Goal: Task Accomplishment & Management: Manage account settings

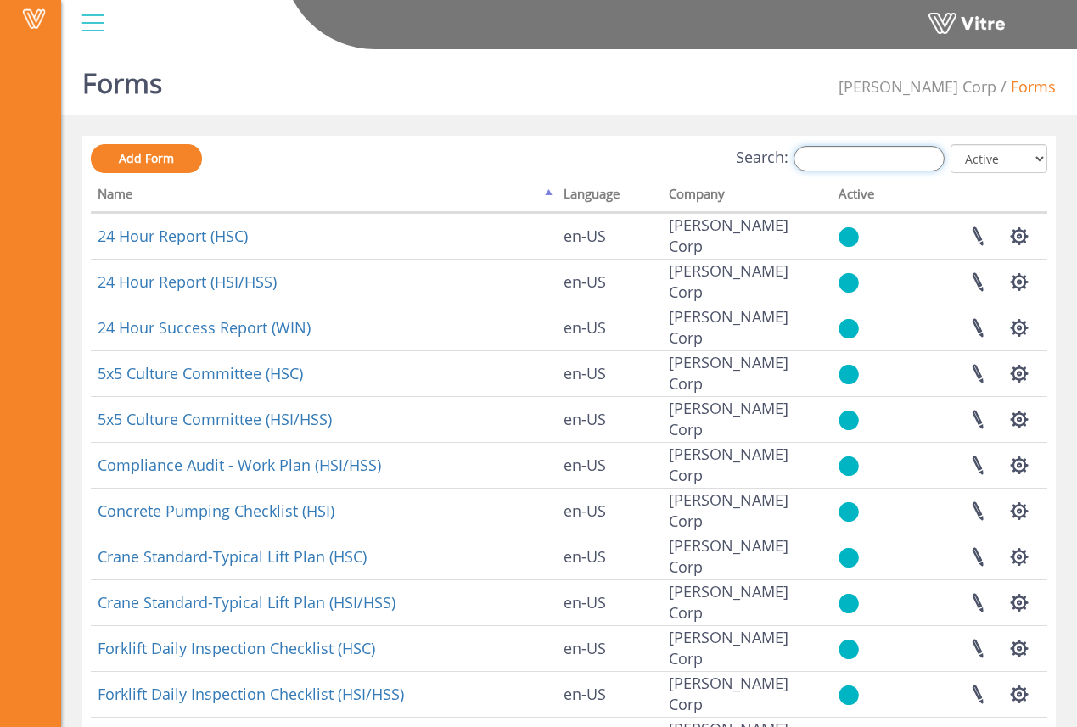
click at [827, 165] on input "Search:" at bounding box center [869, 158] width 151 height 25
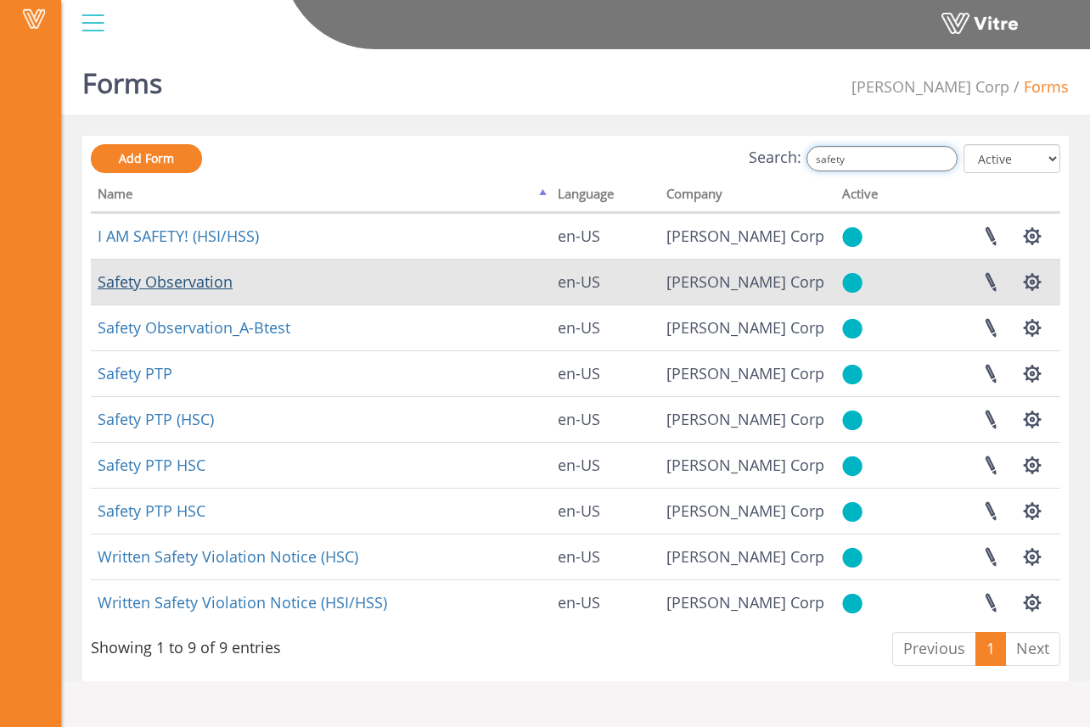
type input "safety"
click at [211, 285] on link "Safety Observation" at bounding box center [165, 282] width 135 height 20
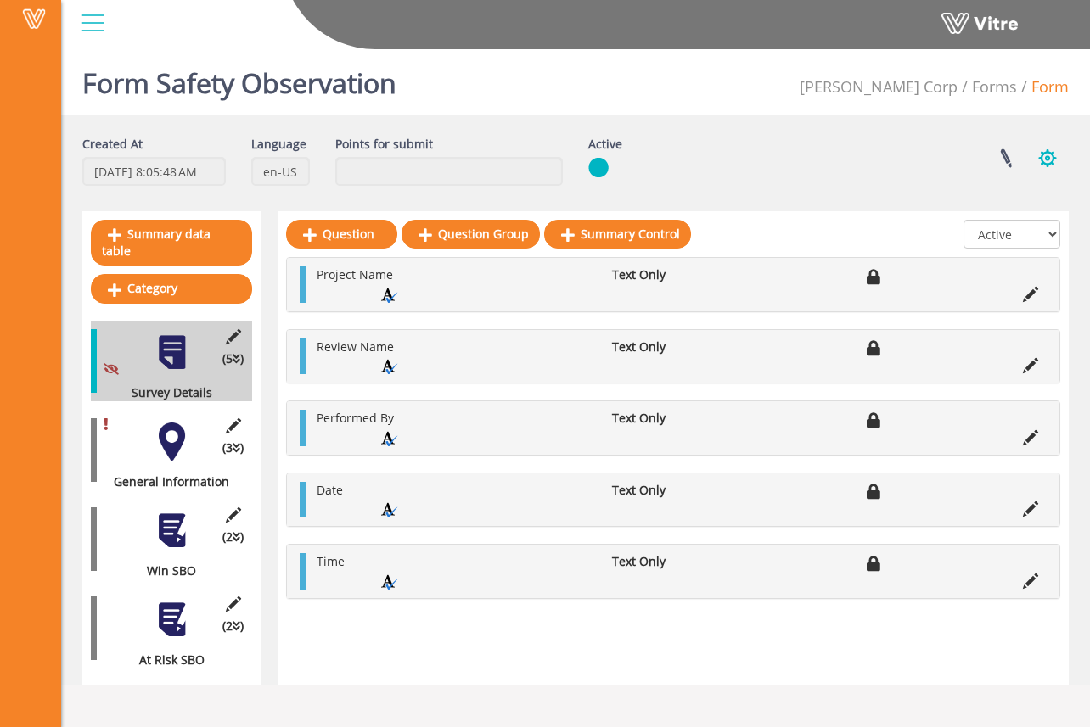
click at [1035, 165] on button "button" at bounding box center [1047, 158] width 42 height 45
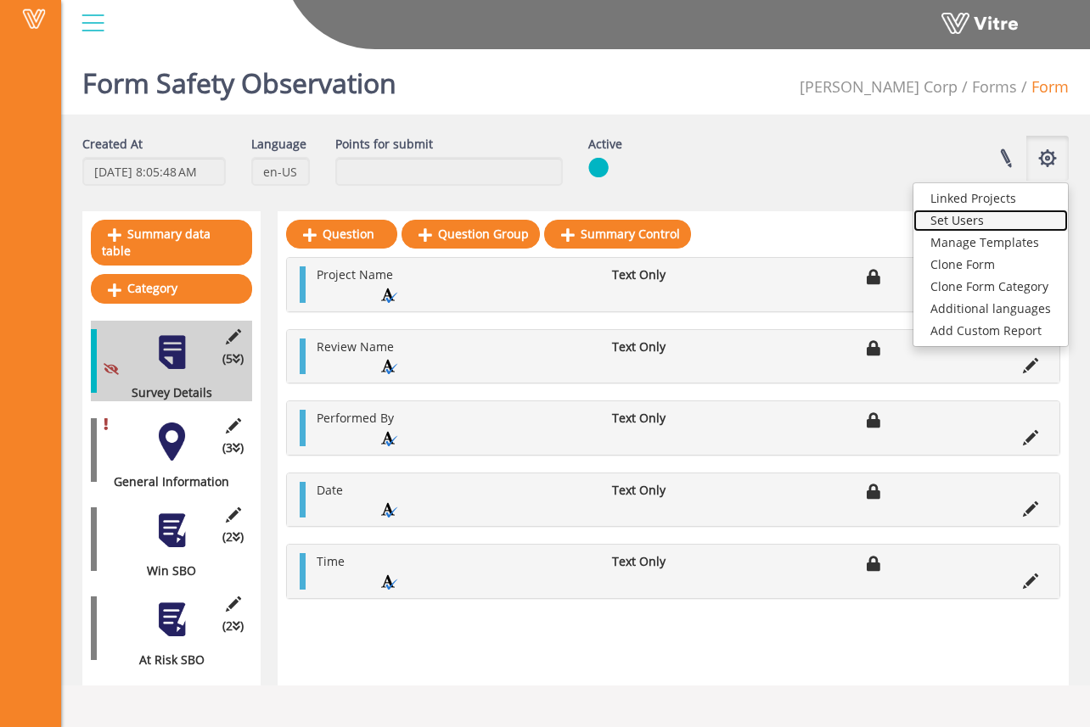
click at [1036, 216] on link "Set Users" at bounding box center [990, 221] width 154 height 22
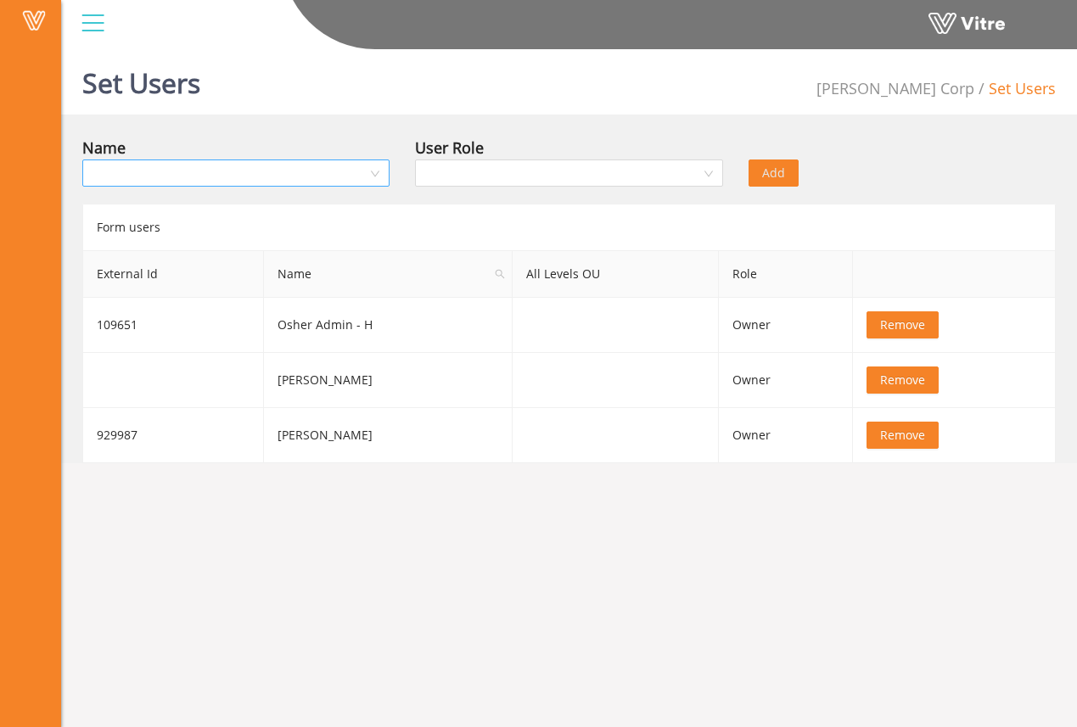
click at [338, 181] on input "search" at bounding box center [230, 172] width 275 height 25
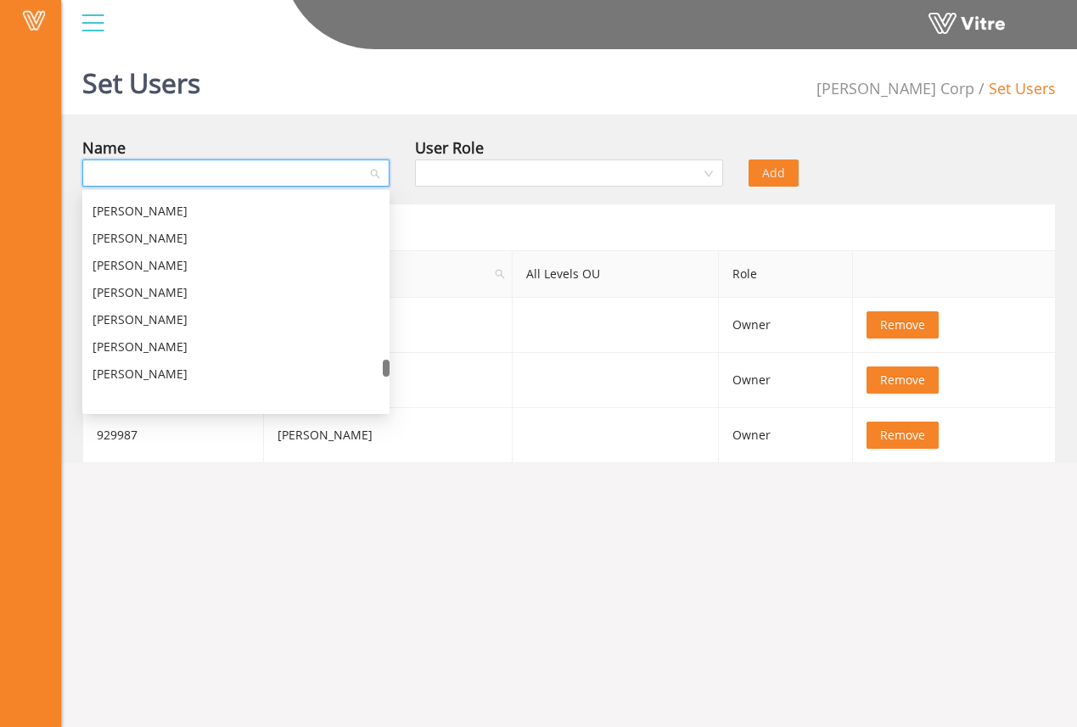
scroll to position [6705, 0]
click at [293, 116] on div "Set Users Hoffman Corp Set Users Name User Role Add Form users External Id Name…" at bounding box center [569, 252] width 1016 height 421
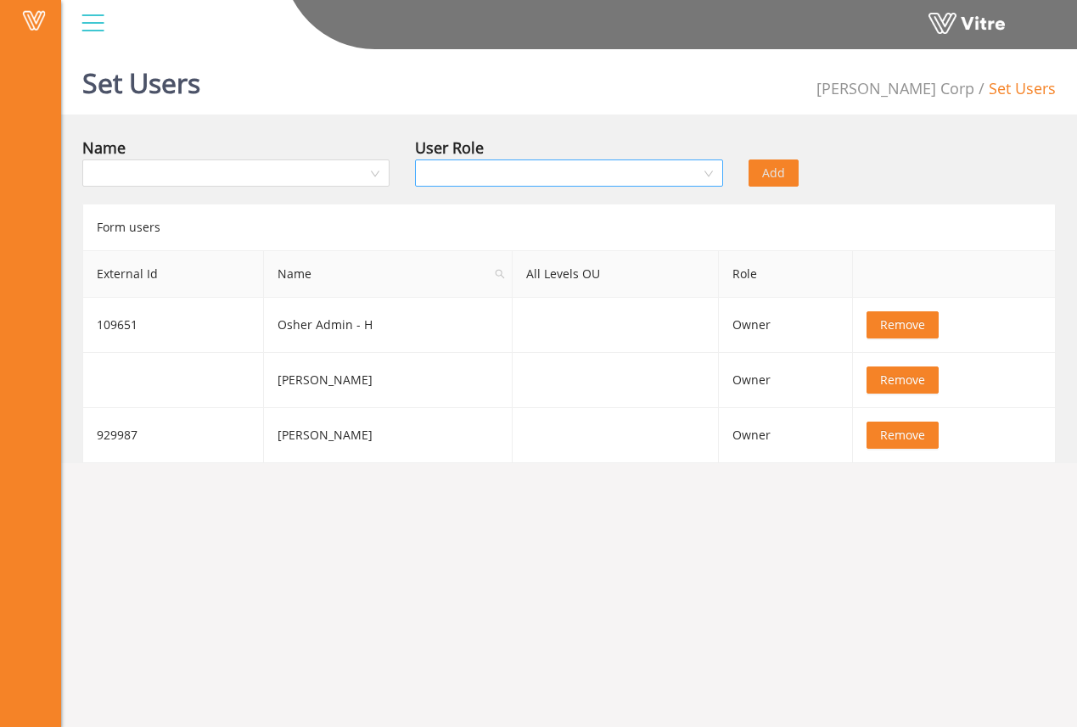
click at [444, 173] on input "search" at bounding box center [562, 172] width 275 height 25
click at [369, 142] on div "Name" at bounding box center [235, 148] width 307 height 24
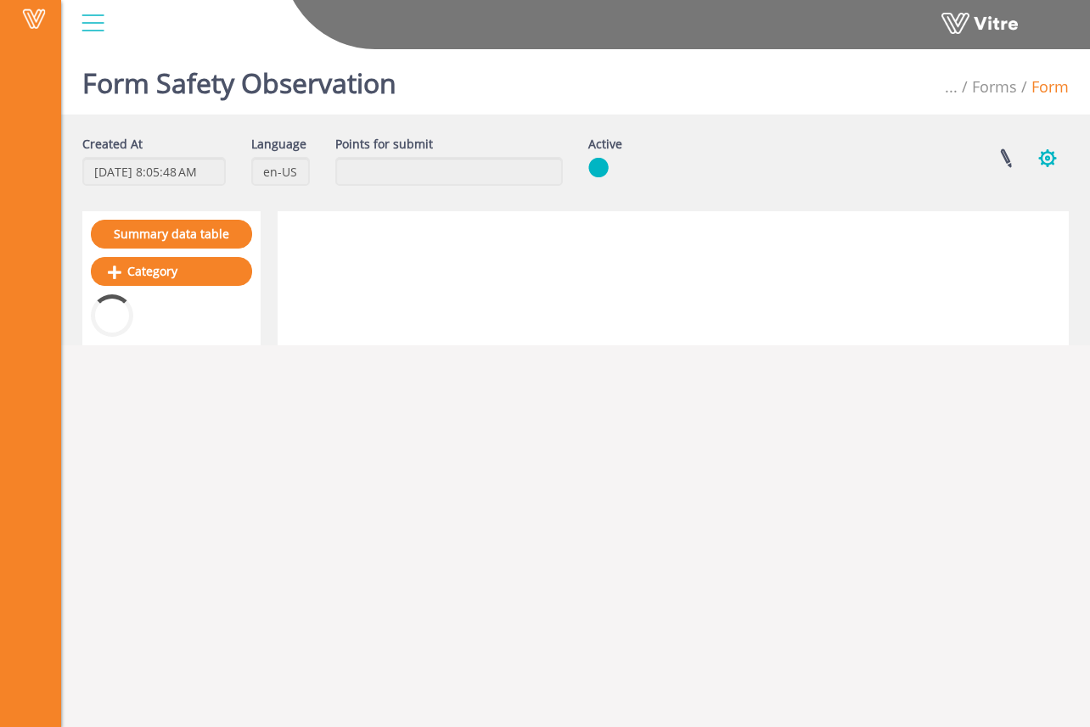
click at [1044, 159] on button "button" at bounding box center [1047, 158] width 42 height 45
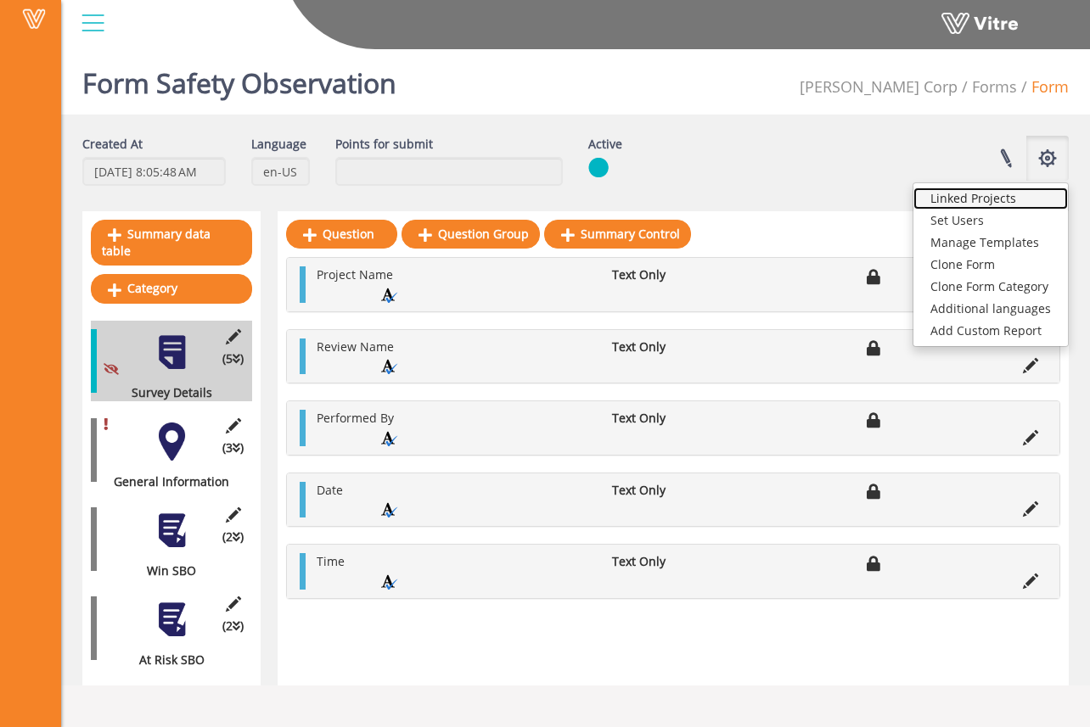
click at [1015, 202] on link "Linked Projects" at bounding box center [990, 199] width 154 height 22
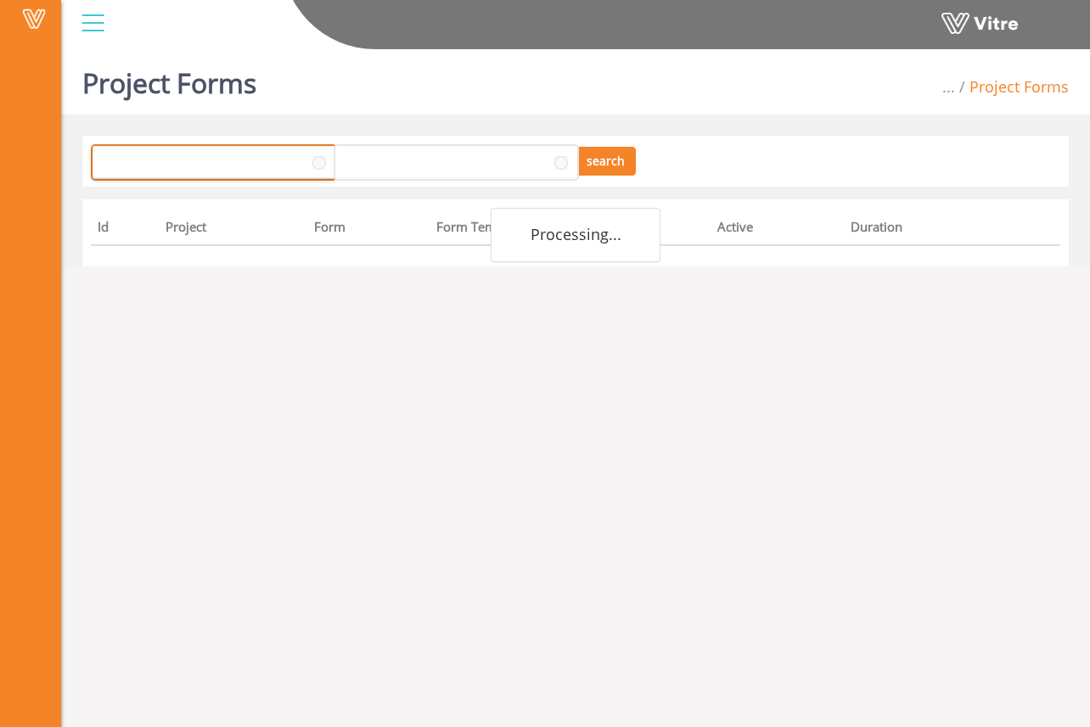
click at [241, 153] on span at bounding box center [198, 162] width 211 height 31
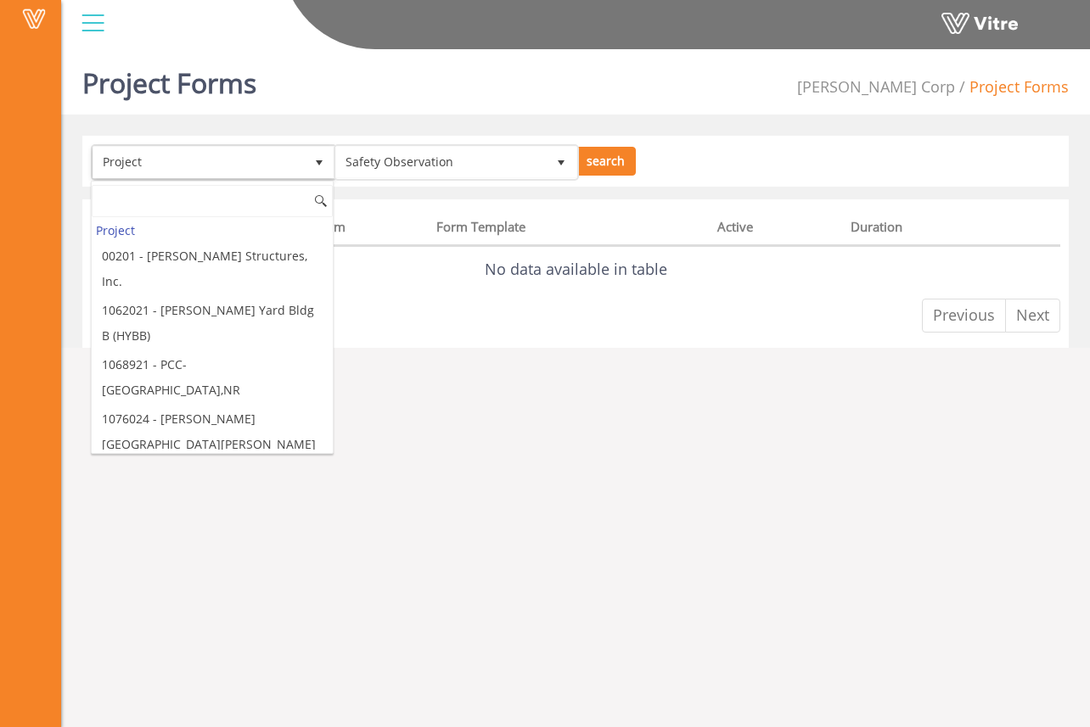
click at [315, 119] on div "Project Forms Hoffman Corp Project Forms Project Safety Observation 10457 searc…" at bounding box center [575, 195] width 1029 height 306
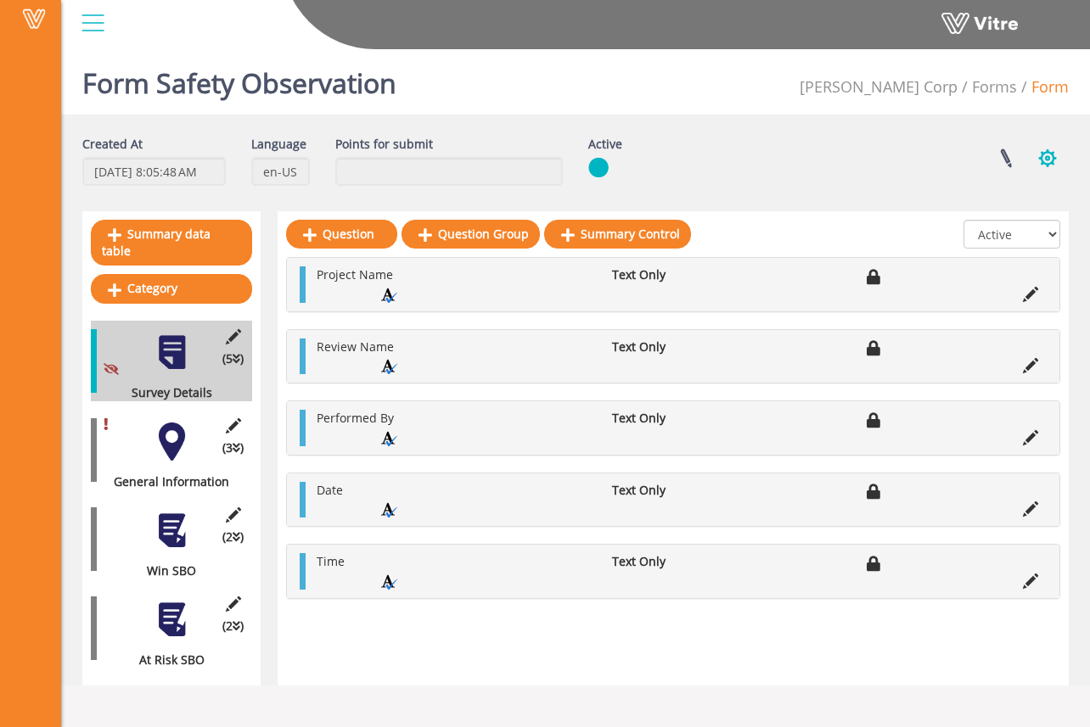
click at [1040, 154] on button "button" at bounding box center [1047, 158] width 42 height 45
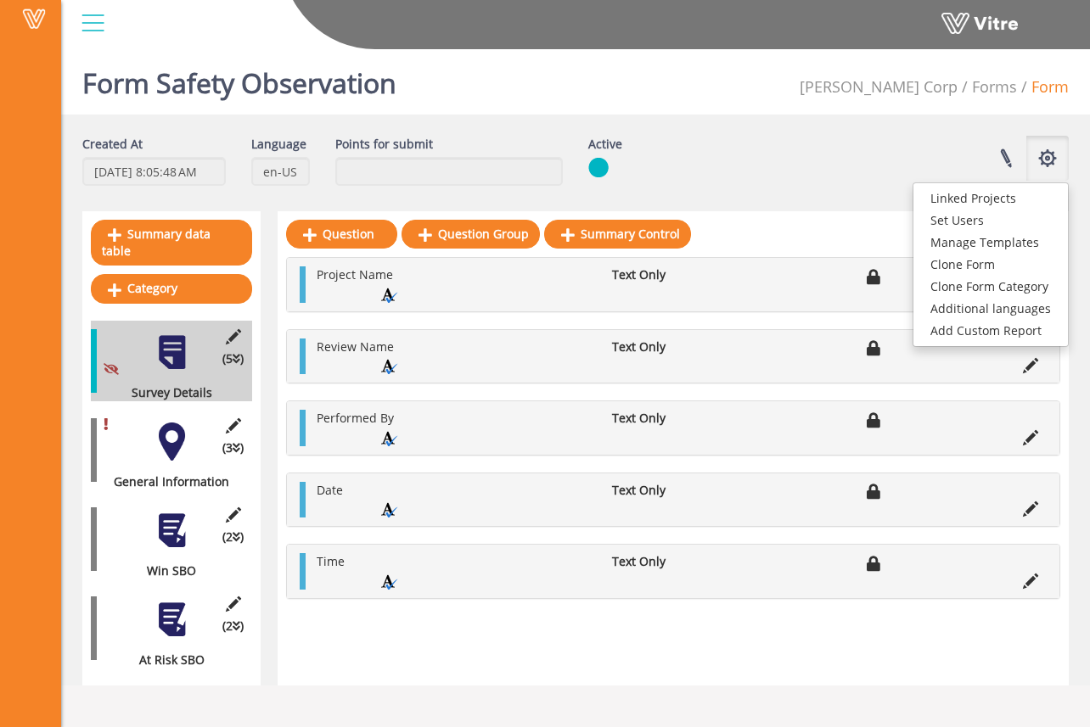
click at [851, 151] on div "Linked Projects Set Users Manage Templates Clone Form Clone Form Category Addit…" at bounding box center [871, 158] width 422 height 45
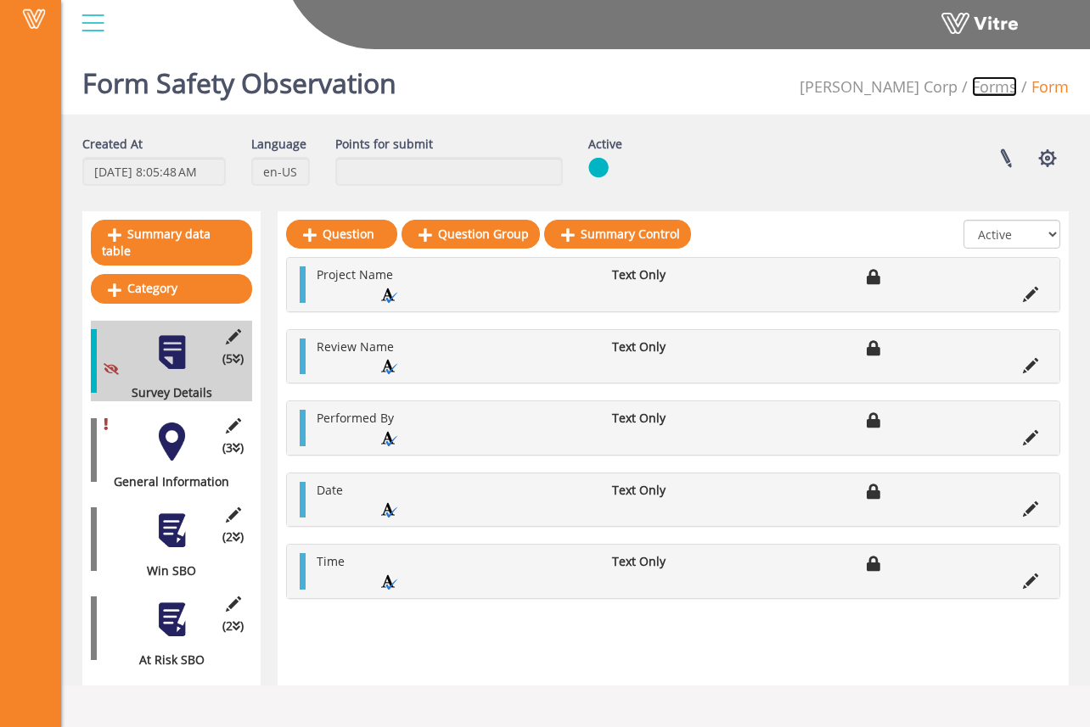
click at [1005, 82] on link "Forms" at bounding box center [994, 86] width 45 height 20
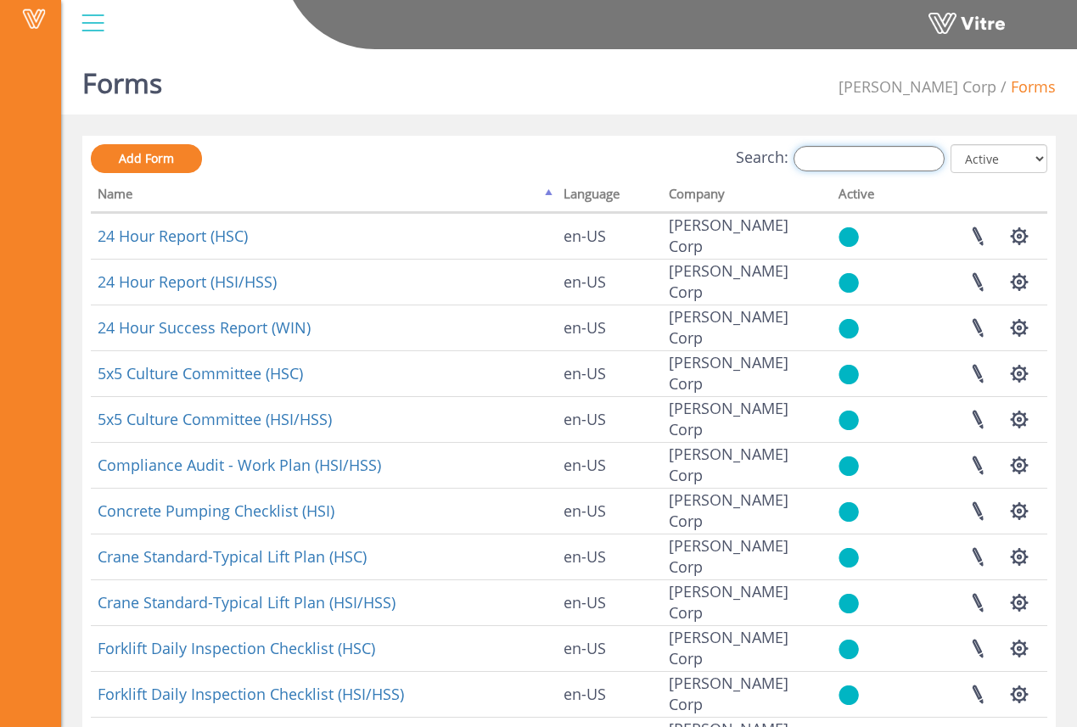
click at [874, 160] on input "Search:" at bounding box center [869, 158] width 151 height 25
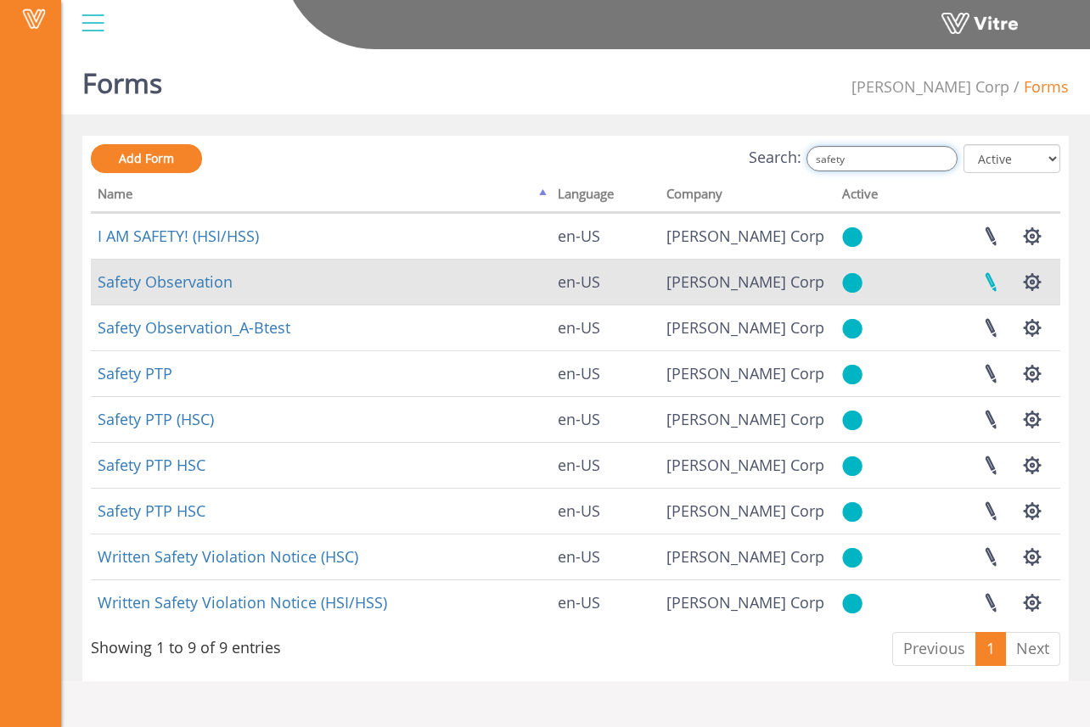
type input "safety"
click at [992, 286] on link at bounding box center [990, 282] width 42 height 45
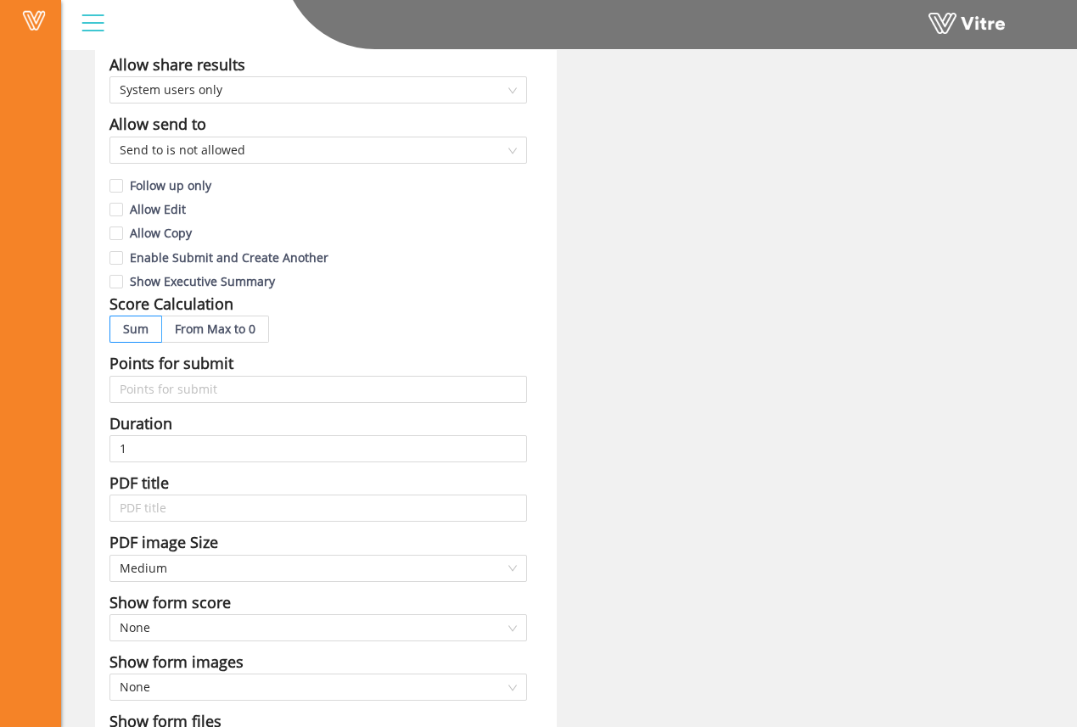
scroll to position [323, 0]
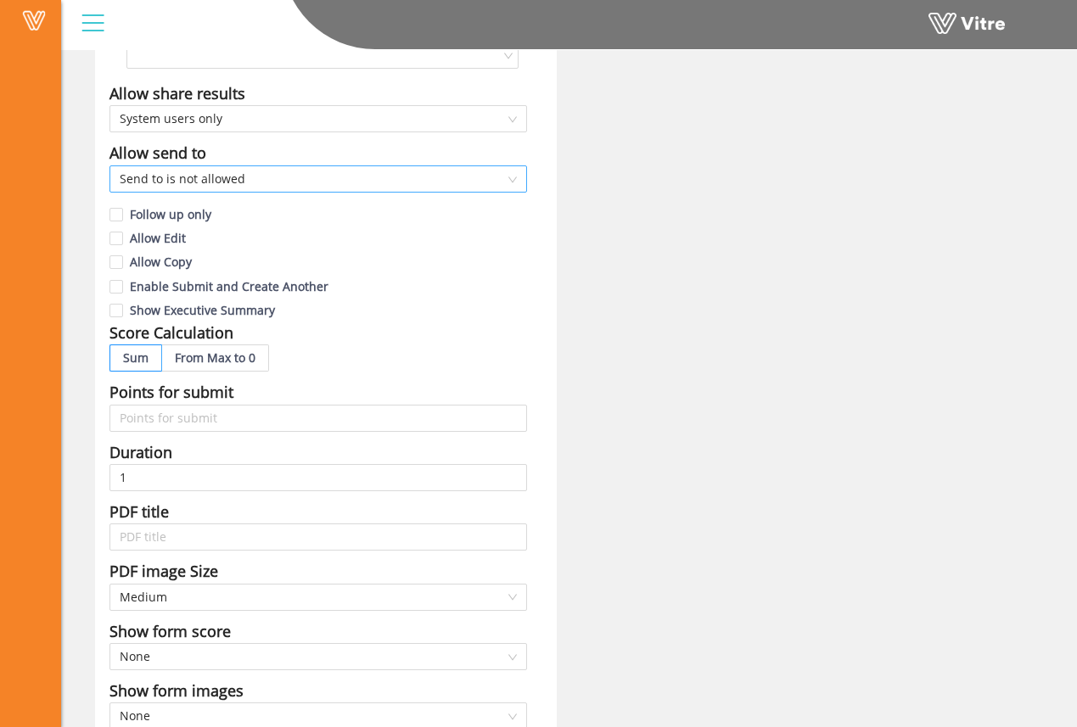
click at [437, 178] on span "Send to is not allowed" at bounding box center [318, 178] width 397 height 25
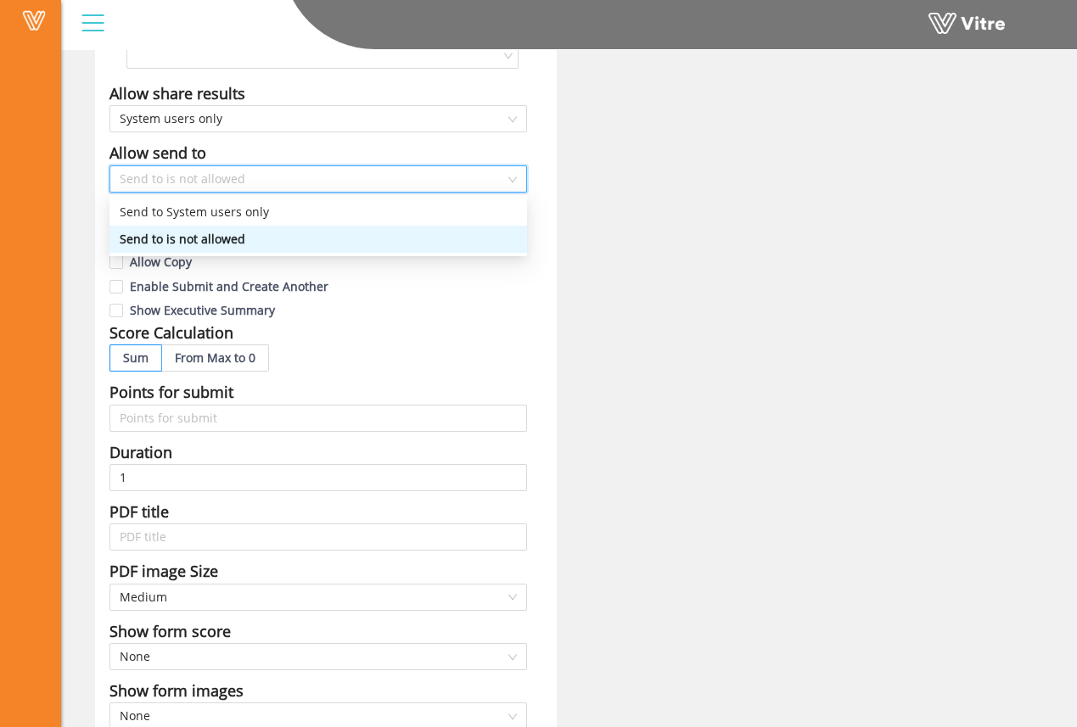
click at [437, 178] on span "Send to is not allowed" at bounding box center [318, 178] width 397 height 25
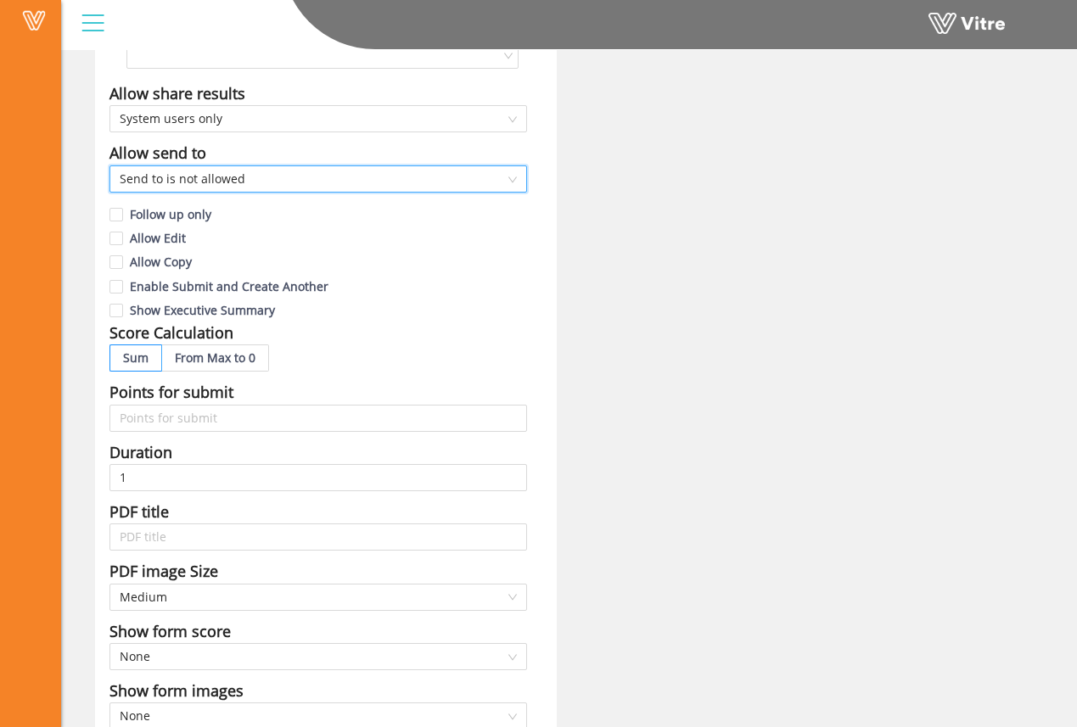
click at [441, 211] on div "Follow up only" at bounding box center [319, 213] width 418 height 24
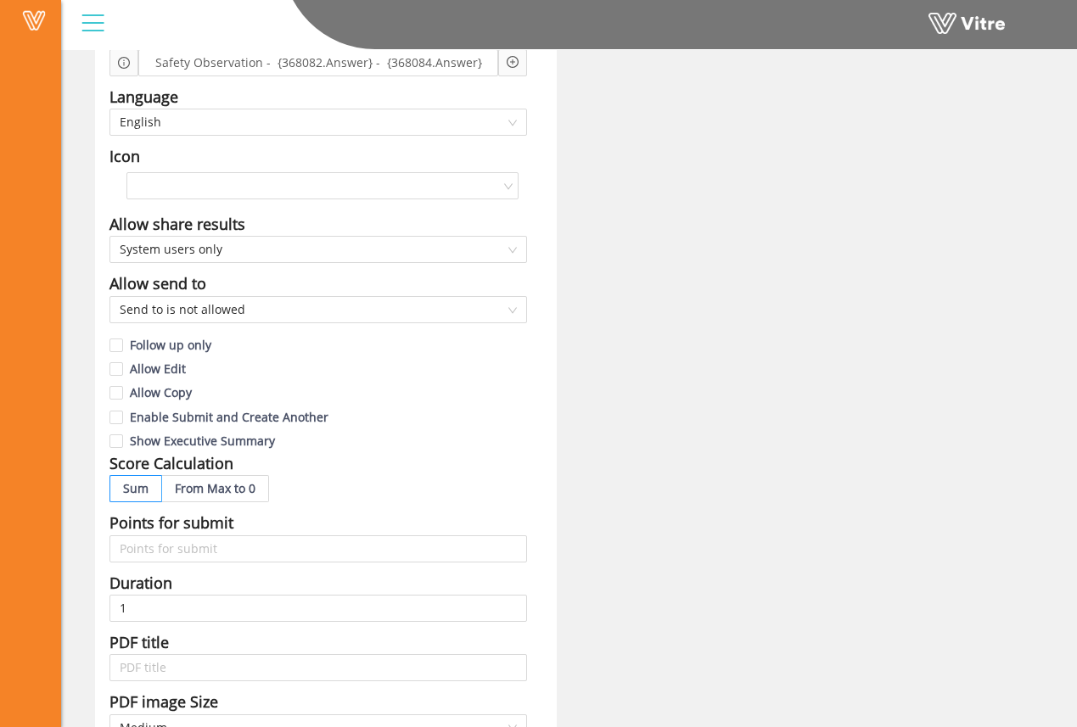
scroll to position [190, 0]
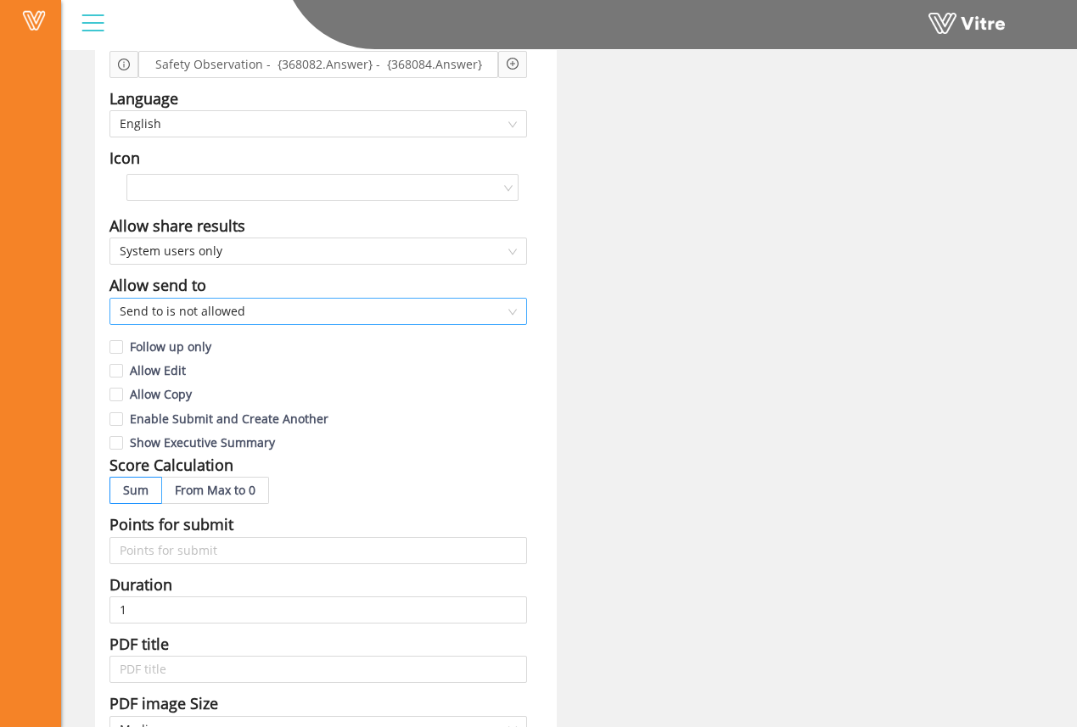
click at [506, 305] on span "Send to is not allowed" at bounding box center [318, 311] width 397 height 25
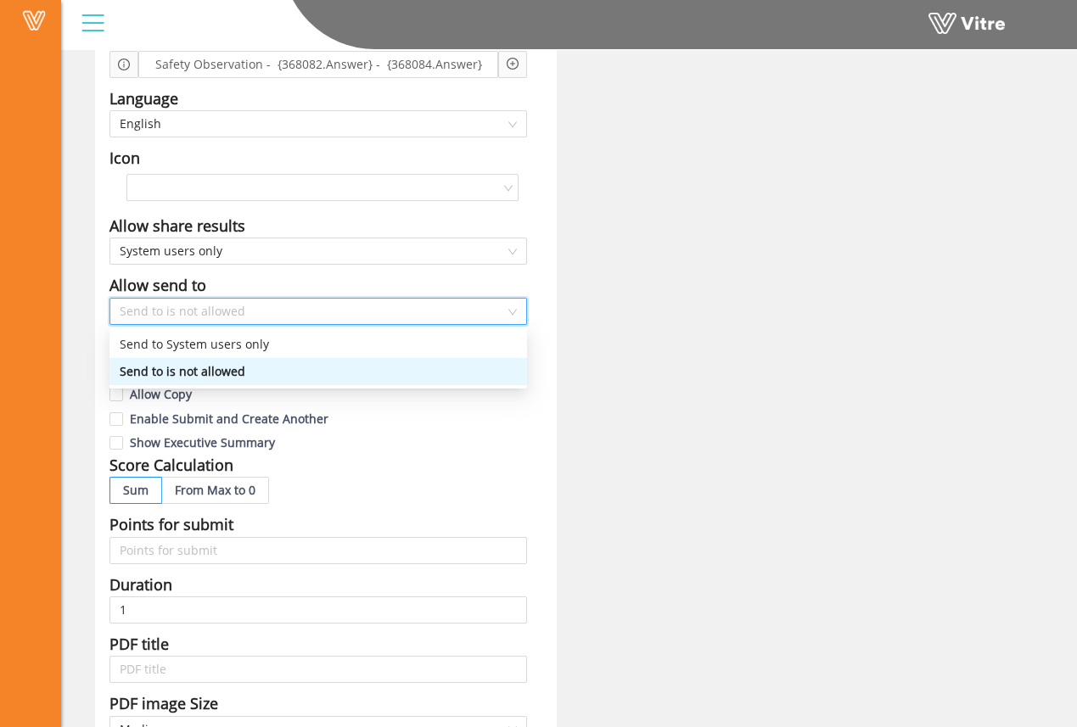
click at [506, 305] on span "Send to is not allowed" at bounding box center [318, 311] width 397 height 25
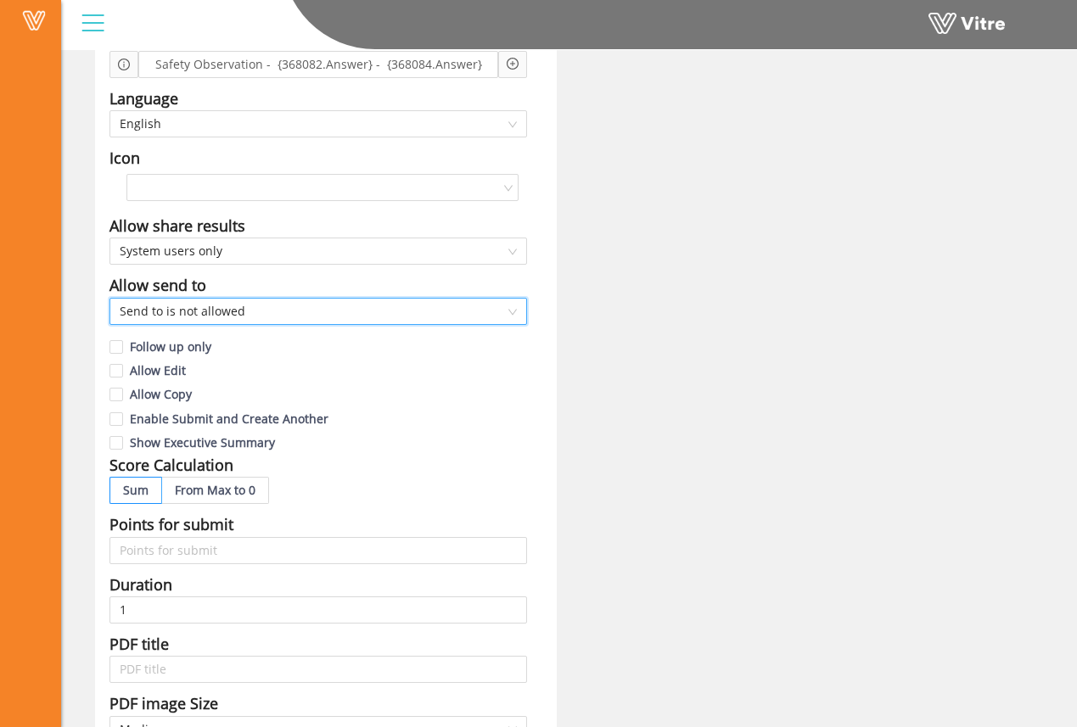
click at [491, 377] on div "Allow Edit" at bounding box center [319, 369] width 418 height 24
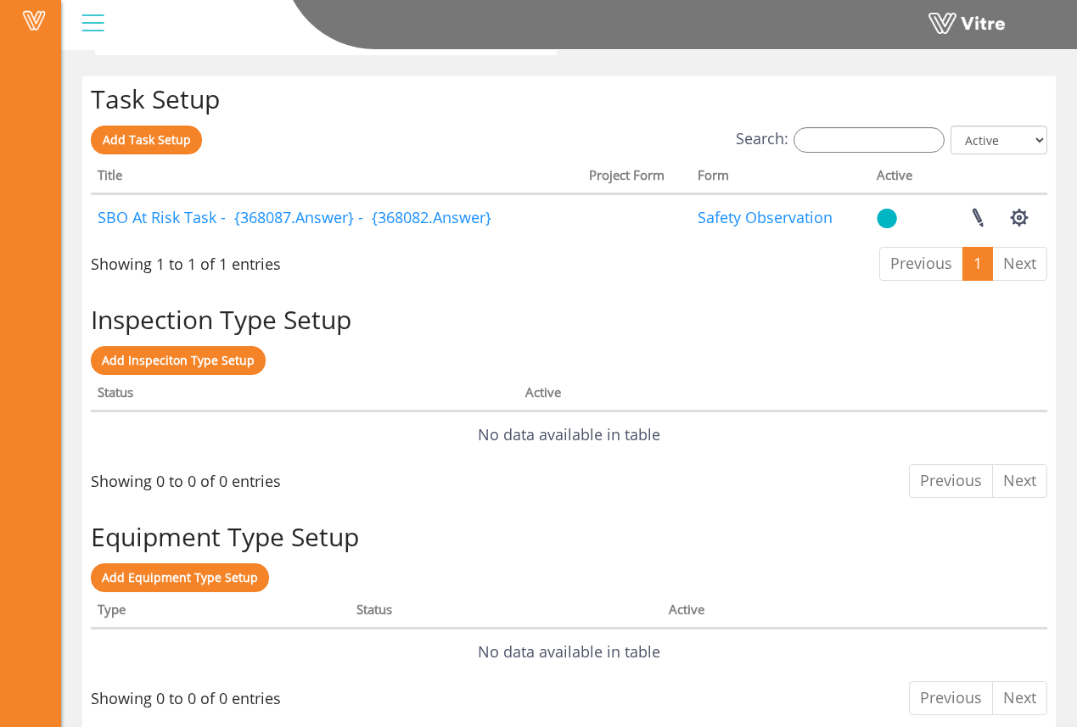
scroll to position [1284, 0]
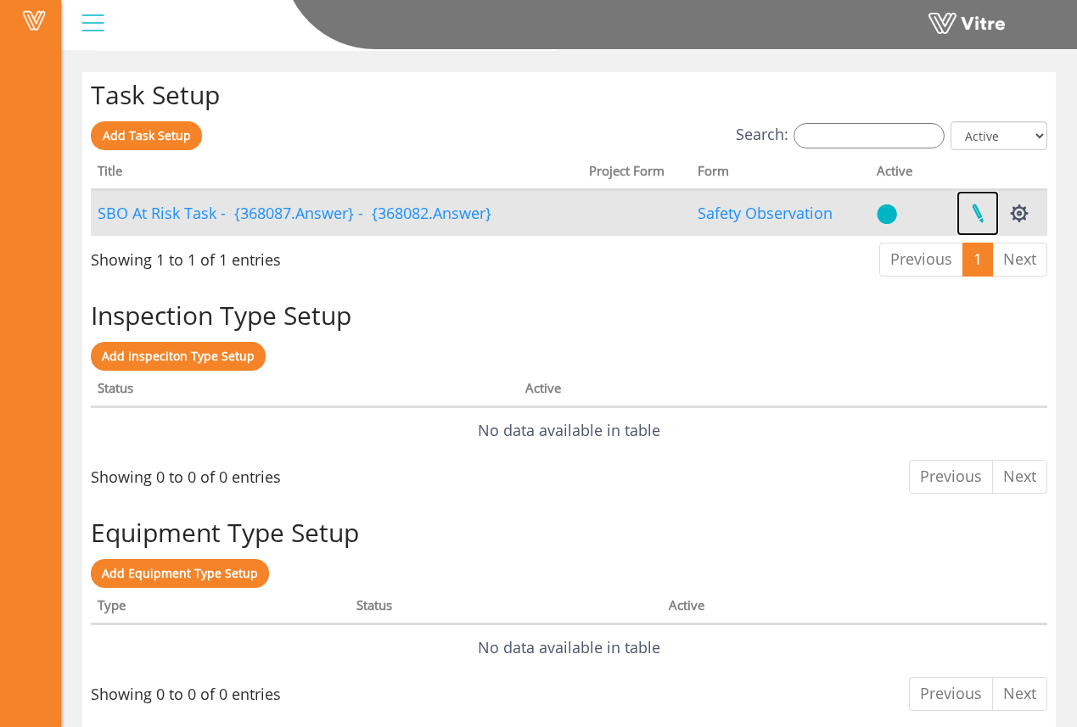
click at [986, 213] on link at bounding box center [978, 213] width 42 height 45
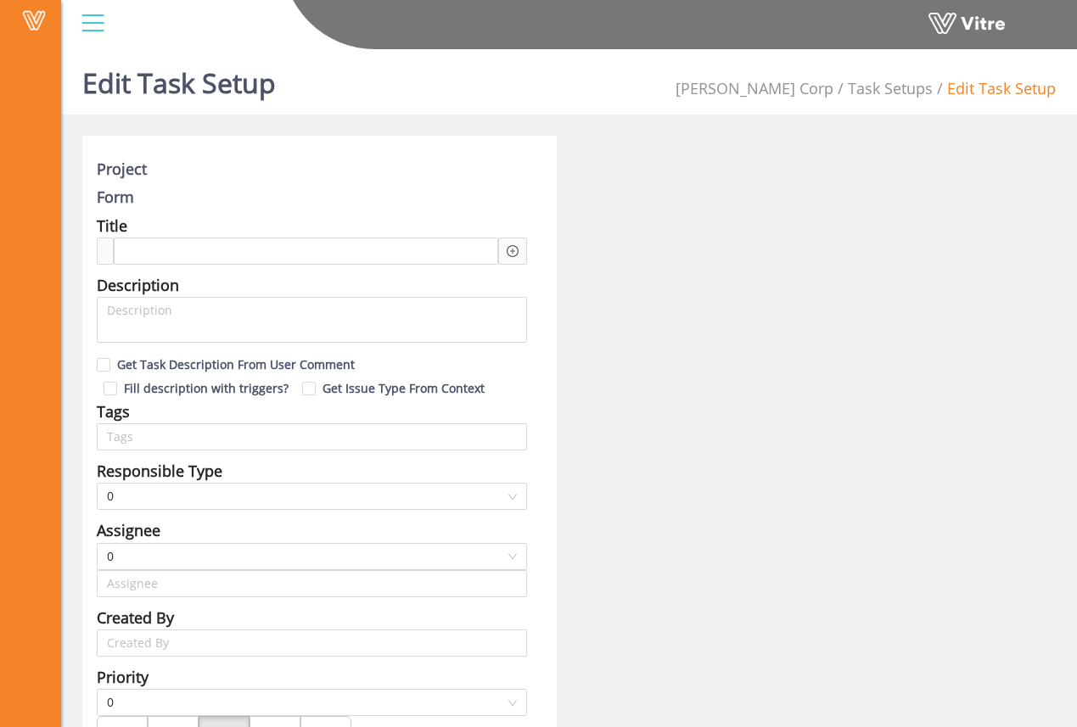
type input "[PERSON_NAME]"
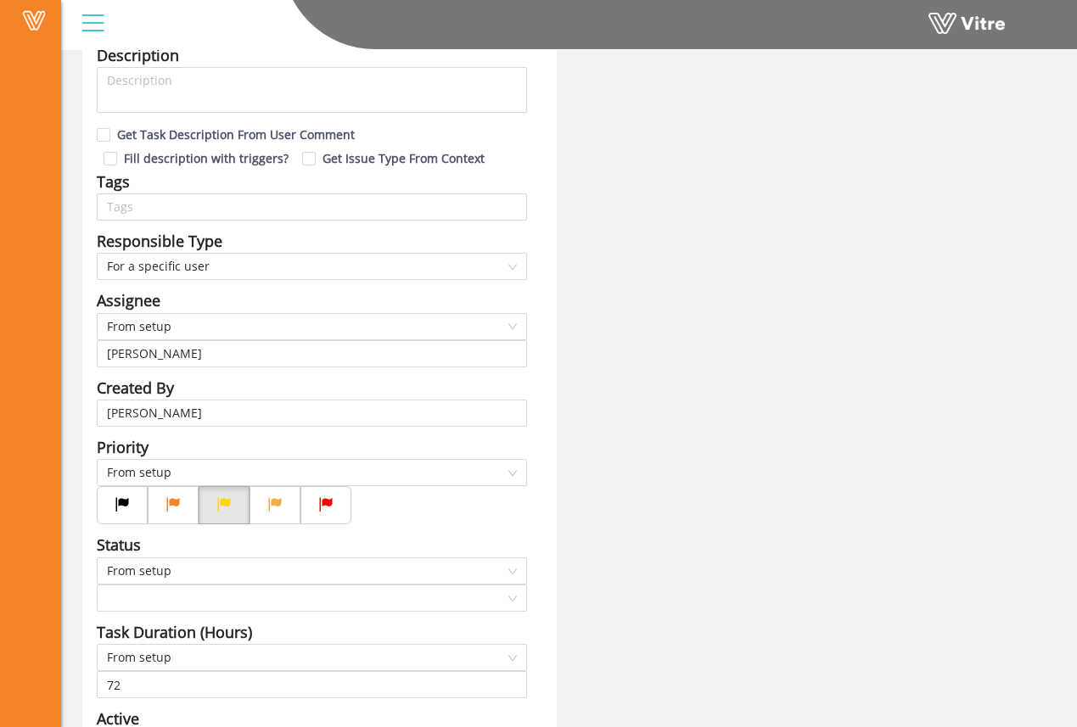
type input "Osher Faibish SU"
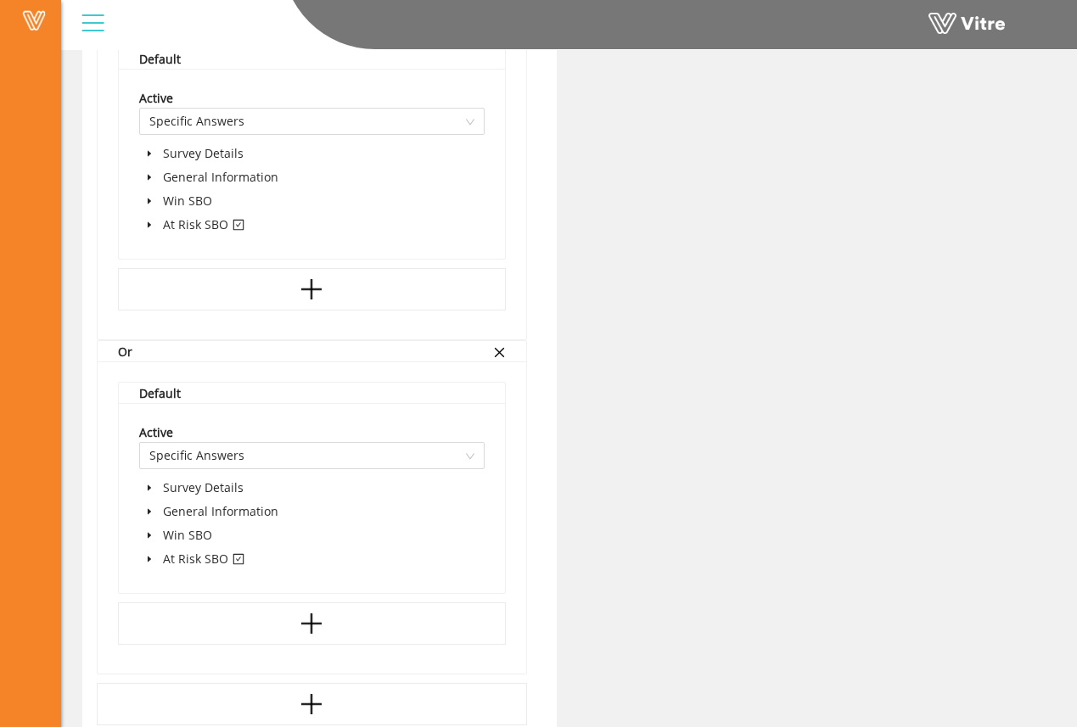
scroll to position [1463, 0]
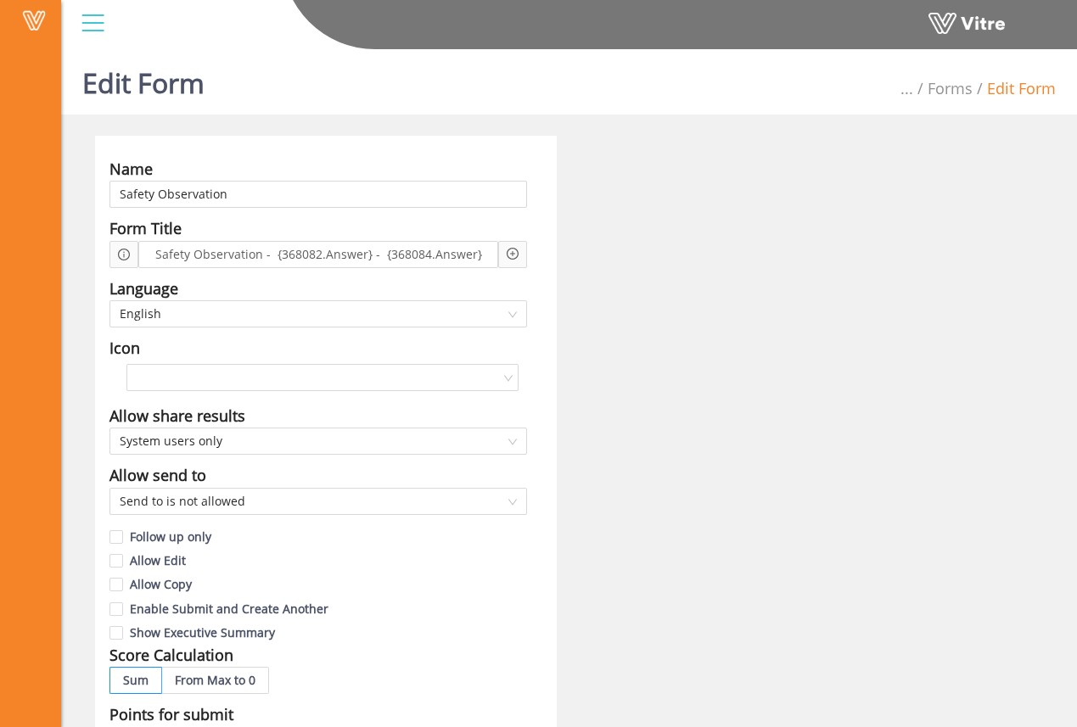
scroll to position [1036, 0]
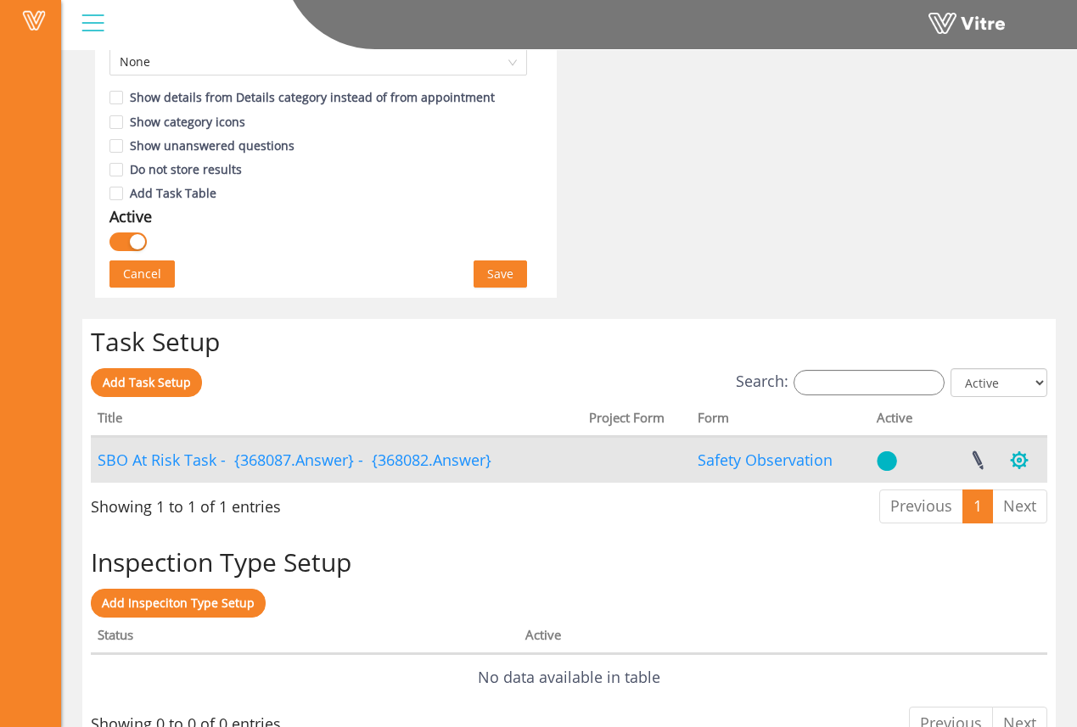
click at [1017, 465] on button "button" at bounding box center [1019, 460] width 42 height 45
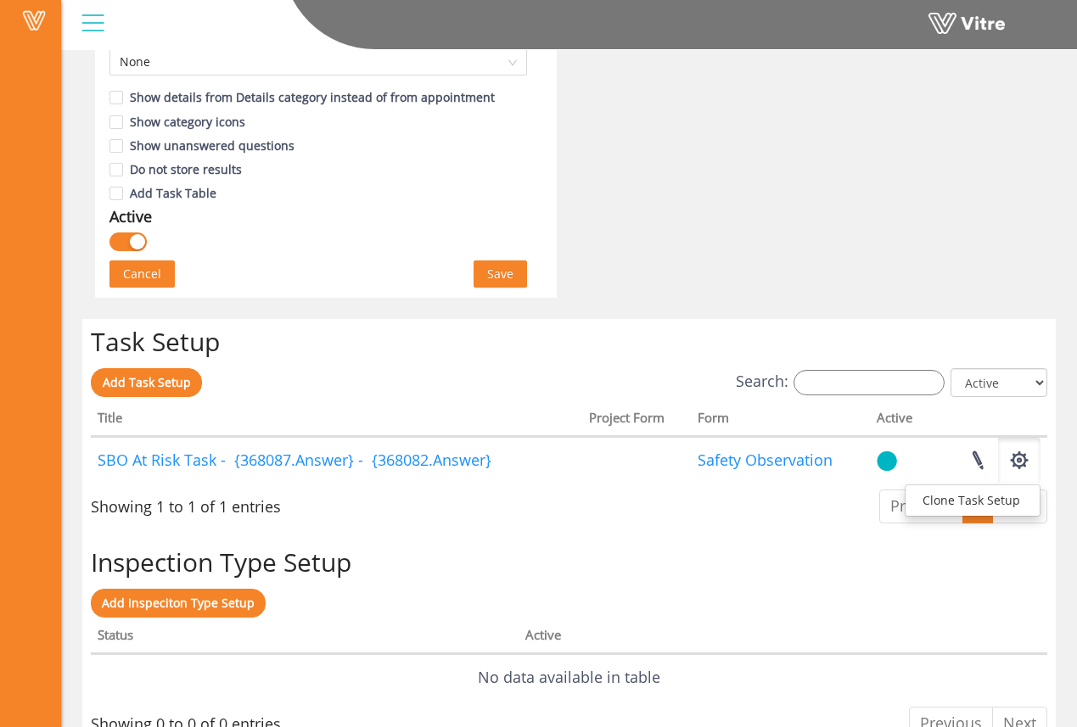
click at [945, 320] on div "Task Setup Add Task Setup Search: All Active Not Active Processing... Title Pro…" at bounding box center [569, 429] width 974 height 221
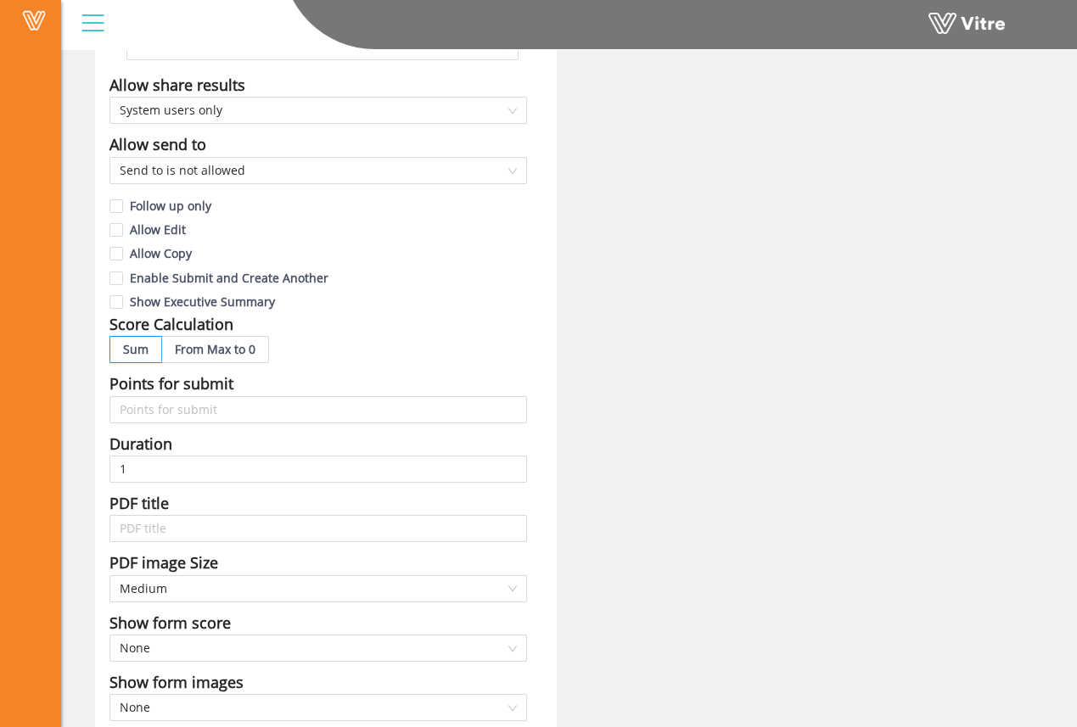
scroll to position [0, 0]
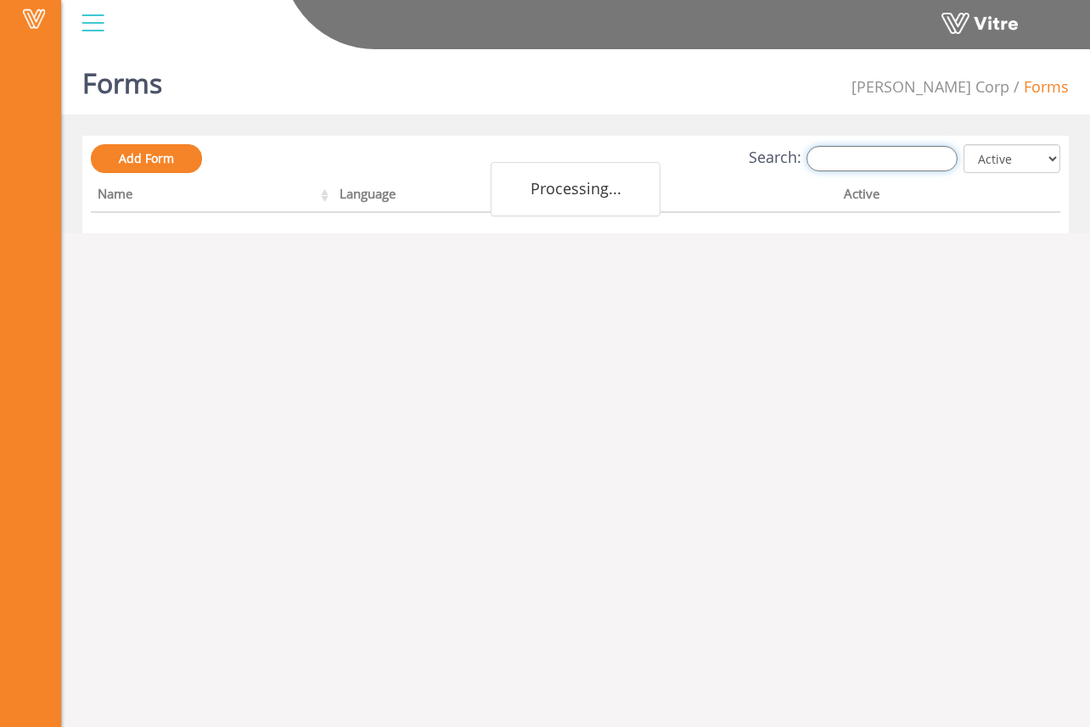
click at [883, 156] on input "Search:" at bounding box center [881, 158] width 151 height 25
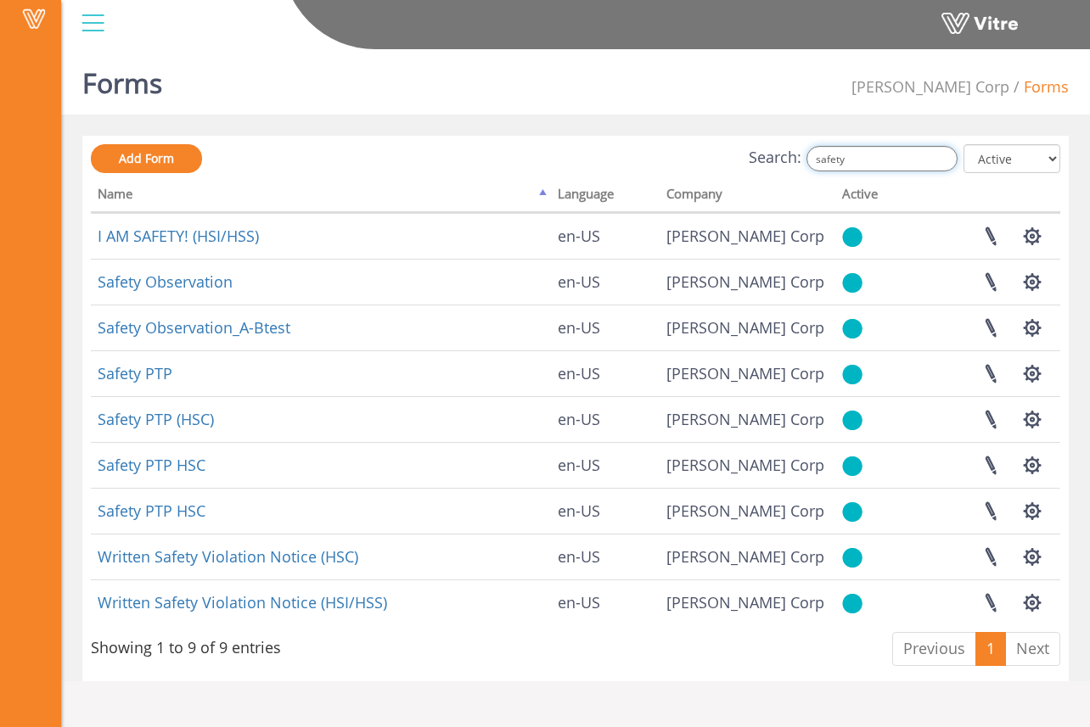
type input "safety"
click at [1041, 158] on select "All Active Not Active" at bounding box center [1011, 158] width 97 height 29
click at [964, 144] on select "All Active Not Active" at bounding box center [1011, 158] width 97 height 29
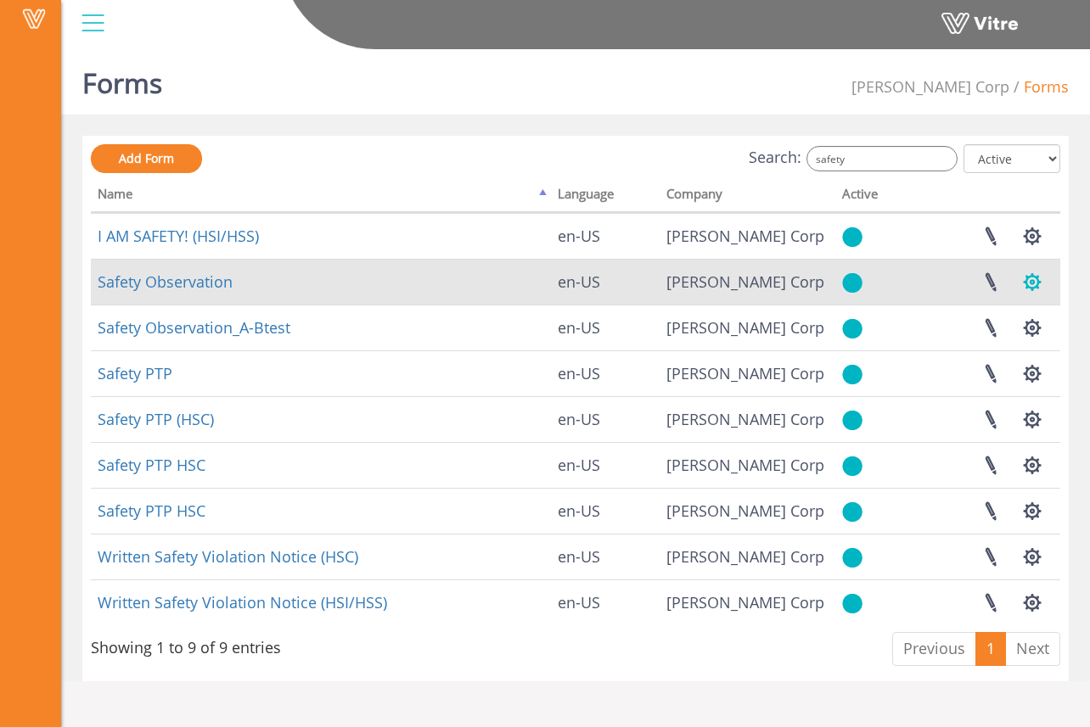
click at [1022, 289] on button "button" at bounding box center [1032, 282] width 42 height 45
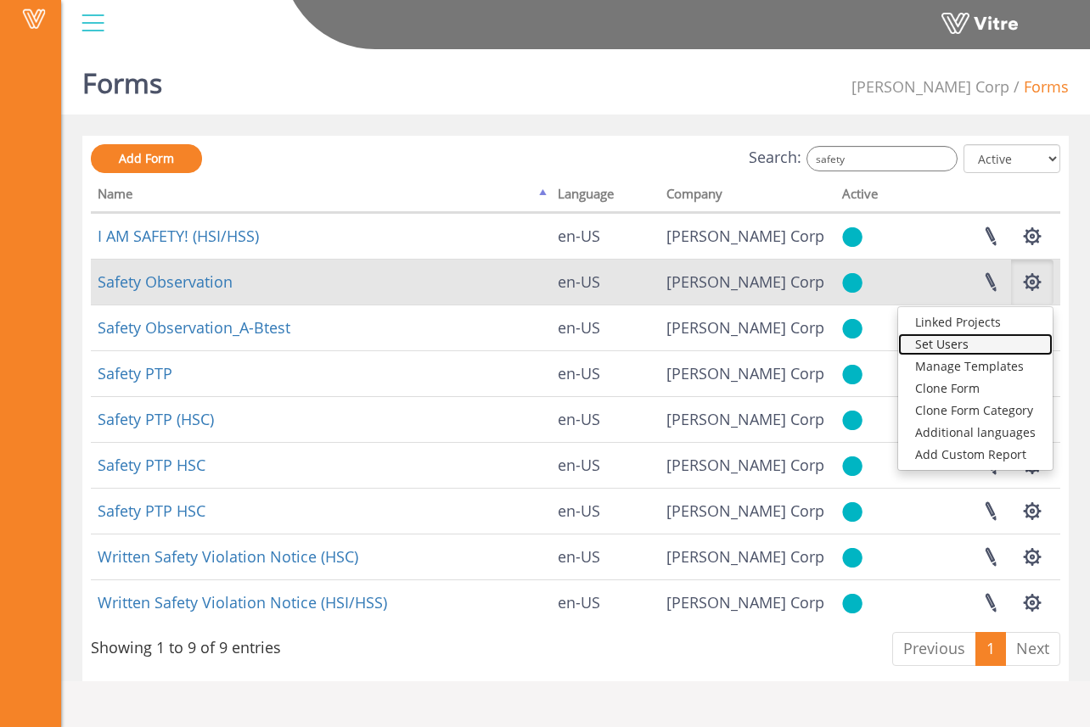
click at [980, 350] on link "Set Users" at bounding box center [975, 345] width 154 height 22
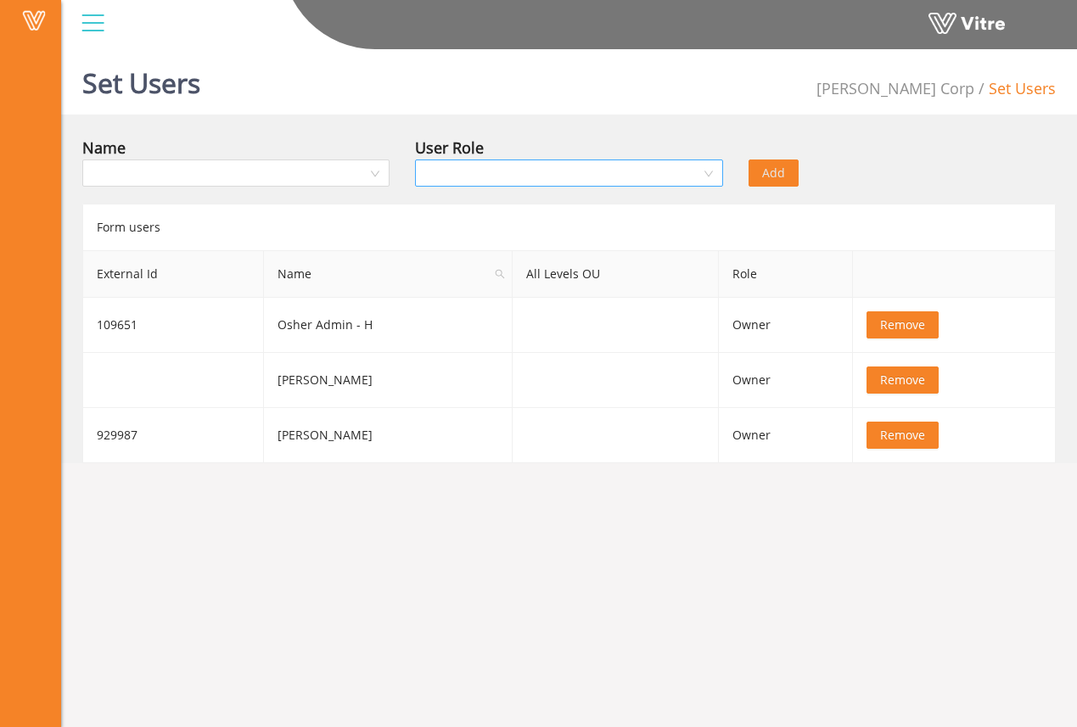
click at [502, 165] on input "search" at bounding box center [562, 172] width 275 height 25
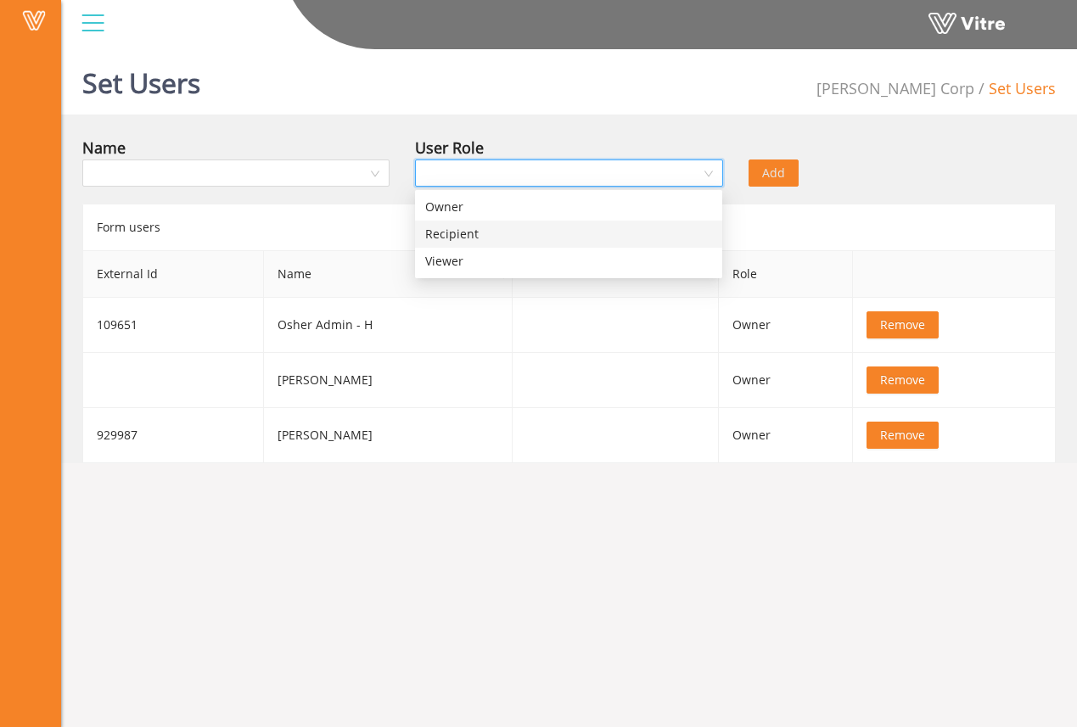
click at [496, 235] on div "Recipient" at bounding box center [568, 234] width 287 height 19
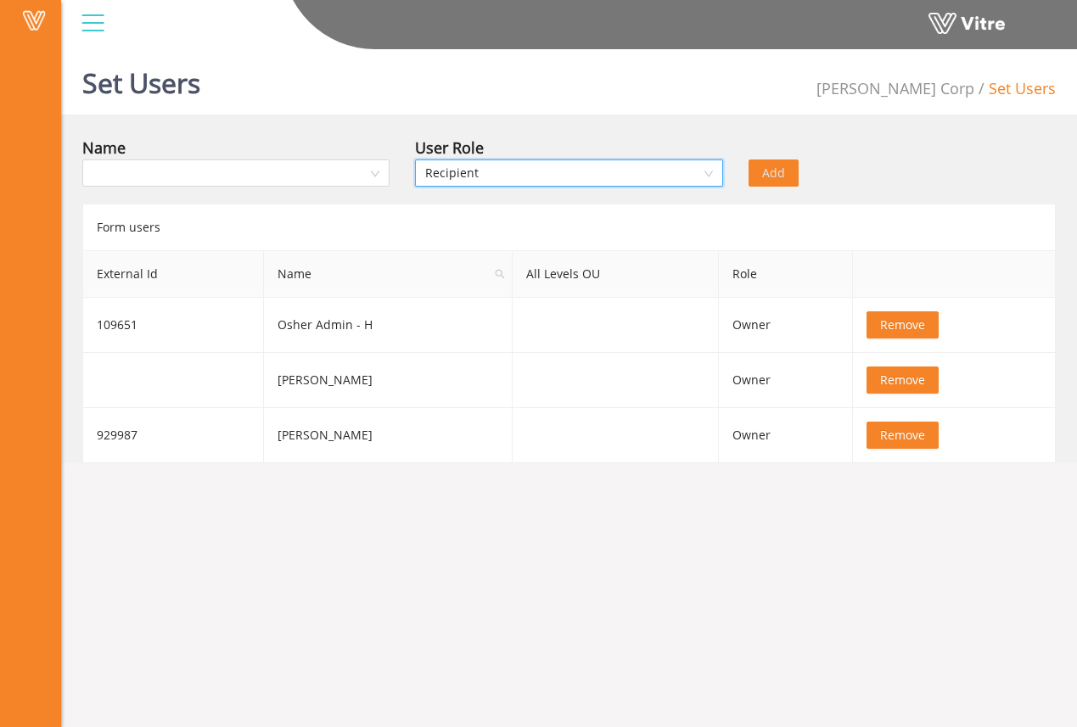
click at [486, 216] on div "Form users" at bounding box center [569, 227] width 974 height 47
click at [748, 377] on span "Owner" at bounding box center [752, 380] width 38 height 16
click at [880, 383] on span "Remove" at bounding box center [902, 380] width 45 height 19
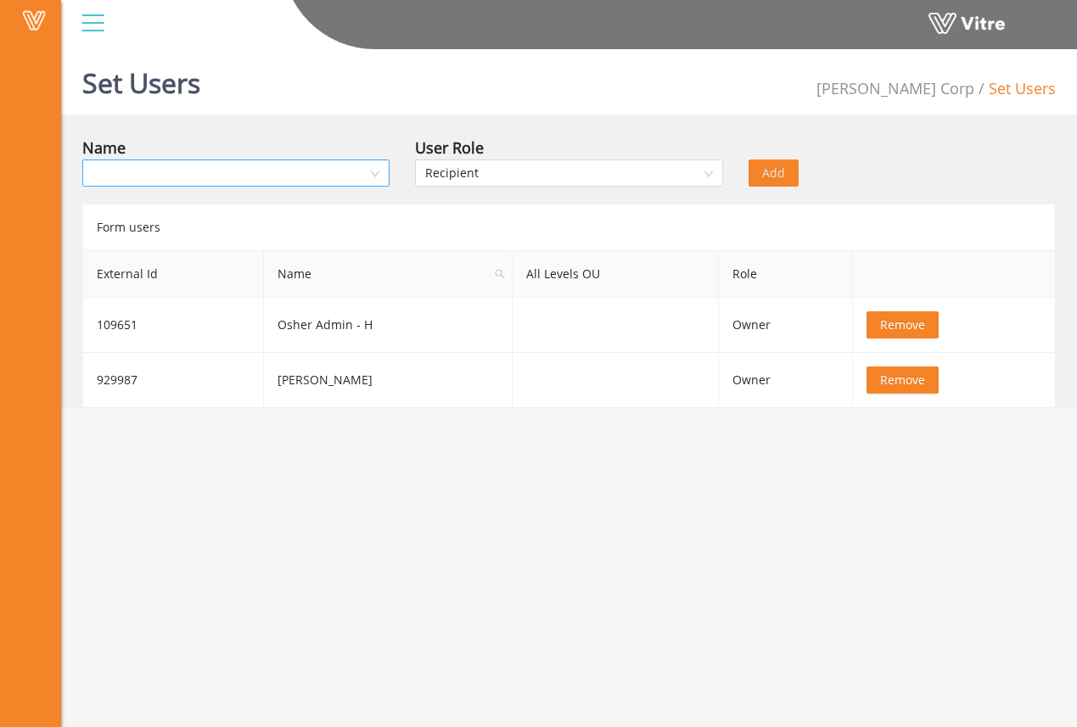
click at [374, 177] on div at bounding box center [235, 173] width 307 height 27
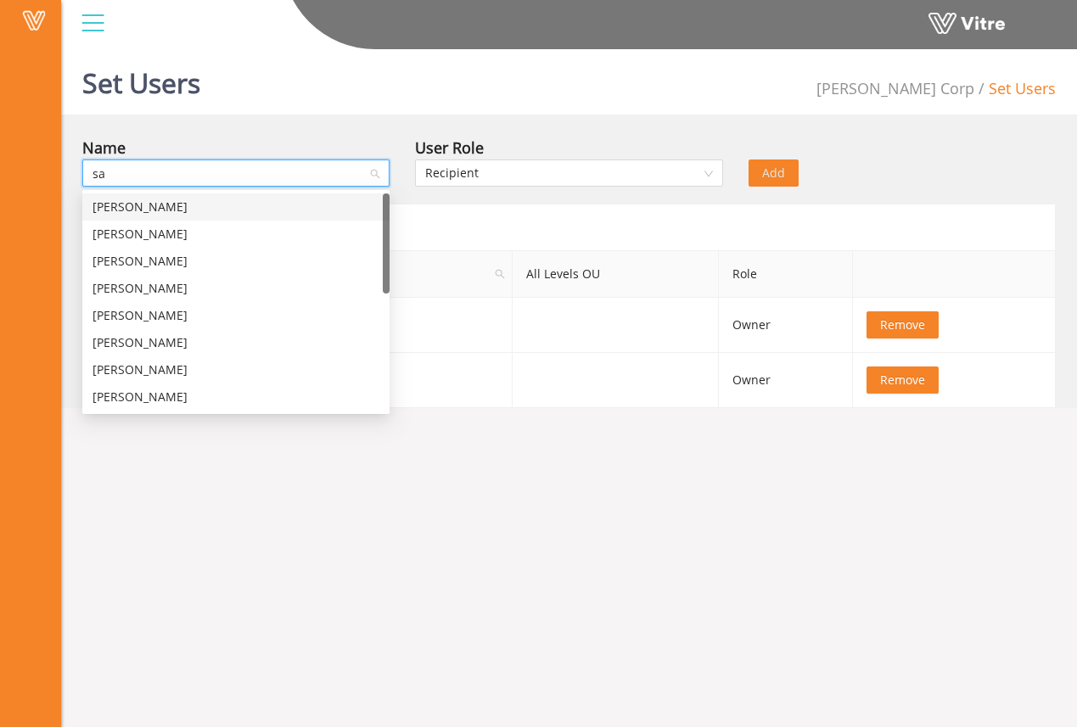
type input "[PERSON_NAME]"
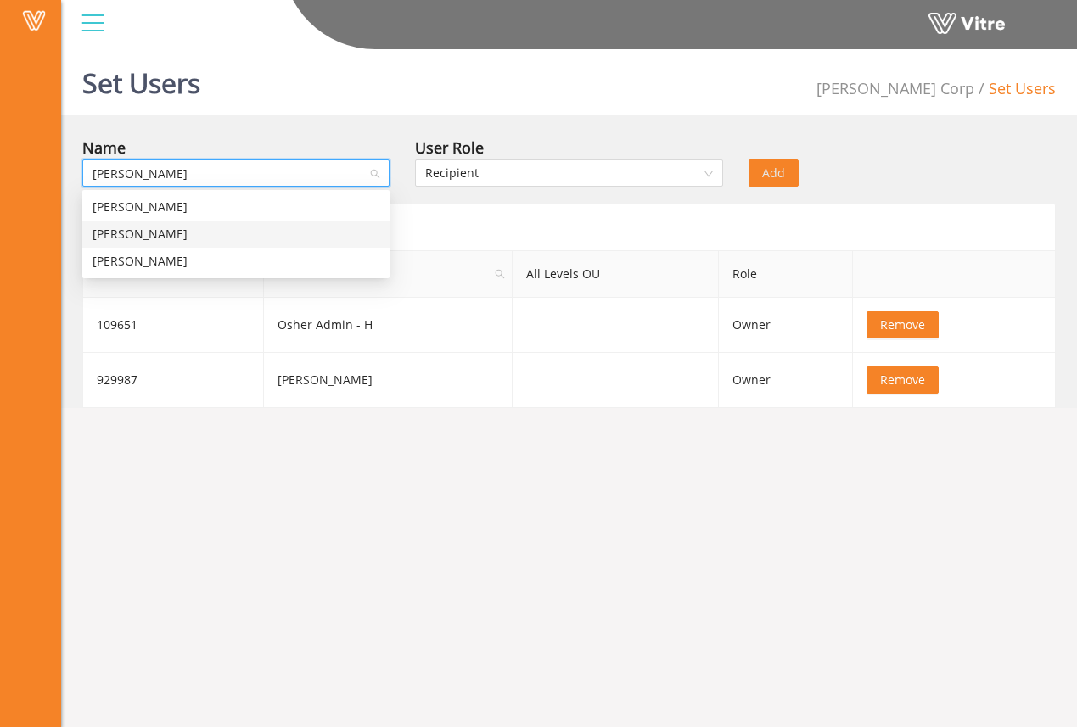
click at [362, 238] on div "[PERSON_NAME]" at bounding box center [236, 234] width 287 height 19
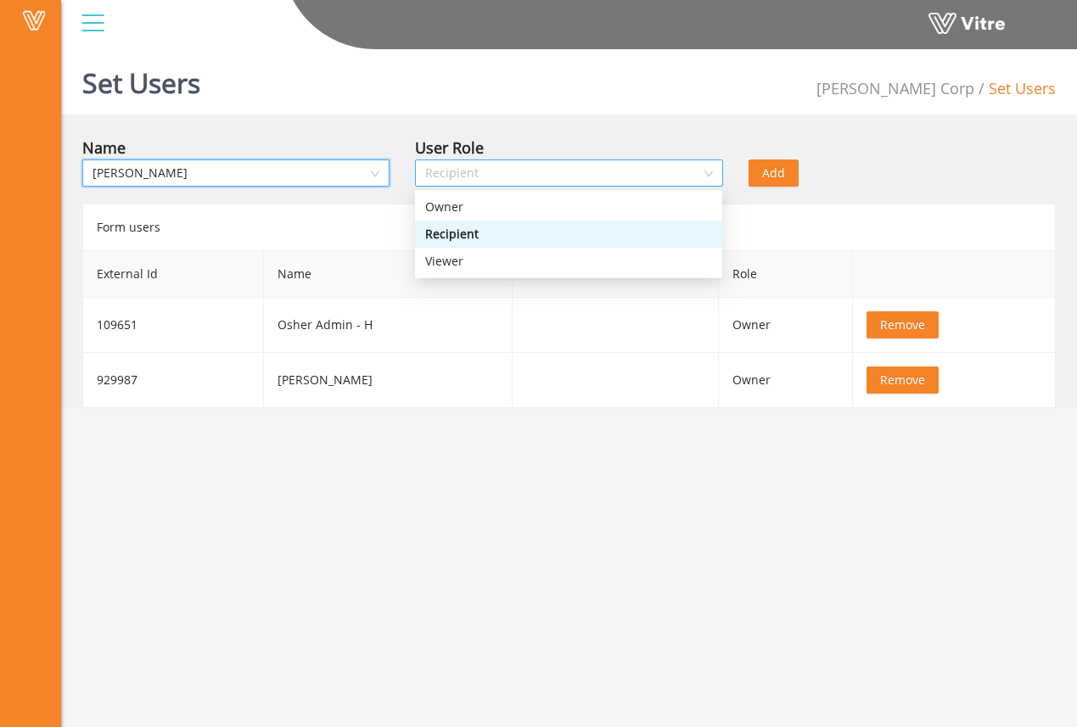
click at [531, 170] on span "Recipient" at bounding box center [568, 172] width 287 height 25
click at [533, 239] on div "Recipient" at bounding box center [568, 234] width 287 height 19
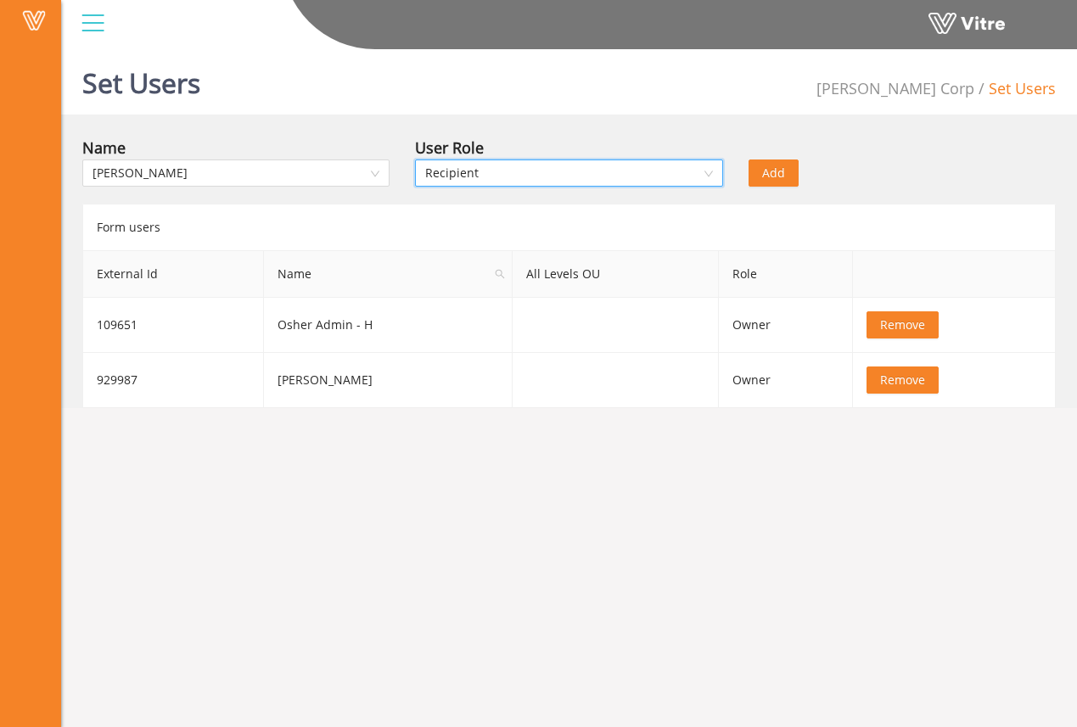
click at [752, 173] on button "Add" at bounding box center [774, 173] width 50 height 27
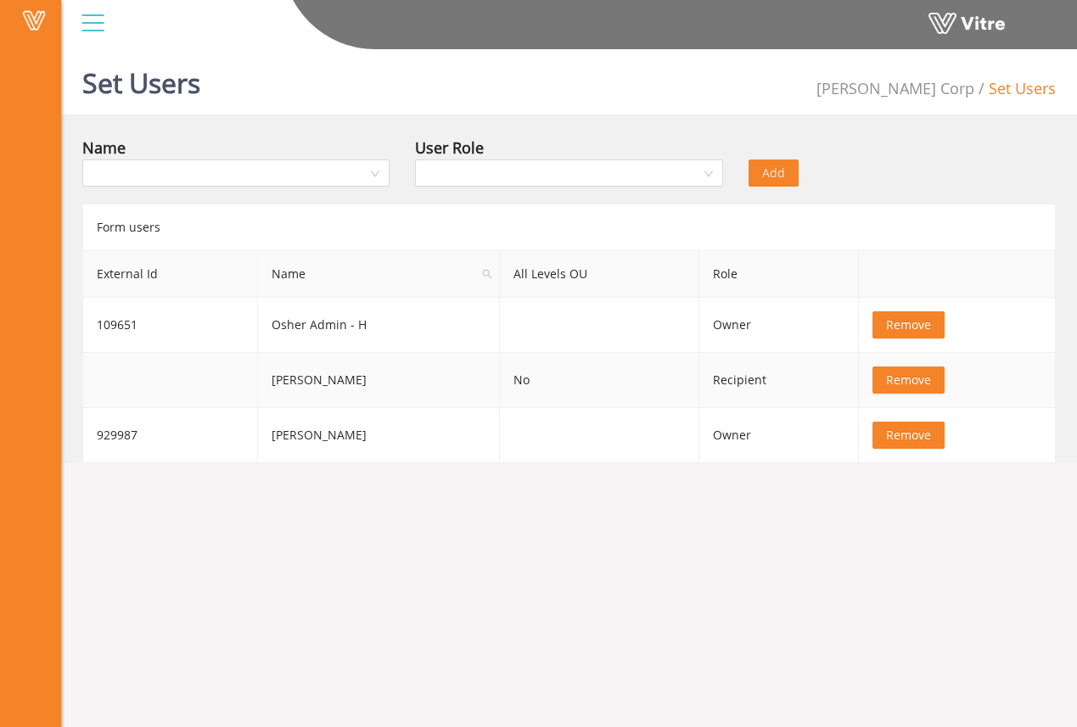
click at [595, 397] on td "No" at bounding box center [599, 380] width 199 height 55
click at [902, 386] on span "Remove" at bounding box center [908, 380] width 45 height 19
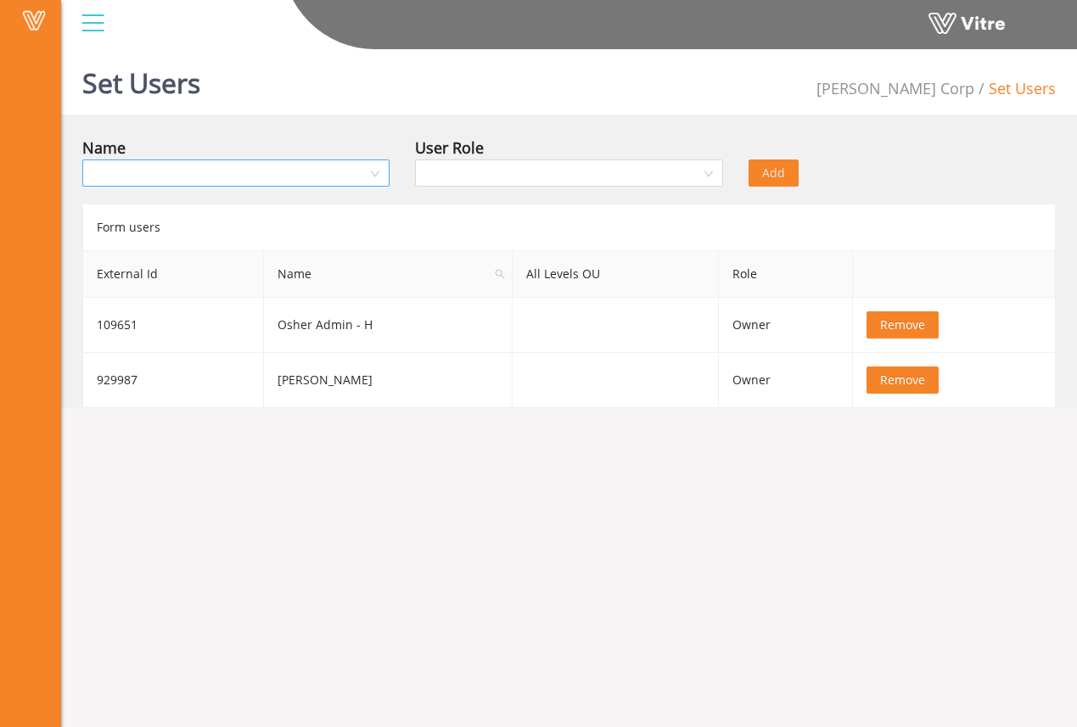
click at [353, 180] on input "search" at bounding box center [230, 172] width 275 height 25
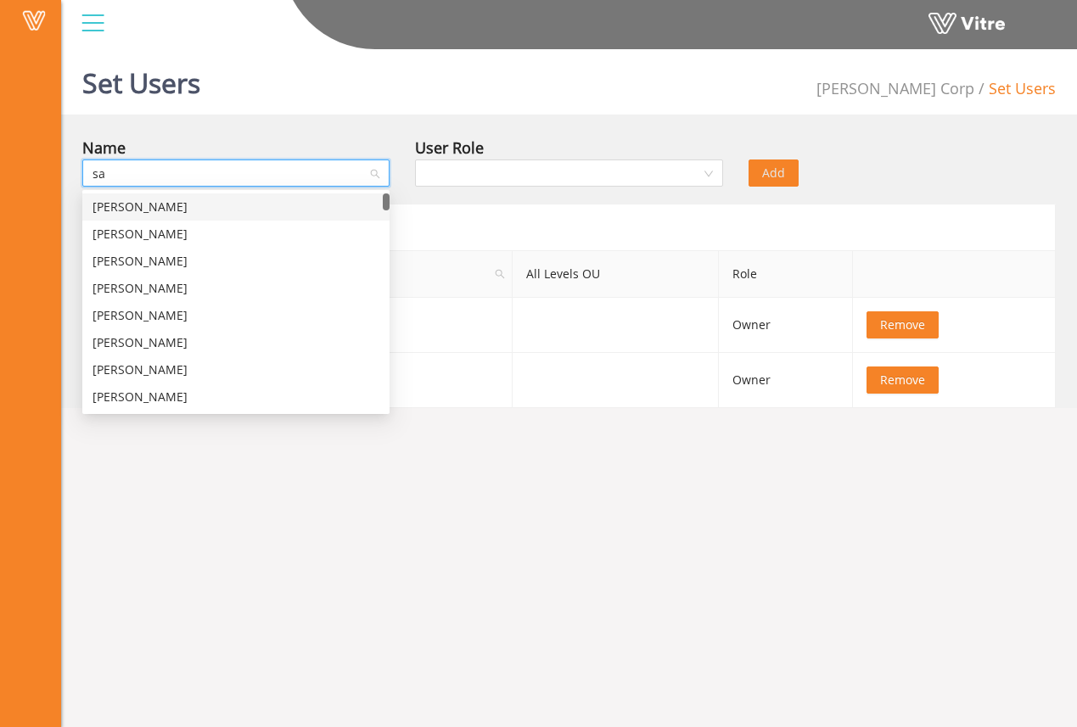
type input "[PERSON_NAME]"
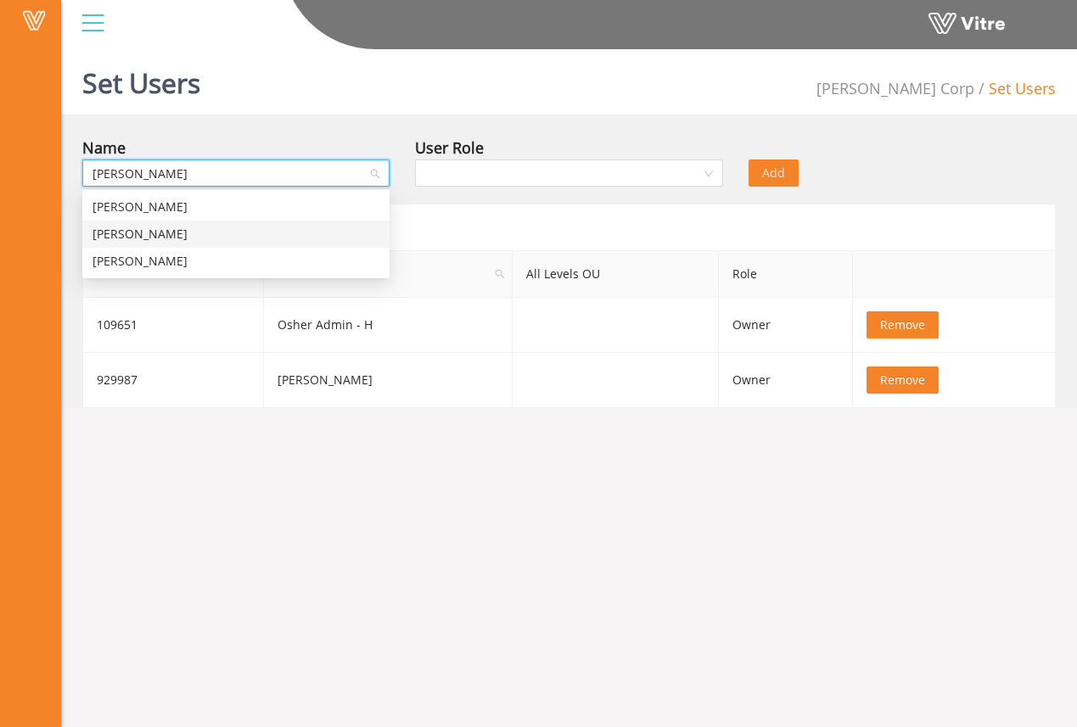
click at [329, 240] on div "[PERSON_NAME]" at bounding box center [236, 234] width 287 height 19
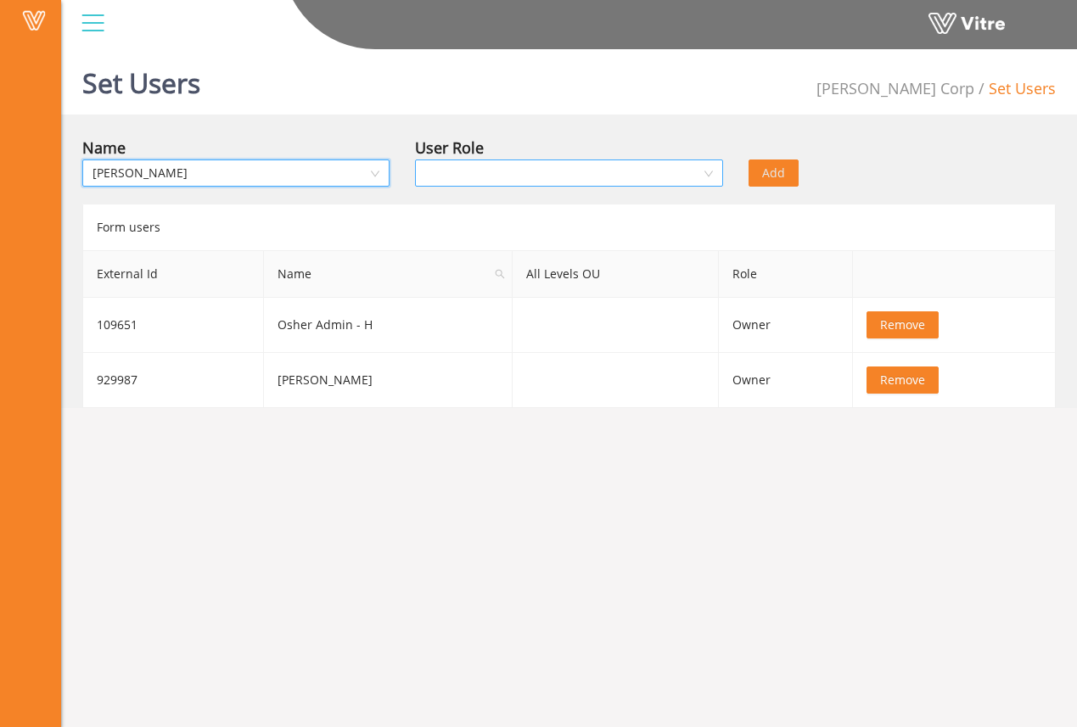
click at [551, 179] on input "search" at bounding box center [562, 172] width 275 height 25
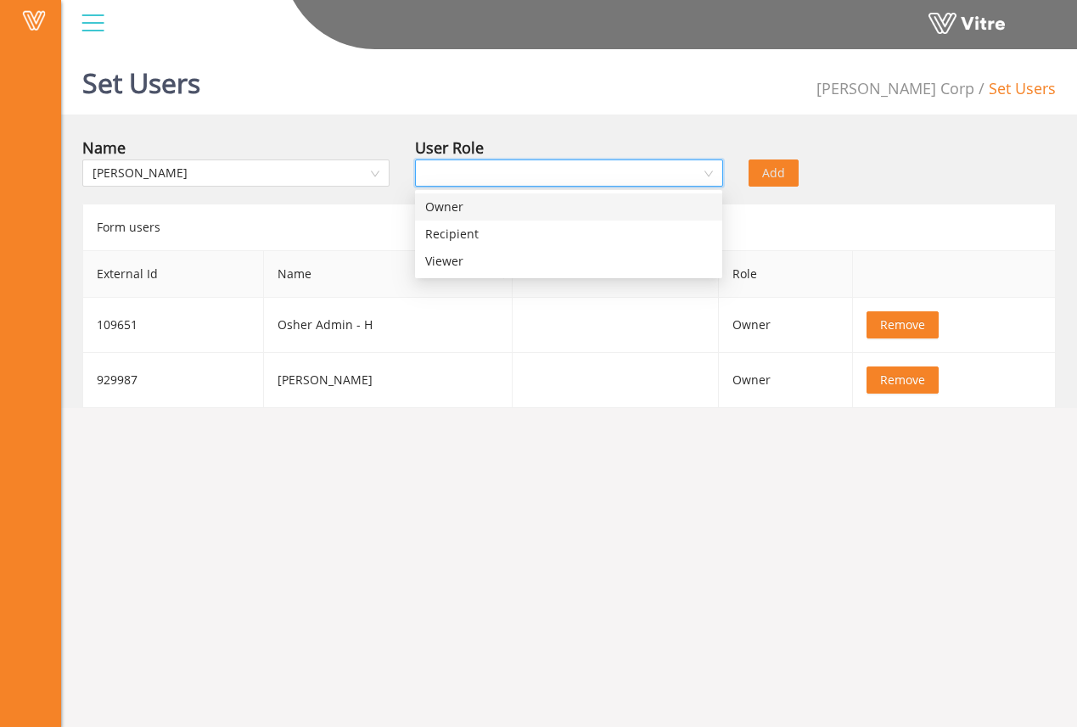
click at [551, 209] on div "Owner" at bounding box center [568, 207] width 287 height 19
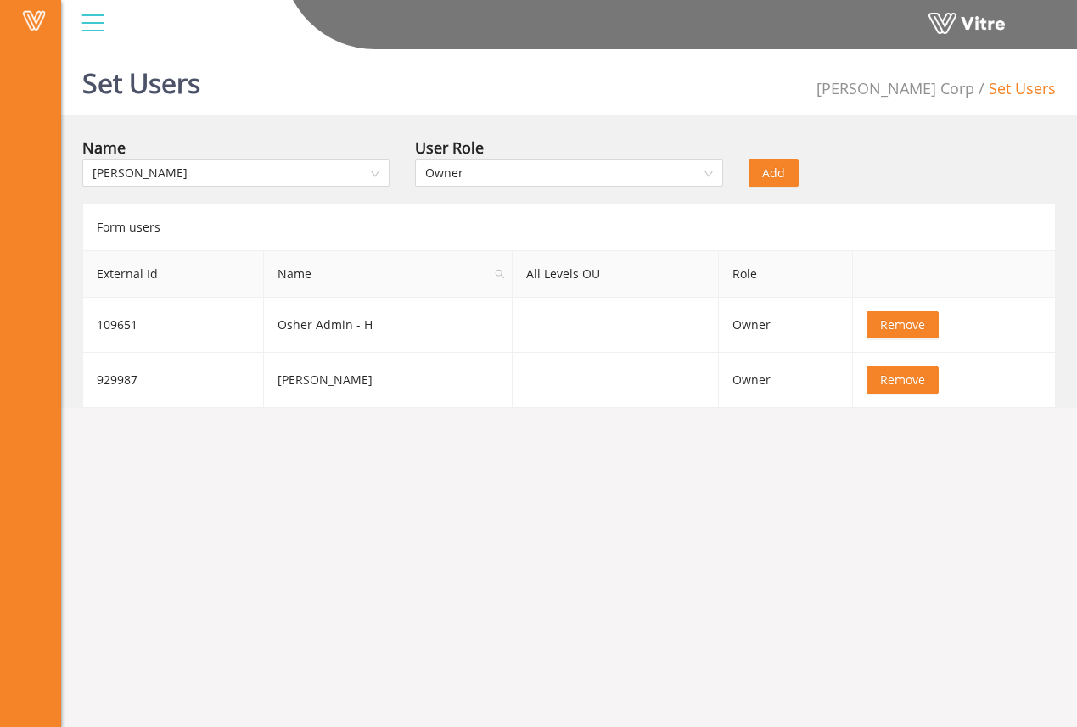
click at [784, 180] on span "Add" at bounding box center [773, 173] width 23 height 19
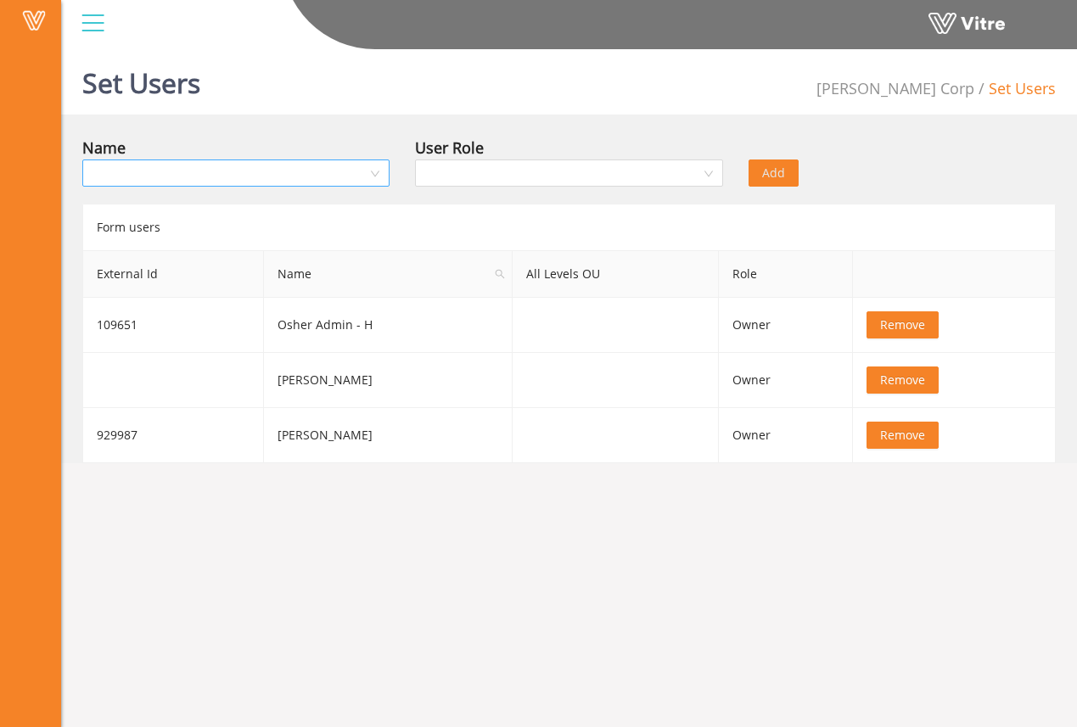
click at [336, 173] on input "search" at bounding box center [230, 172] width 275 height 25
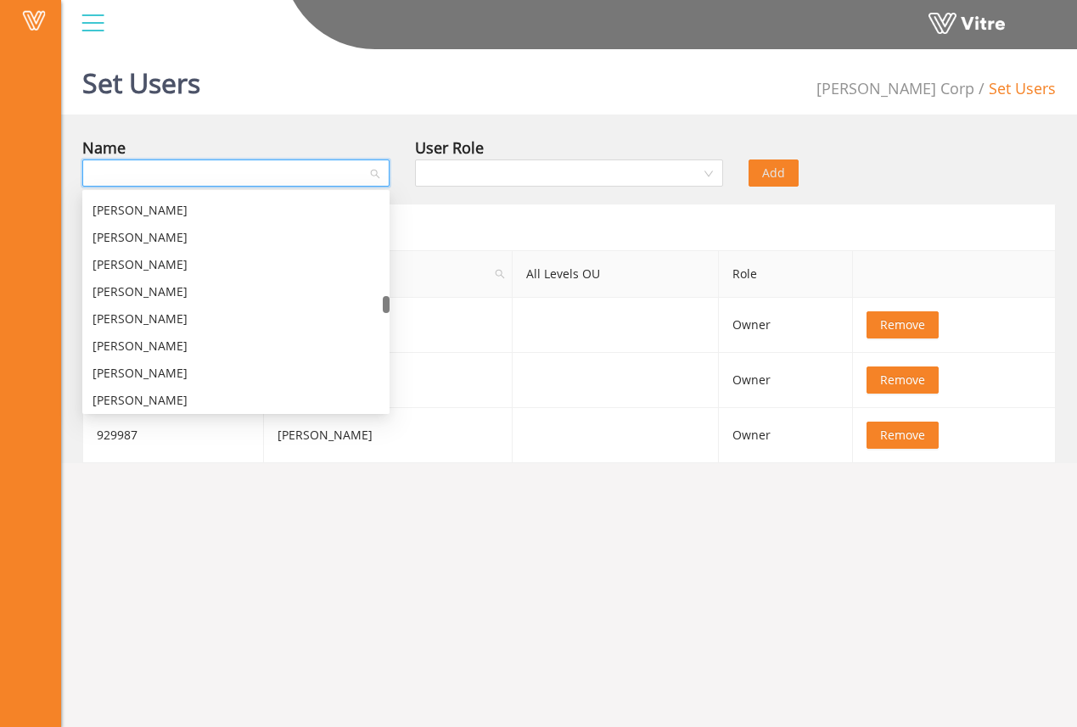
scroll to position [4135, 0]
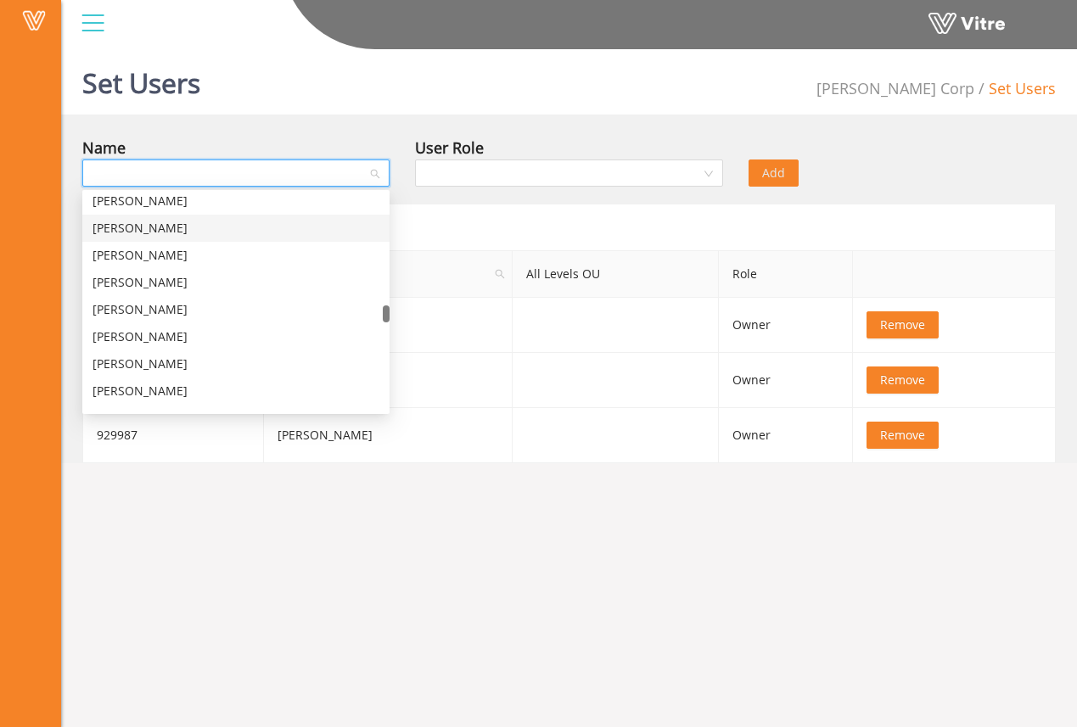
click at [332, 119] on div "Set Users [PERSON_NAME] Corp Set Users Name User Role Add Form users External I…" at bounding box center [569, 252] width 1016 height 421
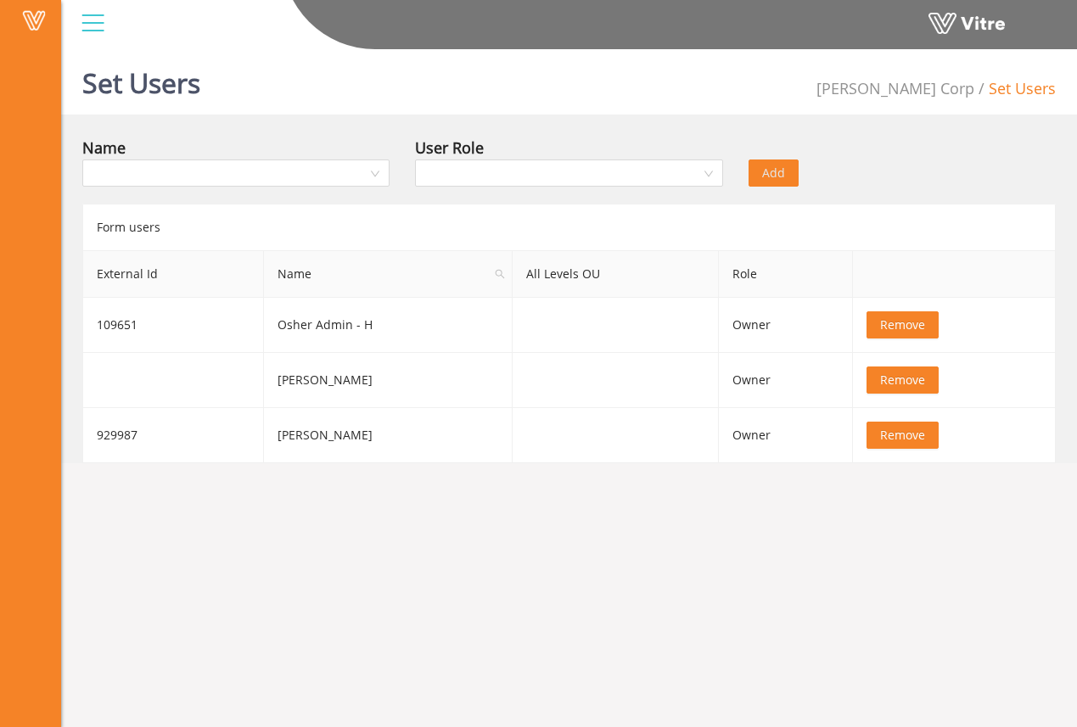
click at [305, 189] on div "Name" at bounding box center [236, 165] width 333 height 59
click at [305, 183] on input "search" at bounding box center [230, 172] width 275 height 25
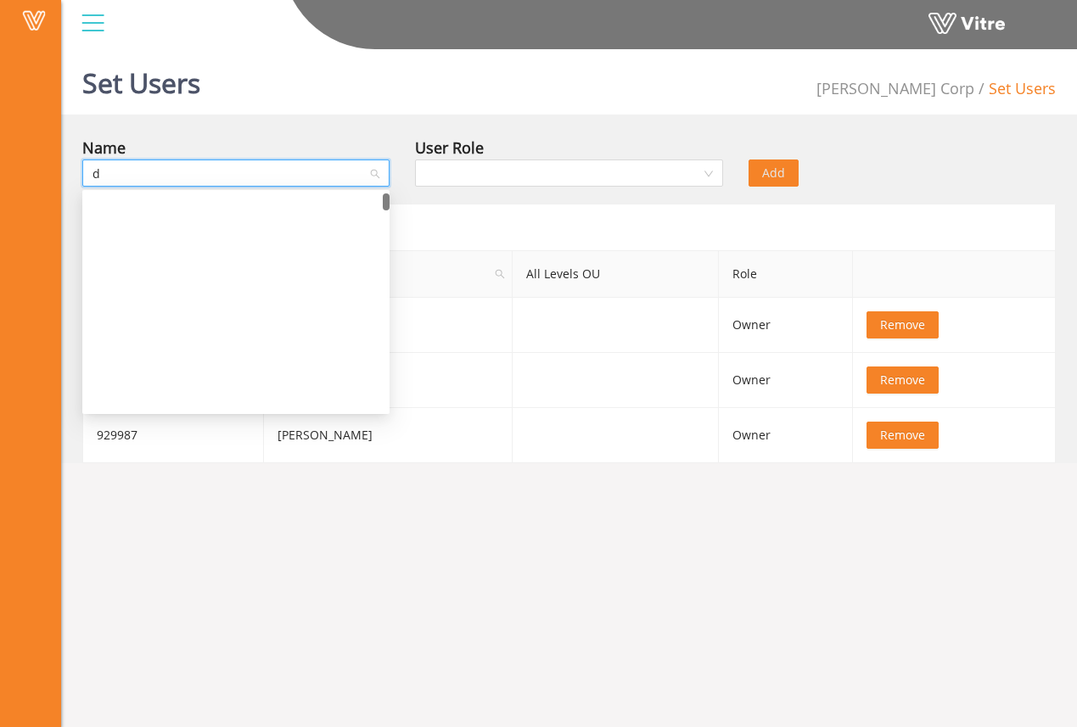
scroll to position [0, 0]
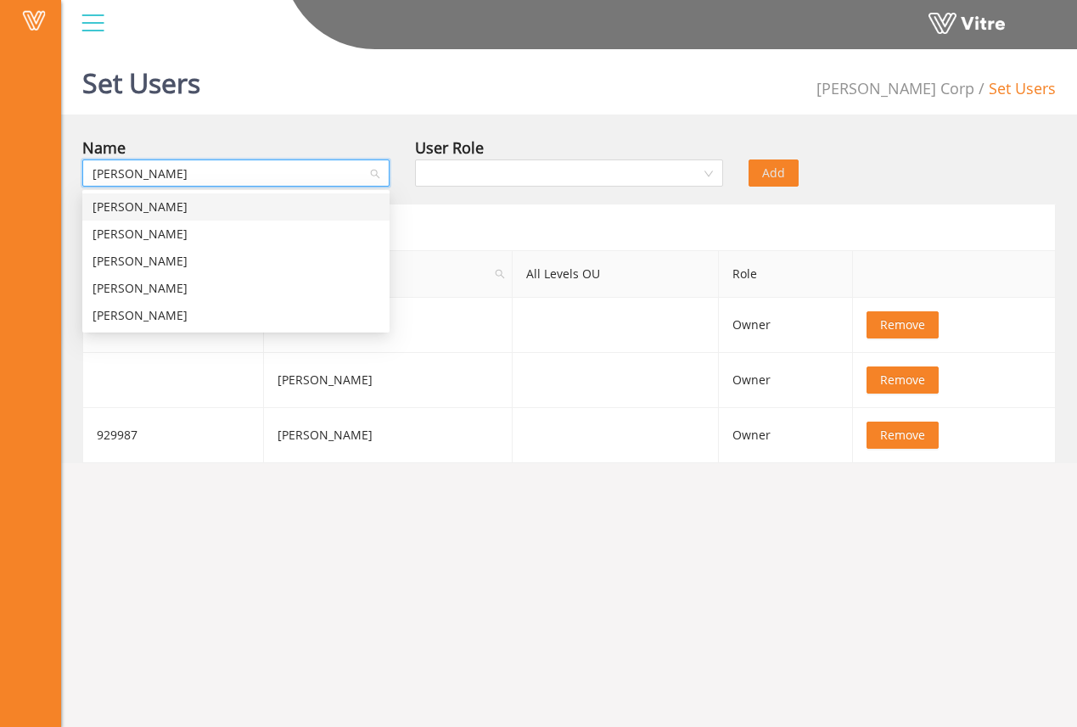
type input "[PERSON_NAME]"
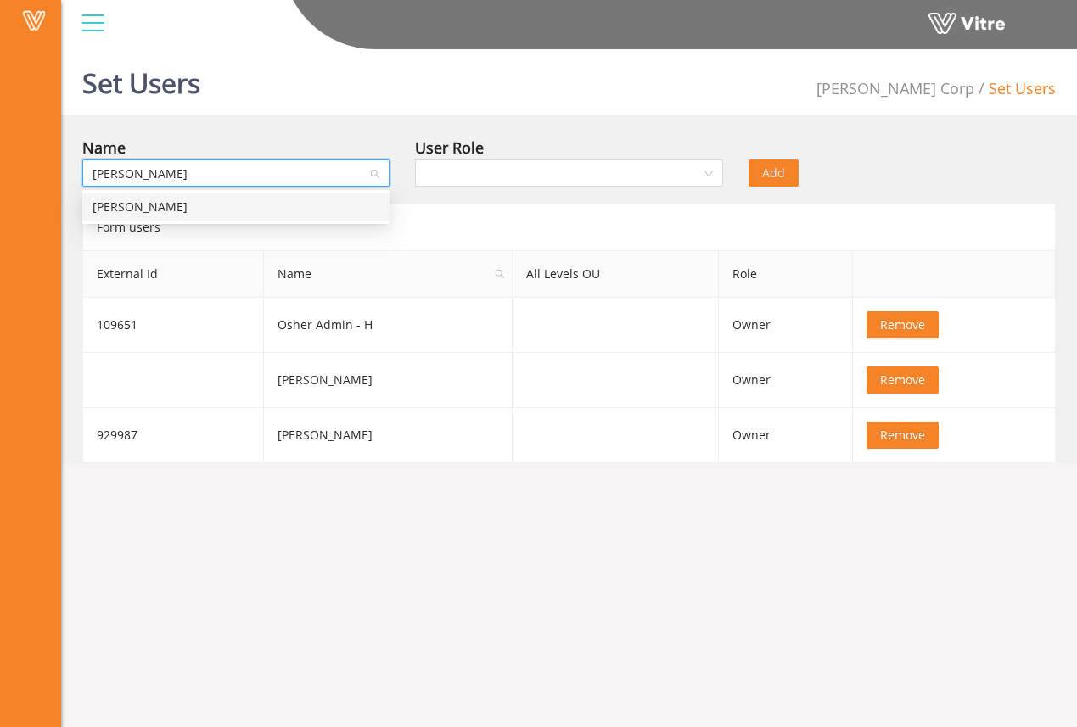
click at [323, 212] on div "[PERSON_NAME]" at bounding box center [236, 207] width 287 height 19
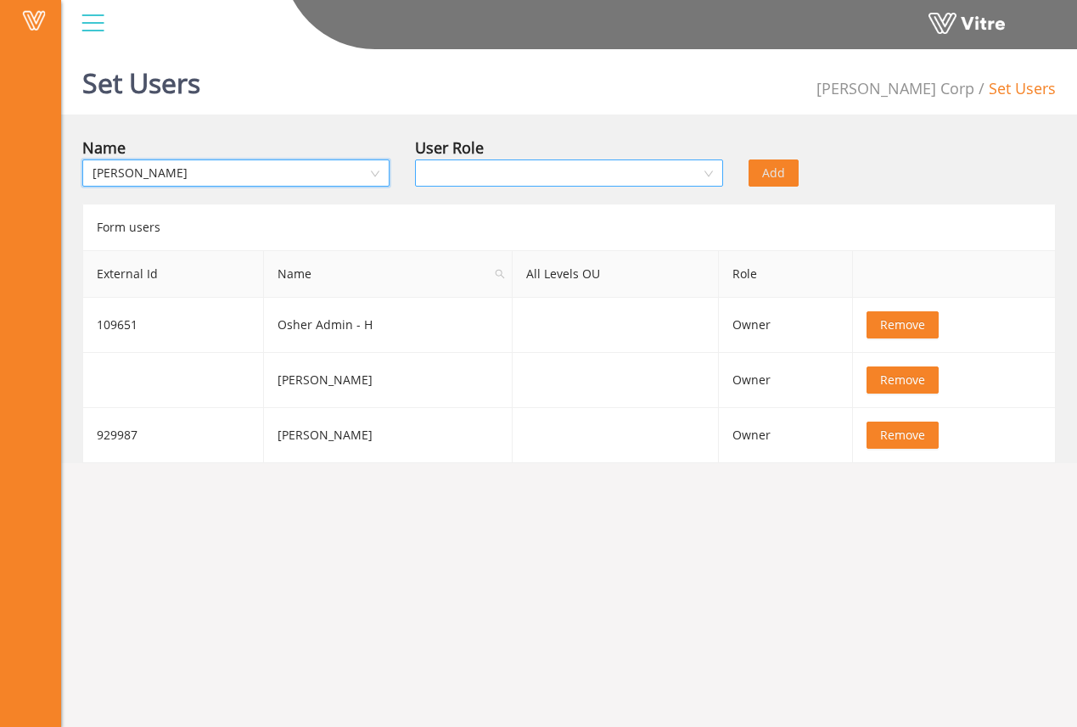
click at [467, 176] on input "search" at bounding box center [562, 172] width 275 height 25
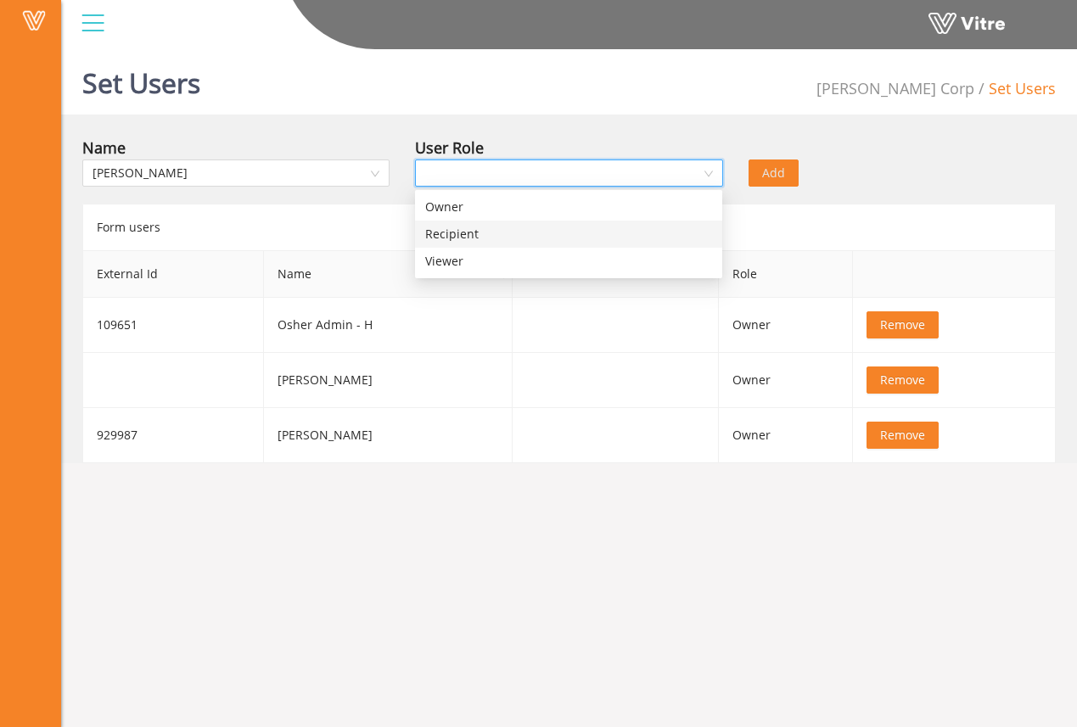
click at [475, 230] on div "Recipient" at bounding box center [568, 234] width 287 height 19
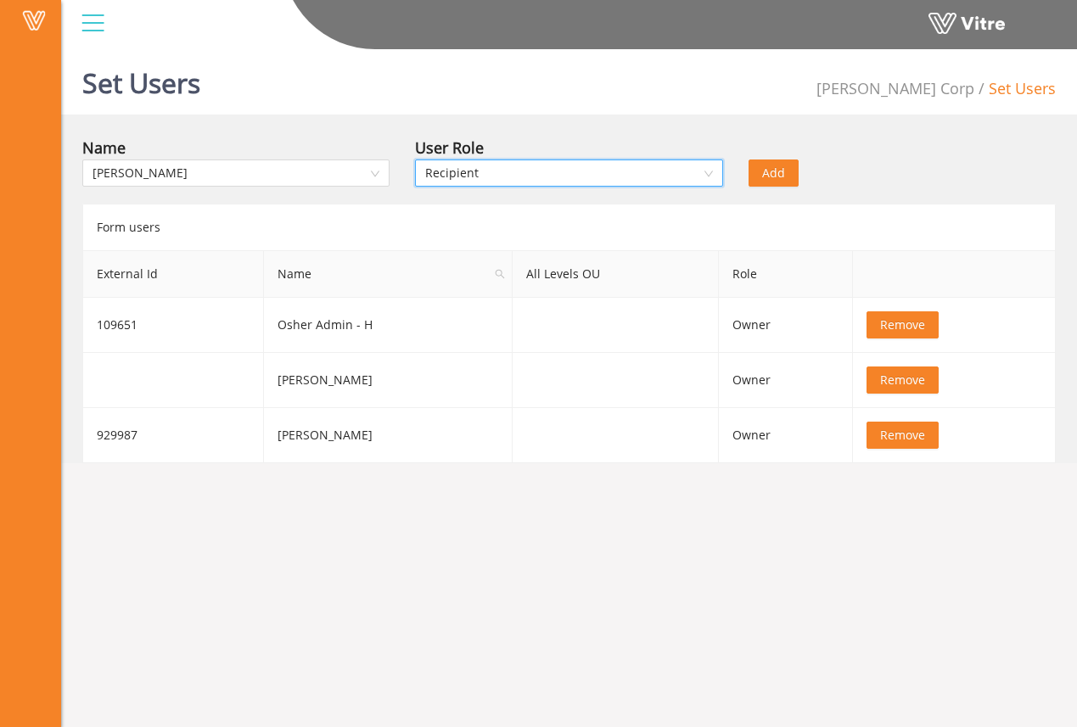
click at [780, 179] on span "Add" at bounding box center [773, 173] width 23 height 19
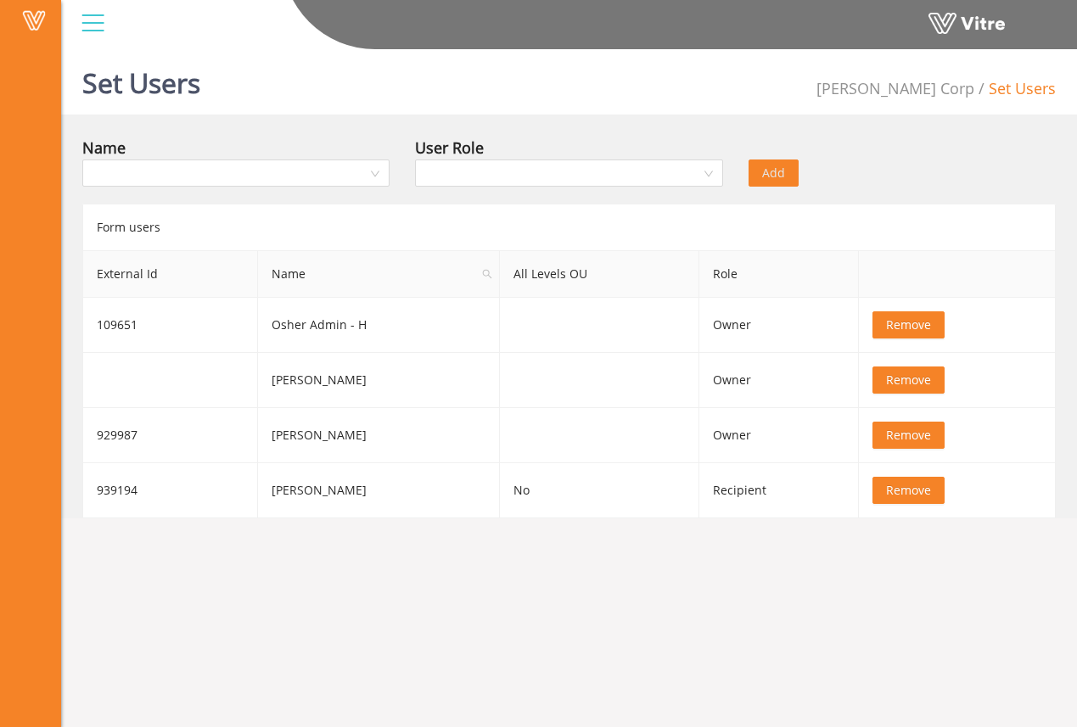
click at [334, 156] on div "Name" at bounding box center [235, 148] width 307 height 24
click at [329, 170] on input "search" at bounding box center [230, 172] width 275 height 25
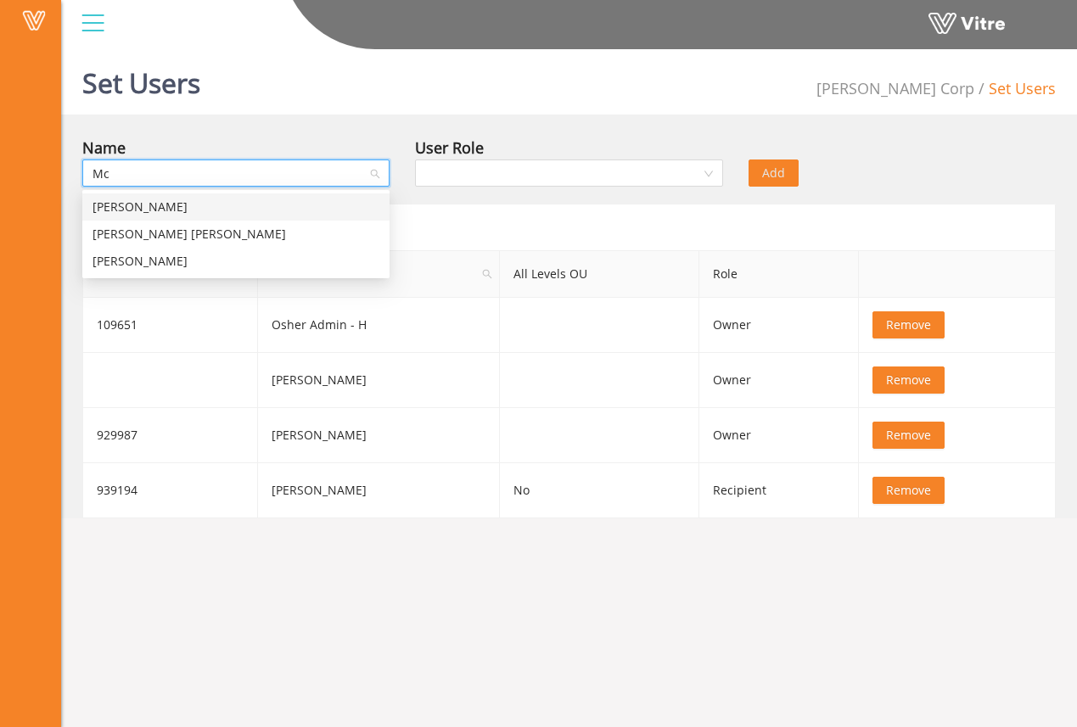
type input "M"
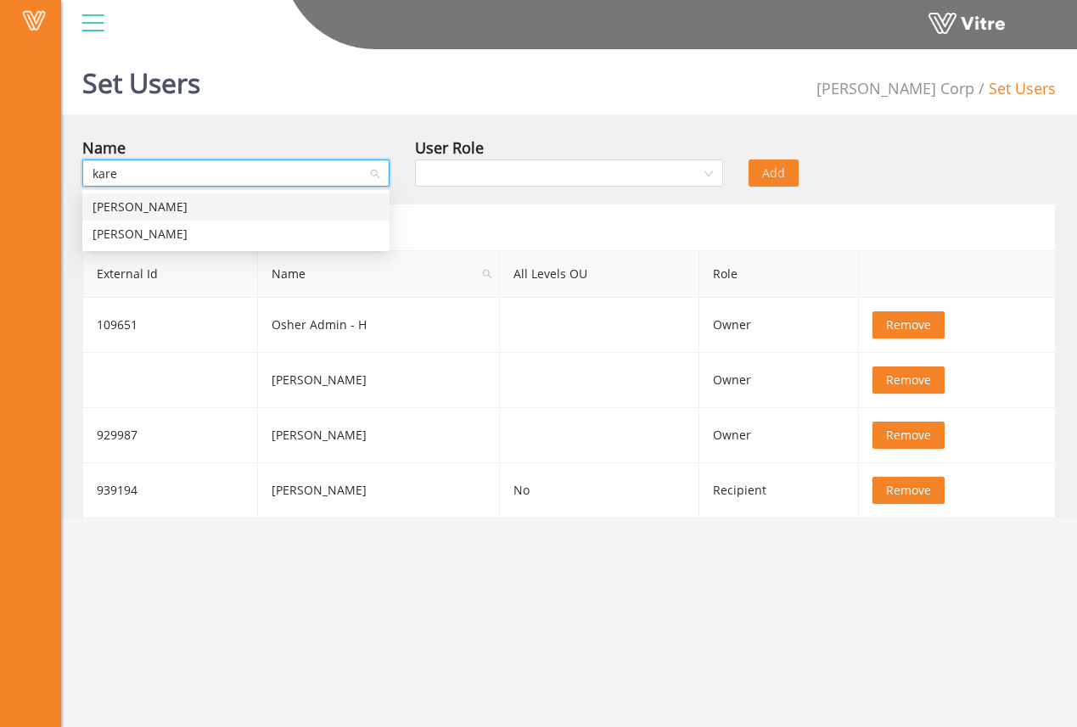
type input "[PERSON_NAME]"
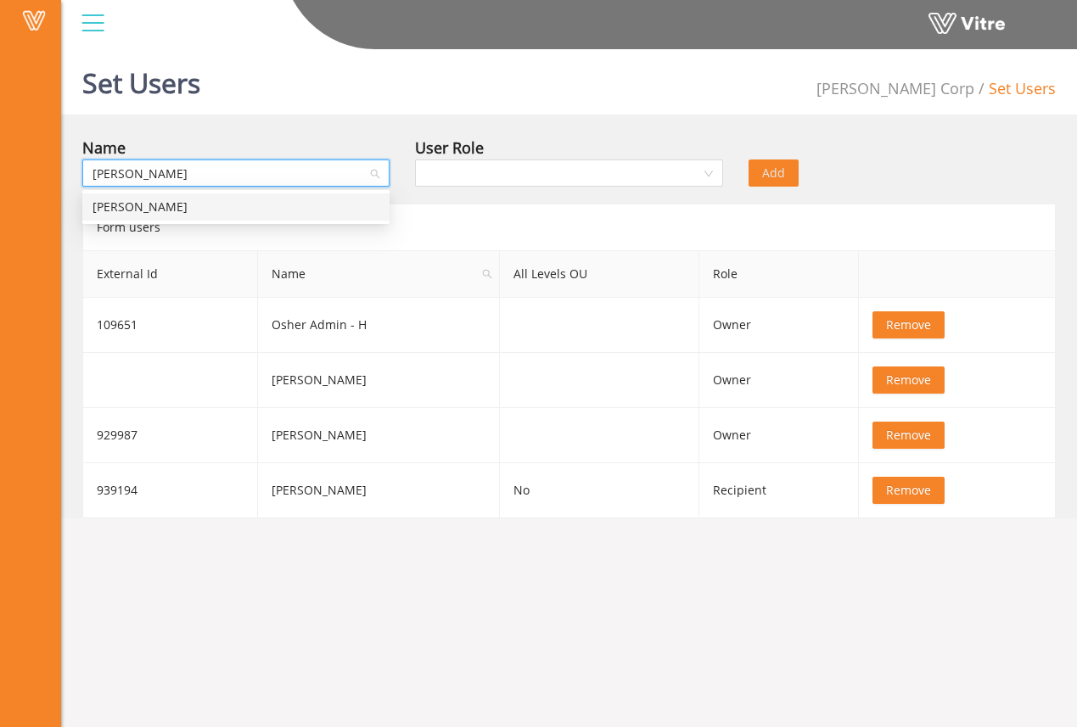
click at [345, 214] on div "[PERSON_NAME]" at bounding box center [236, 207] width 287 height 19
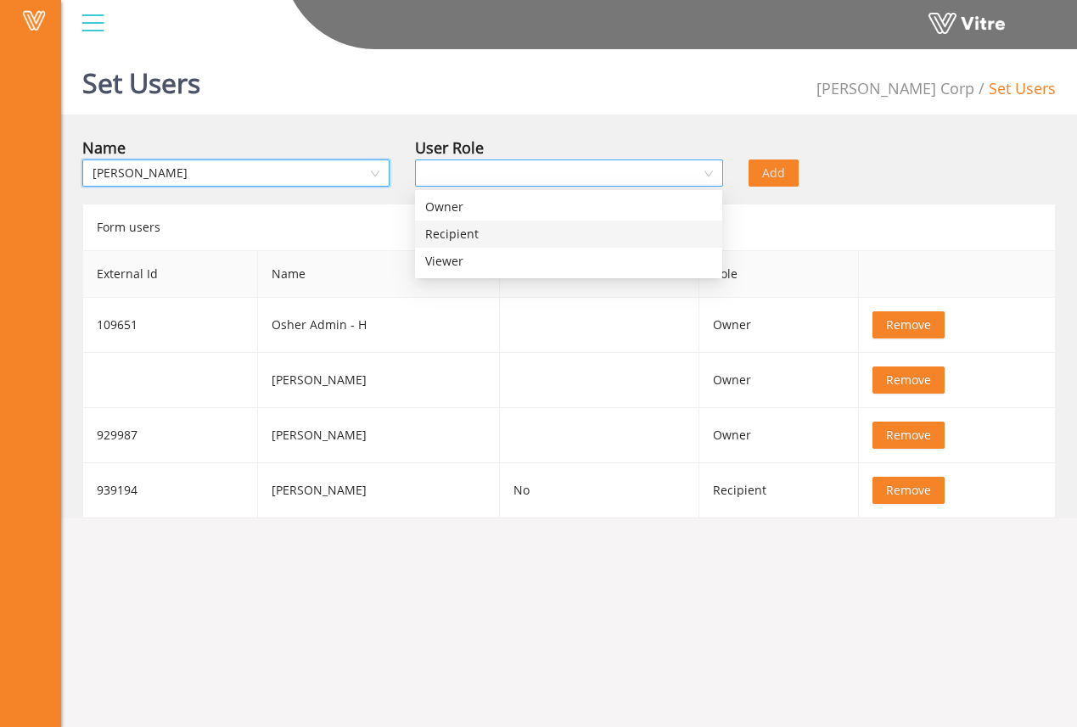
click at [702, 172] on div at bounding box center [568, 173] width 307 height 27
click at [682, 221] on div "Recipient" at bounding box center [568, 234] width 307 height 27
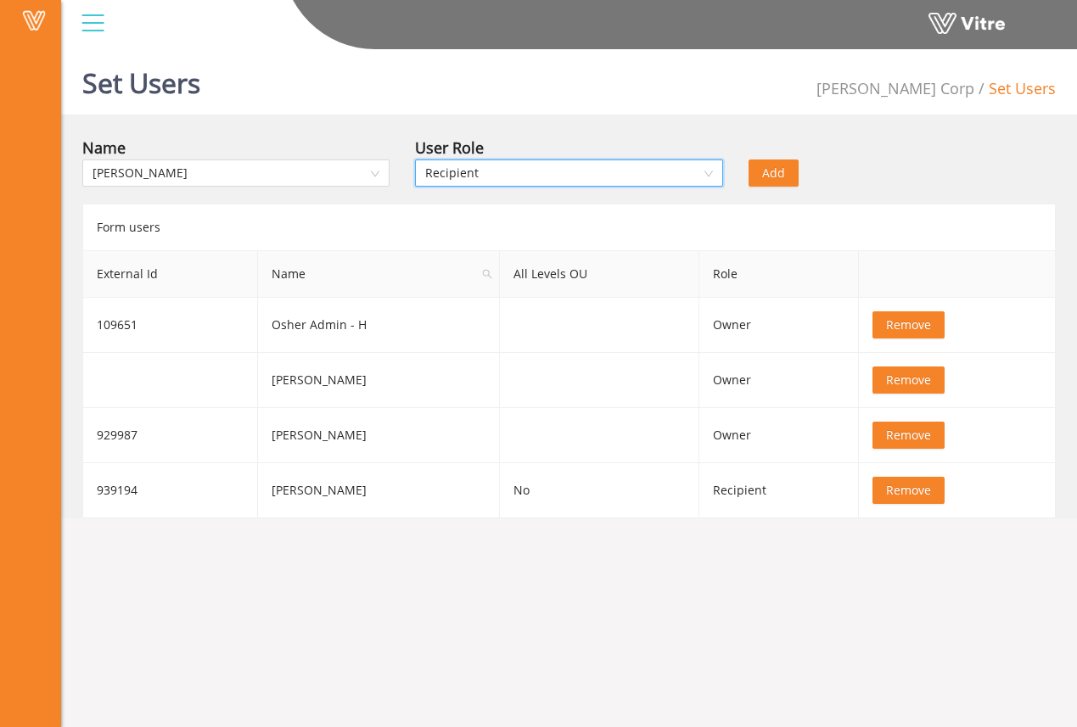
click at [768, 177] on span "Add" at bounding box center [773, 173] width 23 height 19
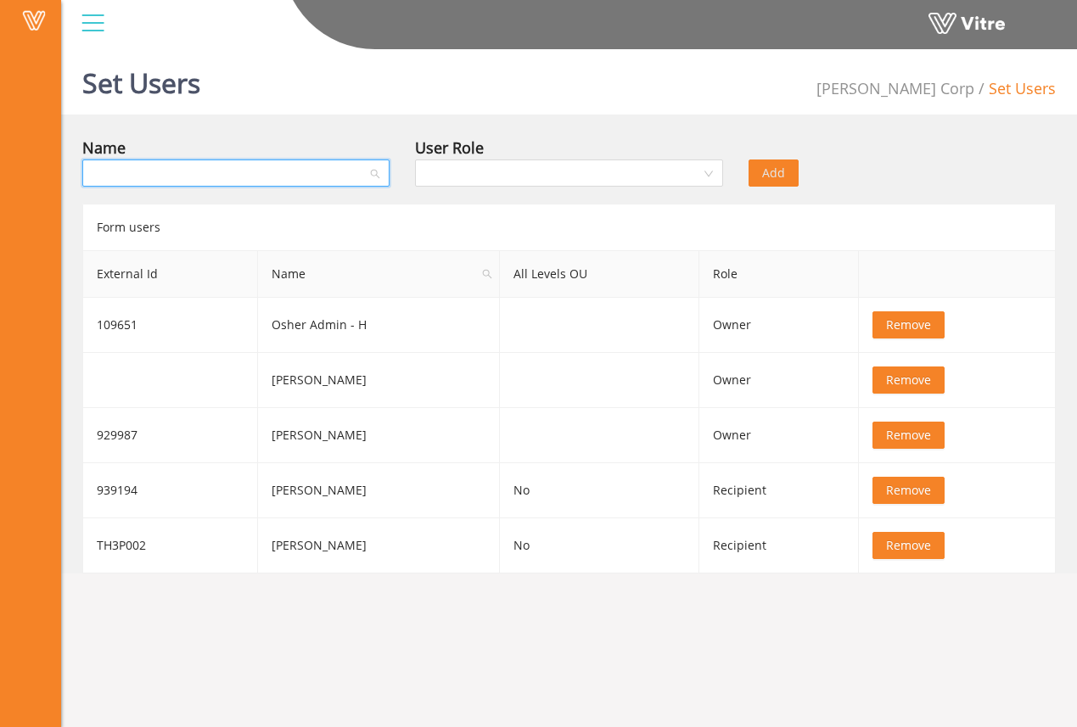
click at [367, 169] on input "search" at bounding box center [230, 172] width 275 height 25
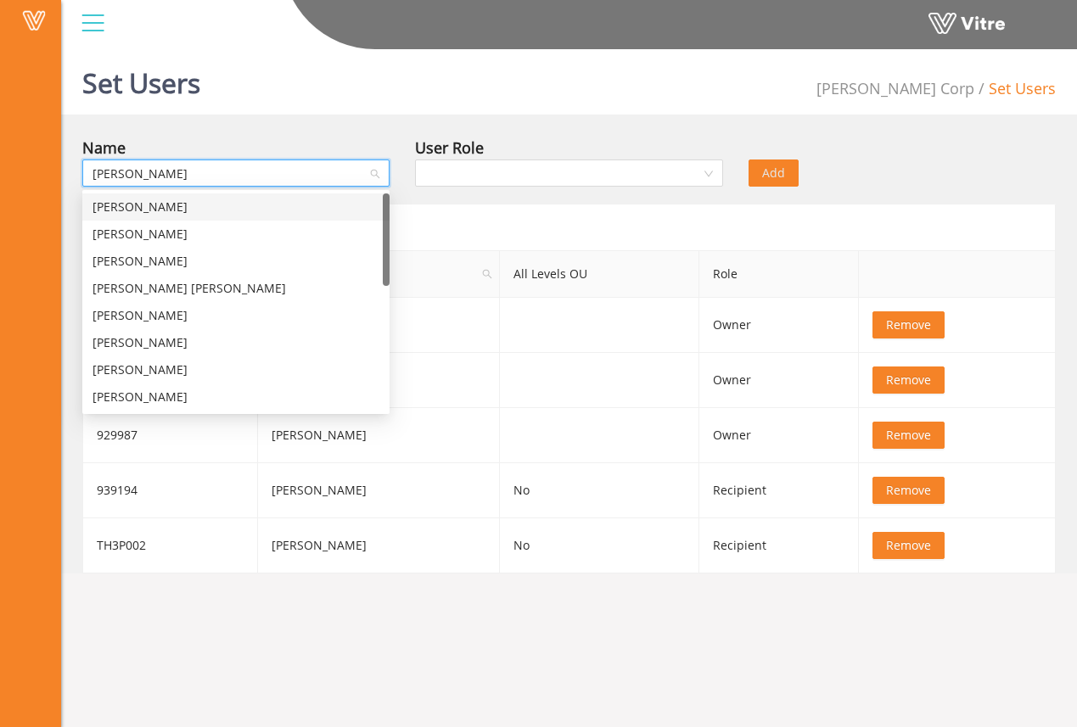
type input "J"
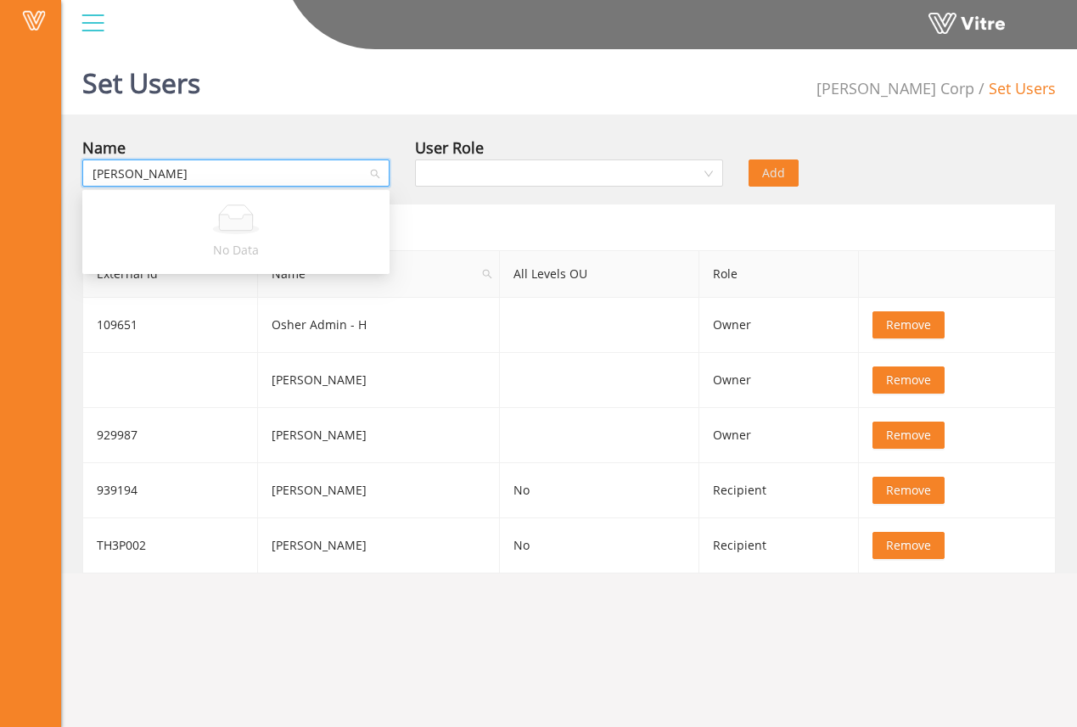
type input "[PERSON_NAME]"
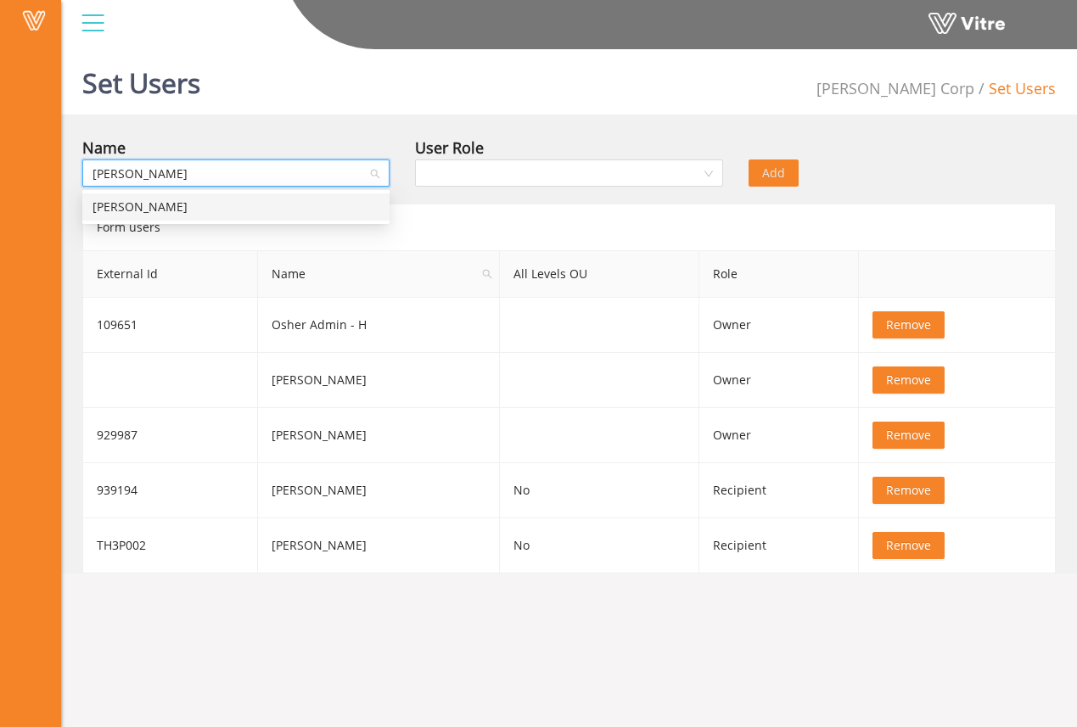
click at [354, 205] on div "[PERSON_NAME]" at bounding box center [236, 207] width 287 height 19
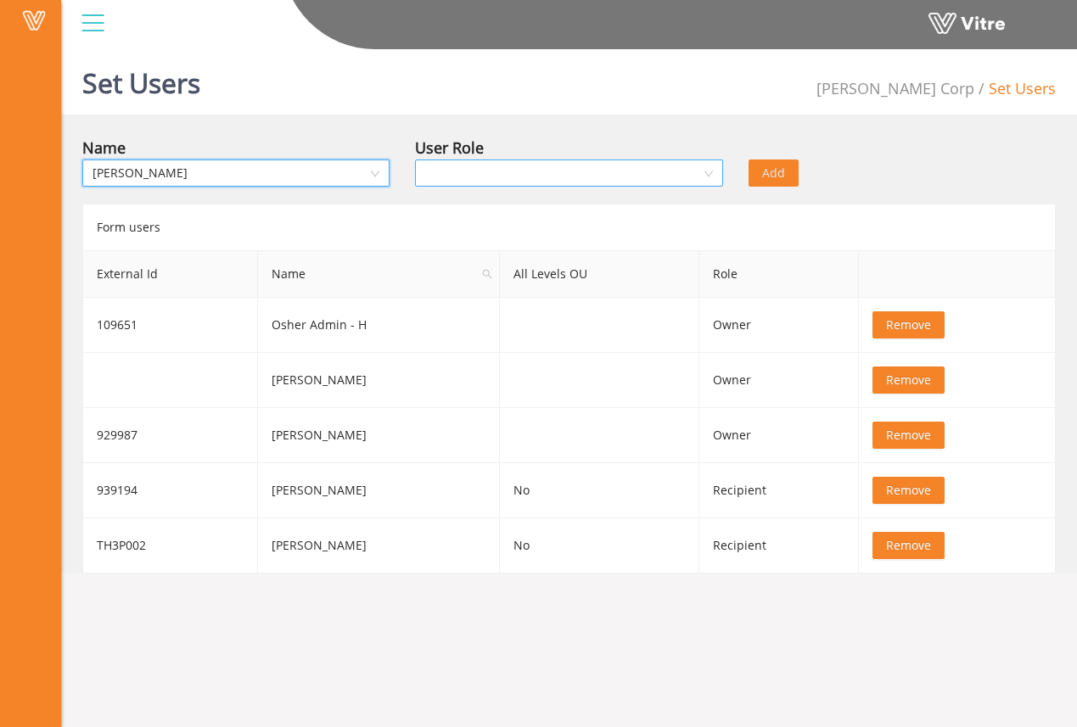
click at [708, 177] on div at bounding box center [568, 173] width 307 height 27
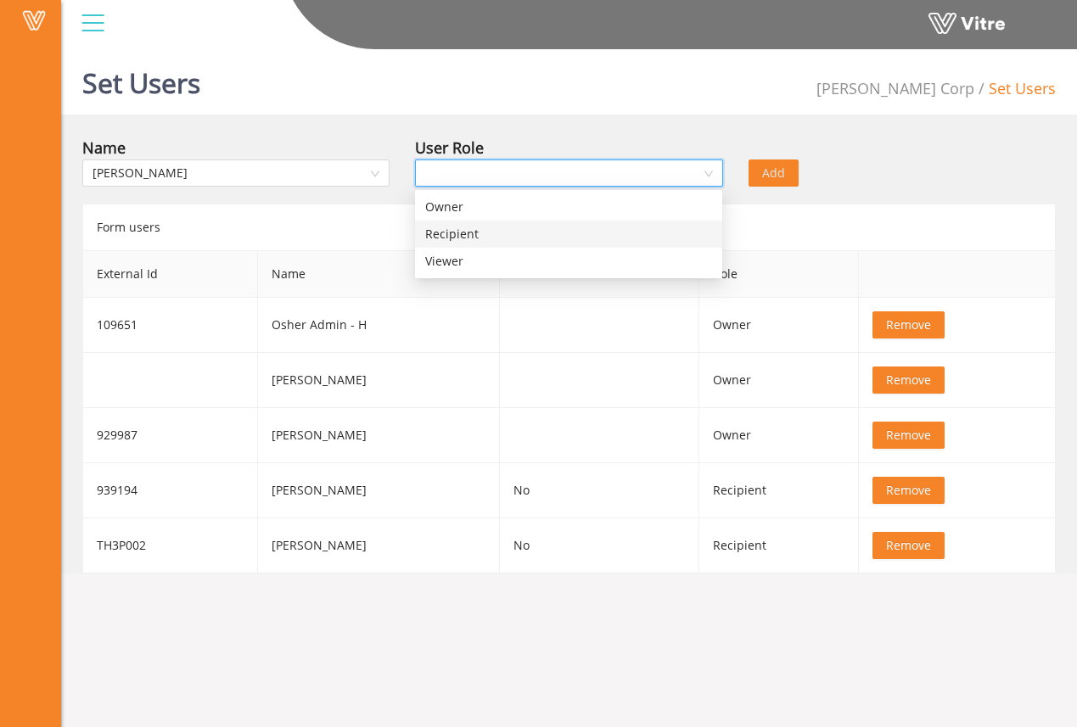
click at [659, 233] on div "Recipient" at bounding box center [568, 234] width 287 height 19
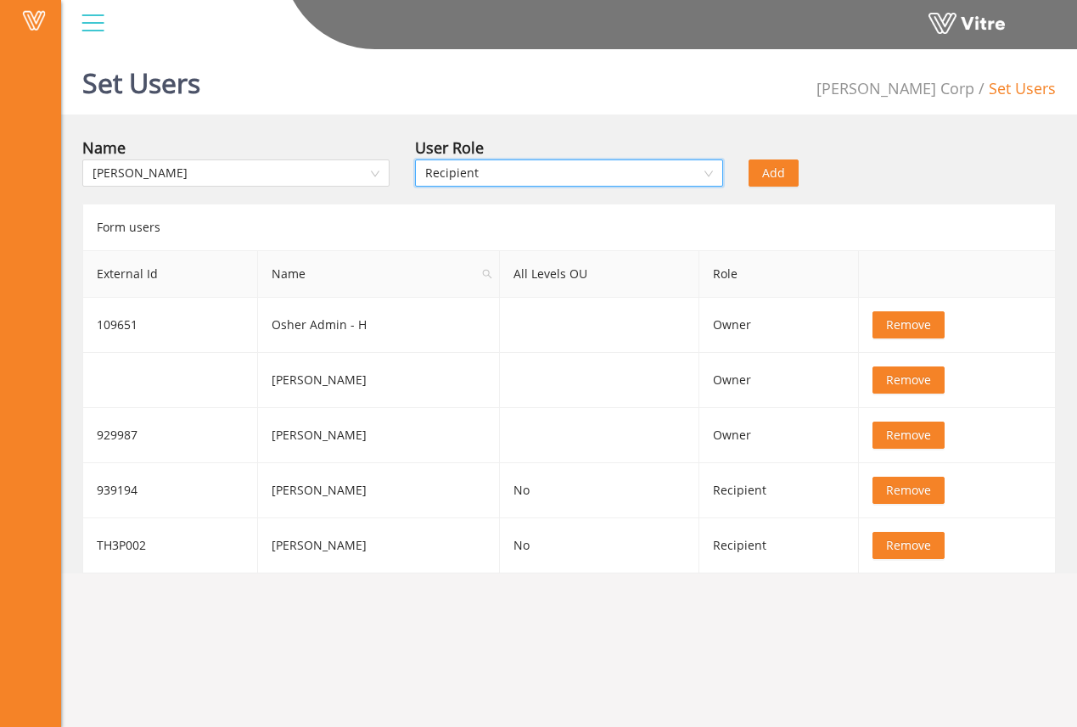
click at [784, 178] on span "Add" at bounding box center [773, 173] width 23 height 19
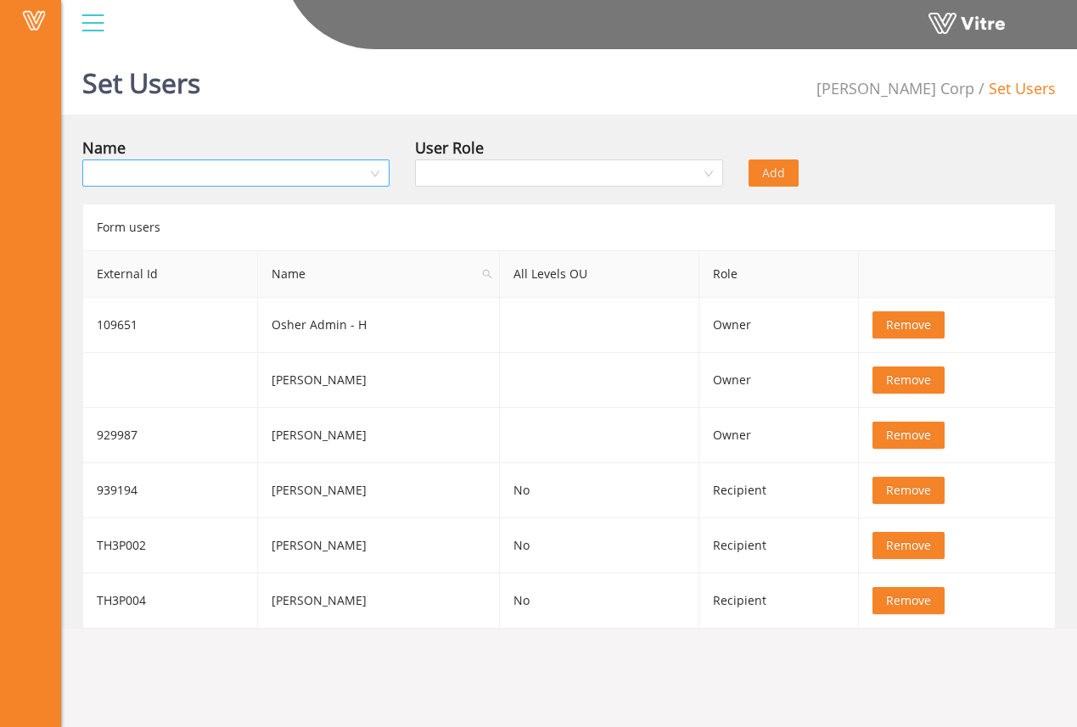
click at [323, 169] on input "search" at bounding box center [230, 172] width 275 height 25
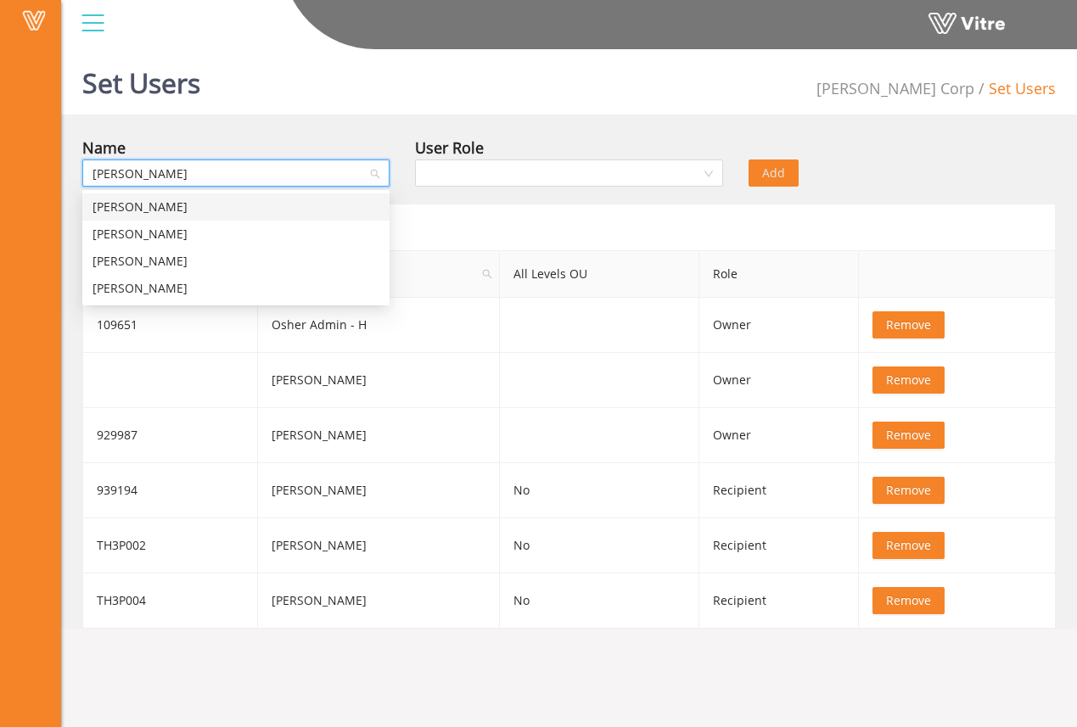
type input "[PERSON_NAME]"
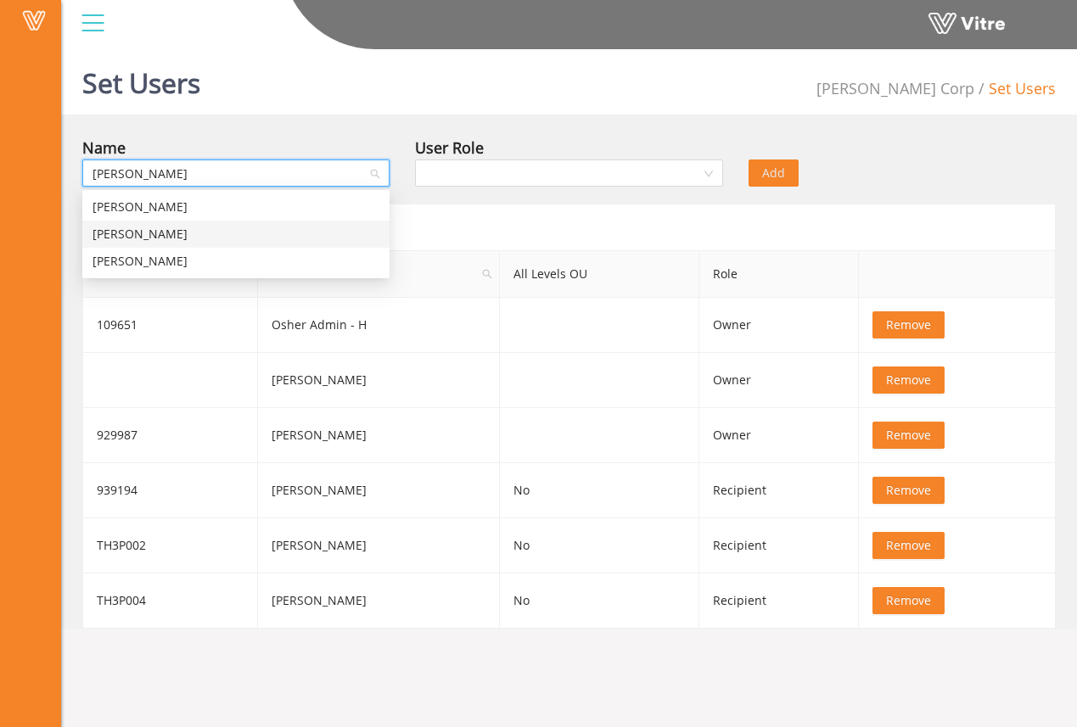
click at [317, 233] on div "[PERSON_NAME]" at bounding box center [236, 234] width 287 height 19
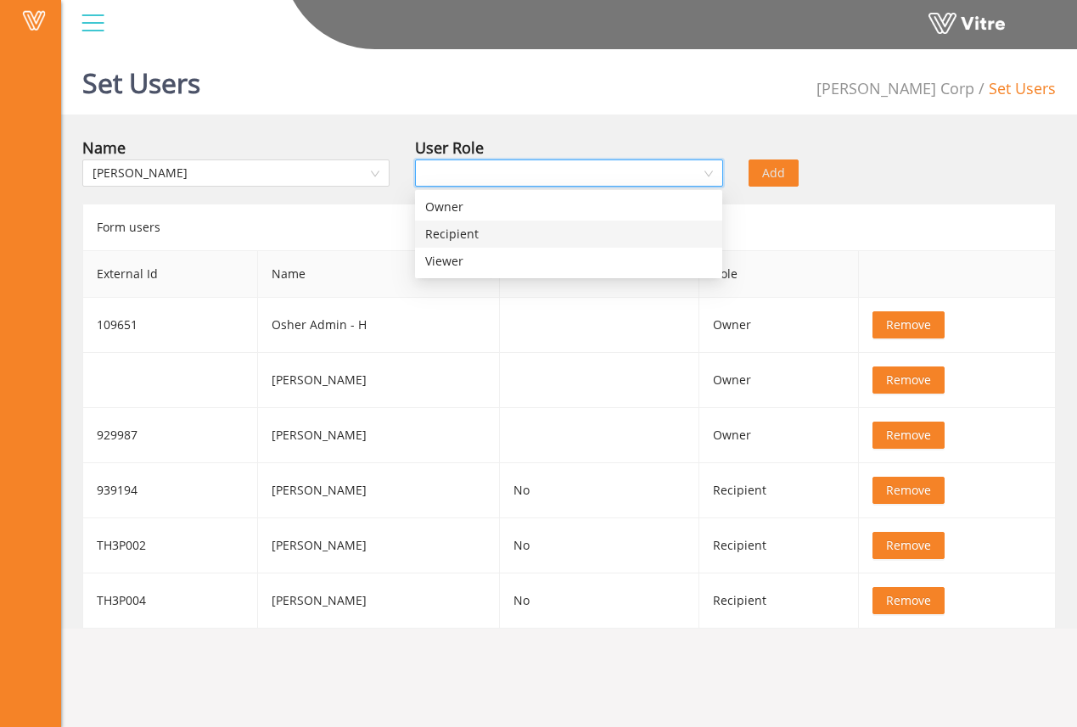
click at [694, 171] on input "search" at bounding box center [562, 172] width 275 height 25
click at [645, 233] on div "Recipient" at bounding box center [568, 234] width 287 height 19
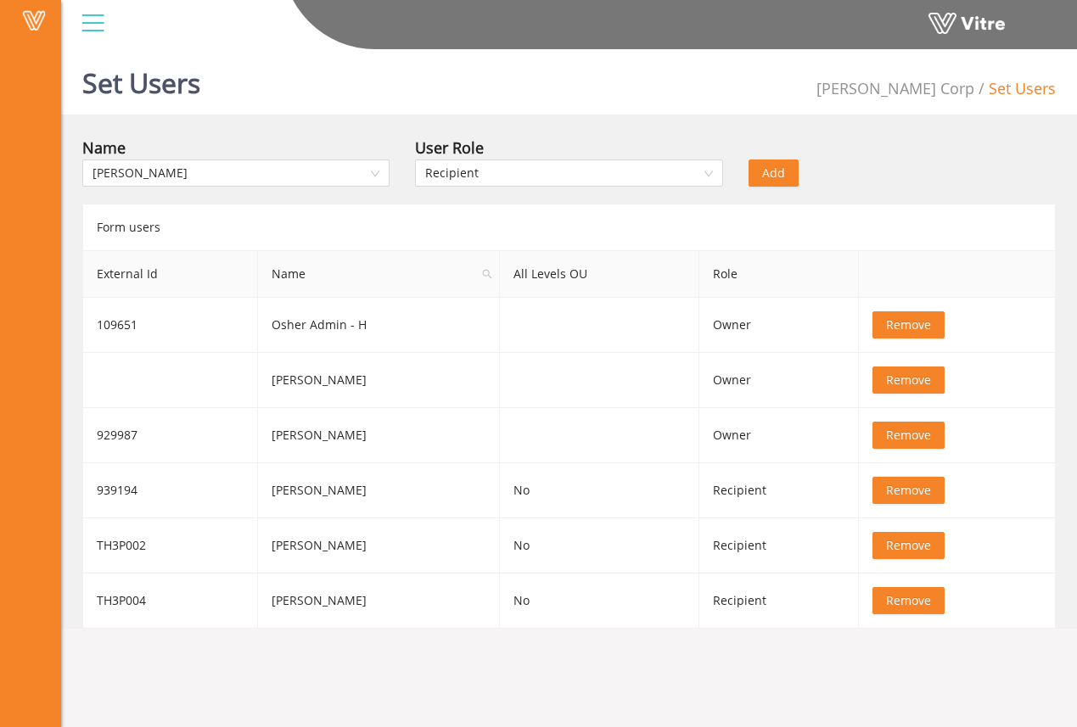
click at [778, 171] on span "Add" at bounding box center [773, 173] width 23 height 19
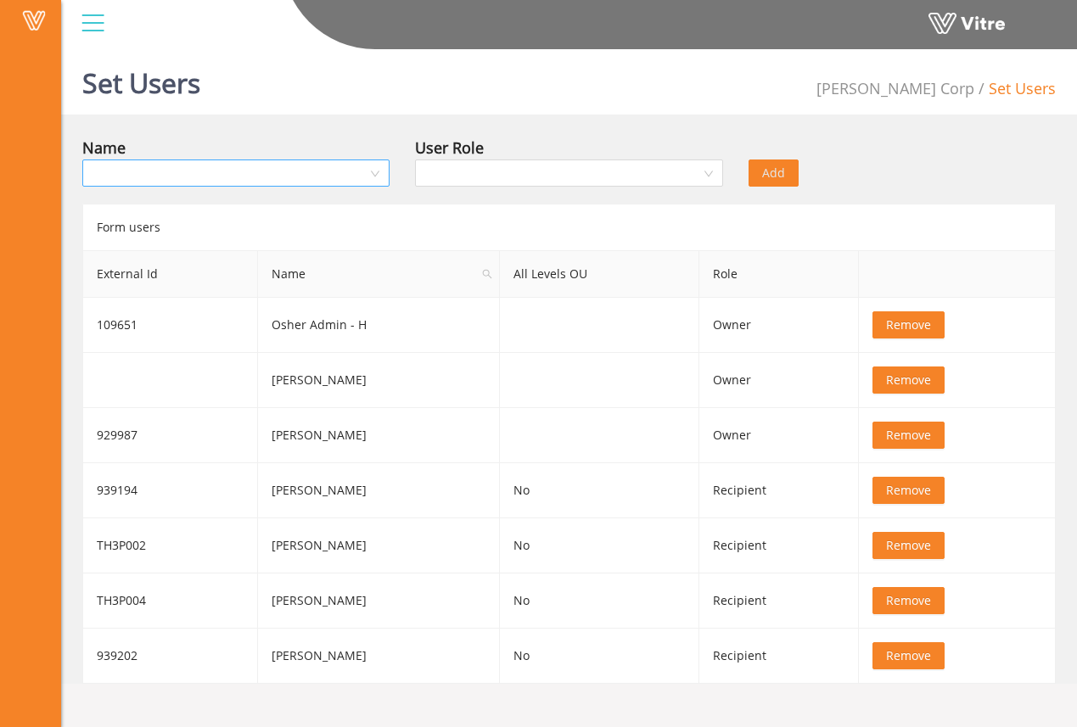
click at [333, 178] on input "search" at bounding box center [230, 172] width 275 height 25
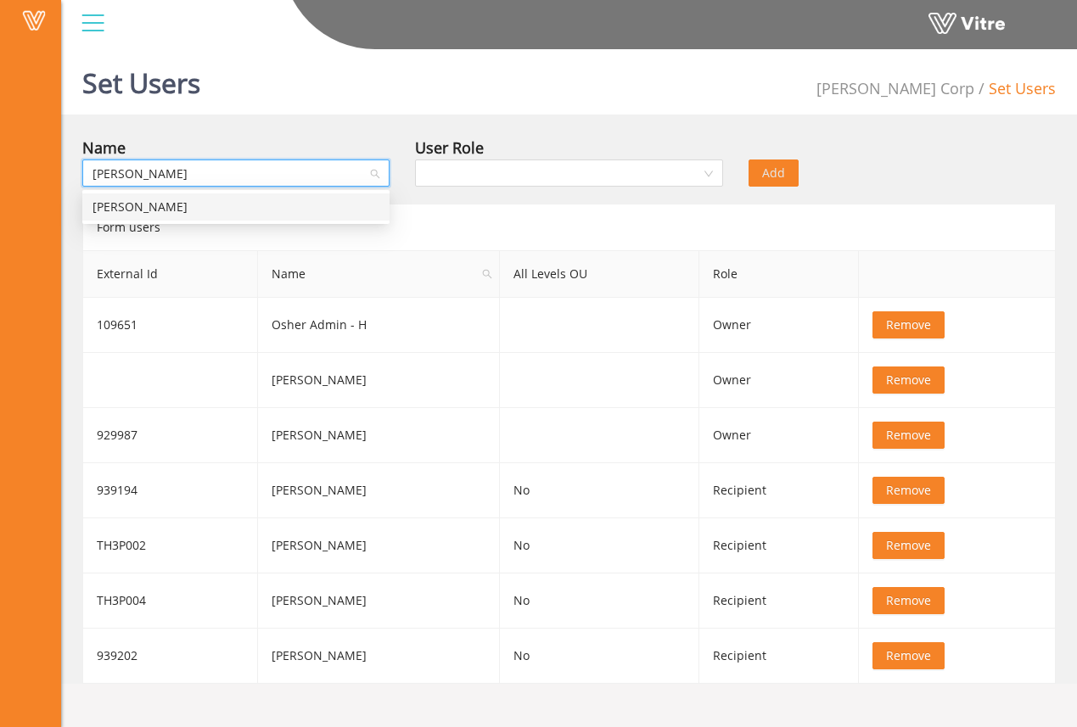
type input "[PERSON_NAME]"
click at [316, 194] on div "[PERSON_NAME]" at bounding box center [235, 207] width 307 height 27
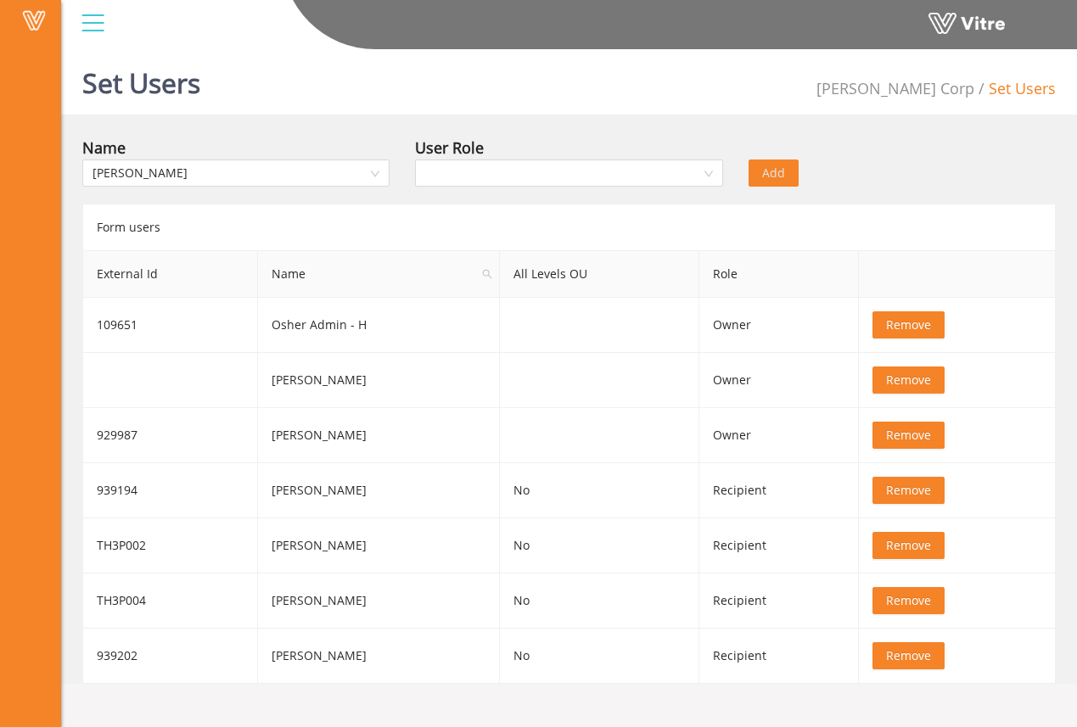
click at [484, 156] on div "User Role" at bounding box center [568, 148] width 307 height 24
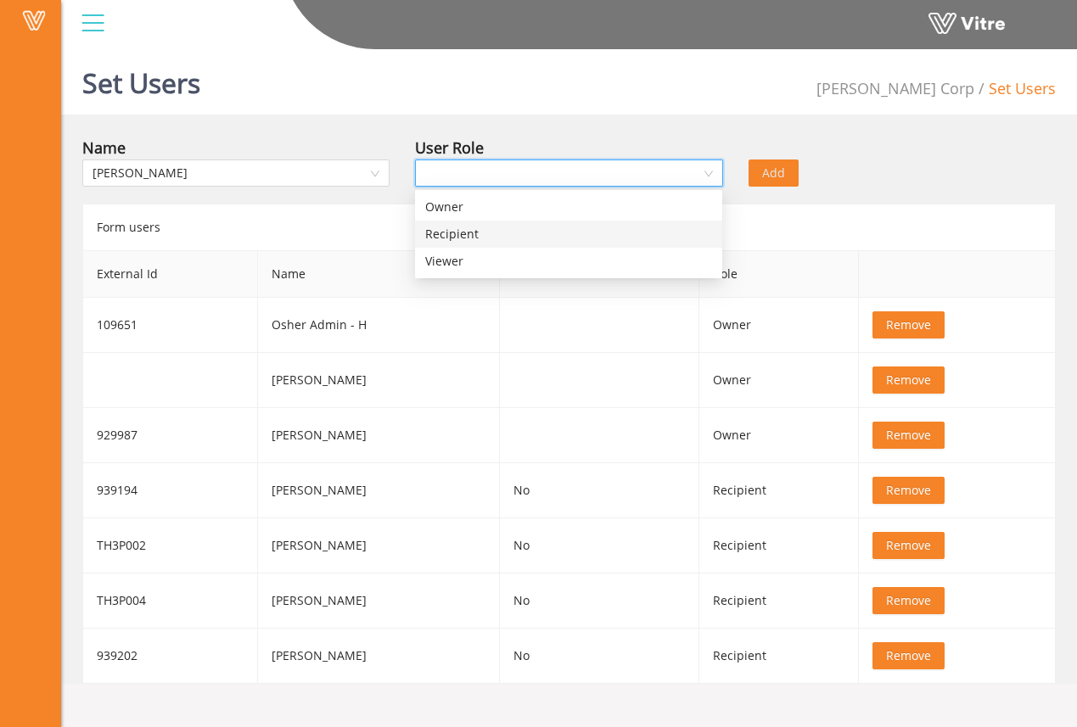
click at [484, 174] on input "search" at bounding box center [562, 172] width 275 height 25
click at [488, 227] on div "Recipient" at bounding box center [568, 234] width 287 height 19
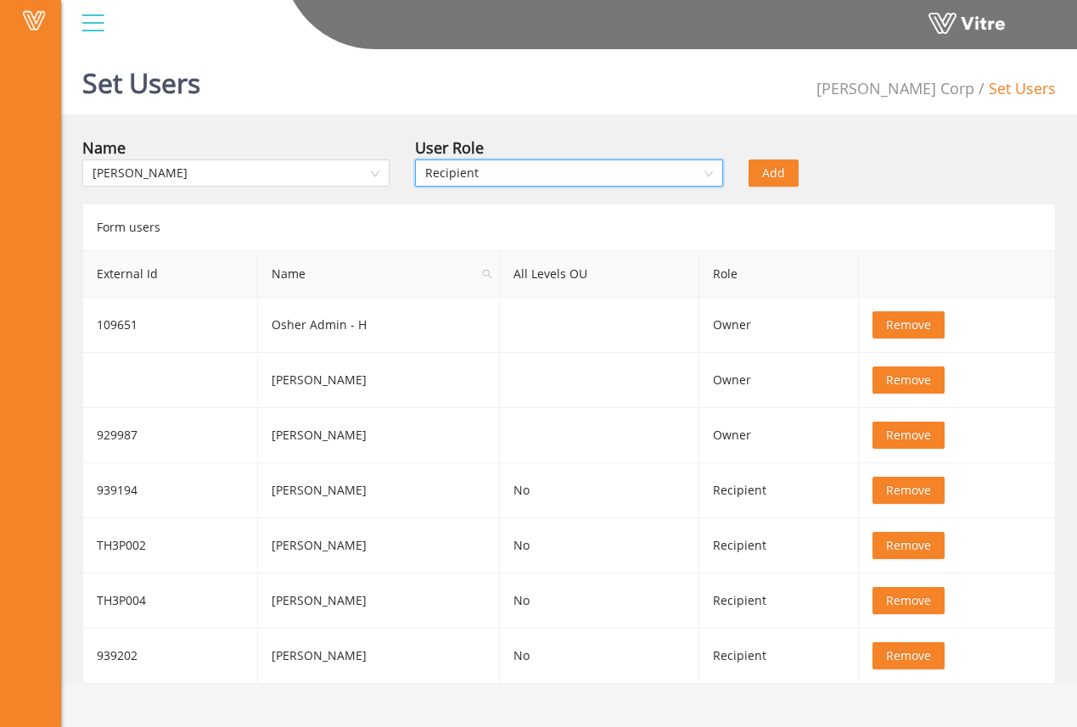
click at [755, 168] on button "Add" at bounding box center [774, 173] width 50 height 27
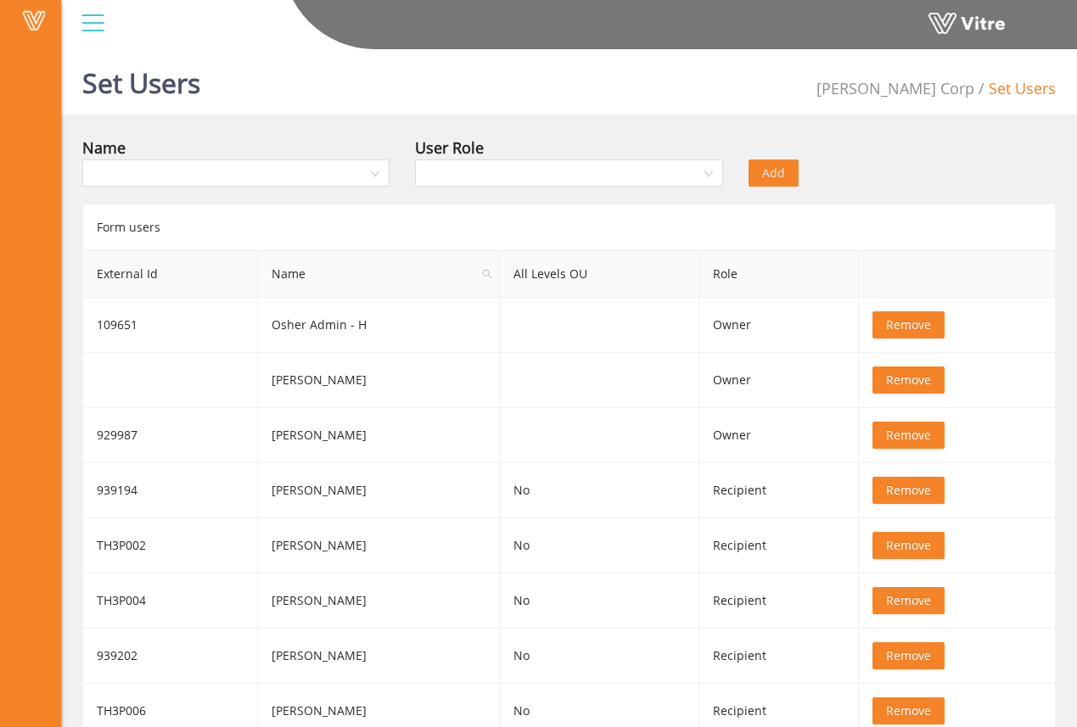
click at [305, 154] on div "Name" at bounding box center [235, 148] width 307 height 24
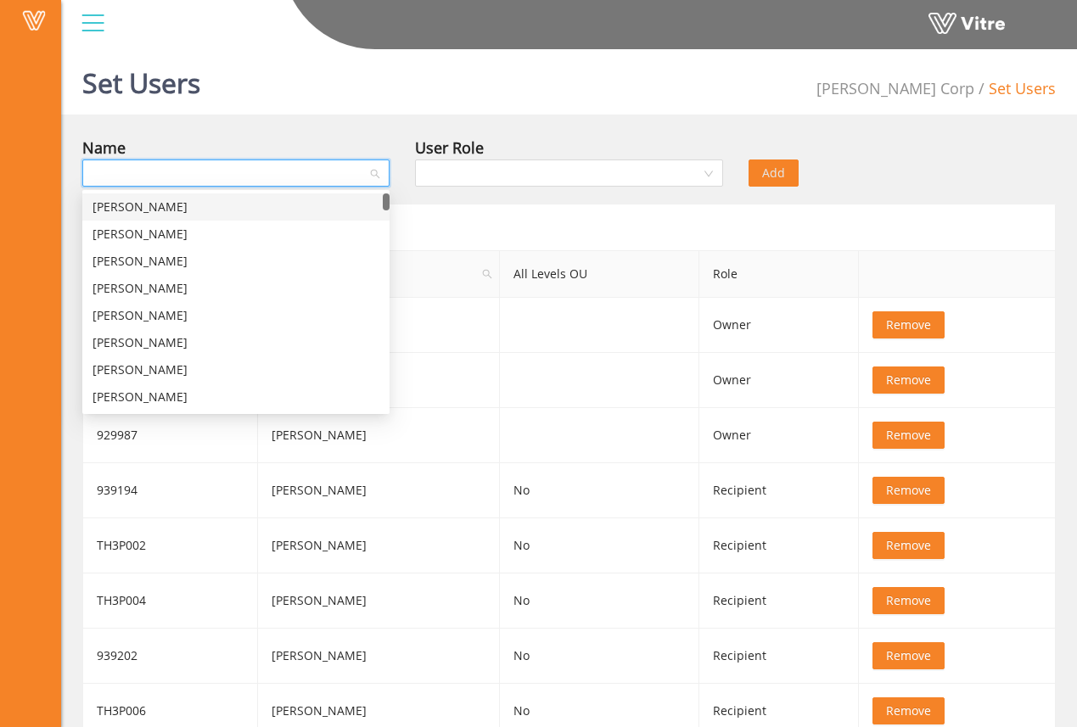
click at [301, 166] on input "search" at bounding box center [230, 172] width 275 height 25
type input "Phi"
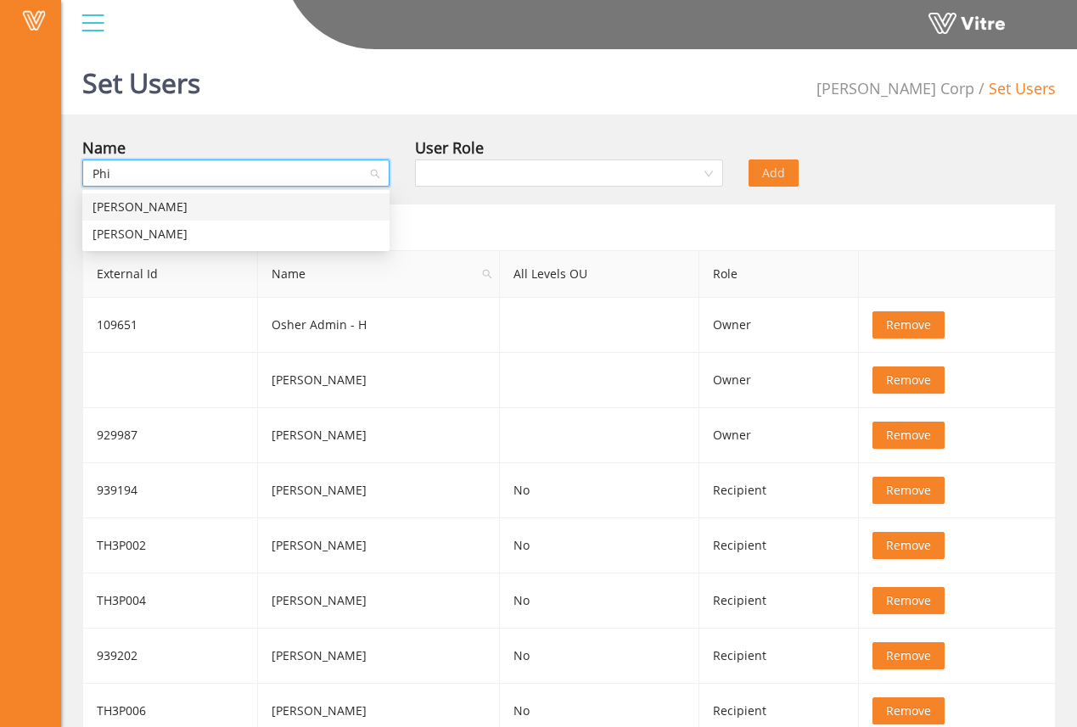
click at [299, 202] on div "[PERSON_NAME]" at bounding box center [236, 207] width 287 height 19
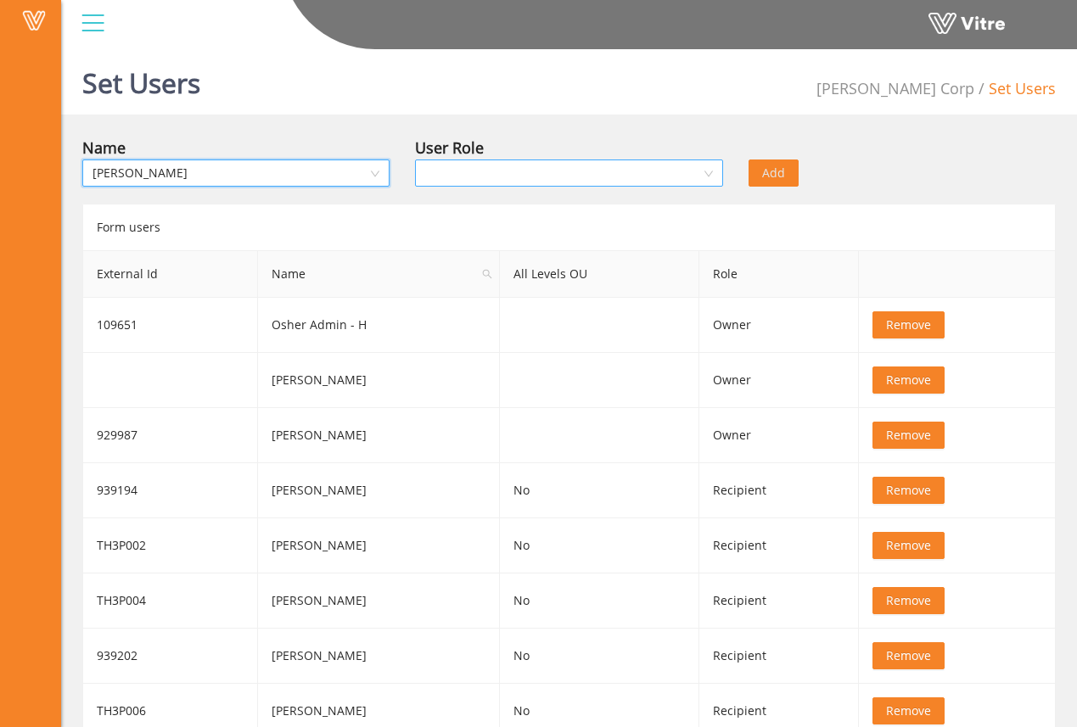
click at [693, 178] on input "search" at bounding box center [562, 172] width 275 height 25
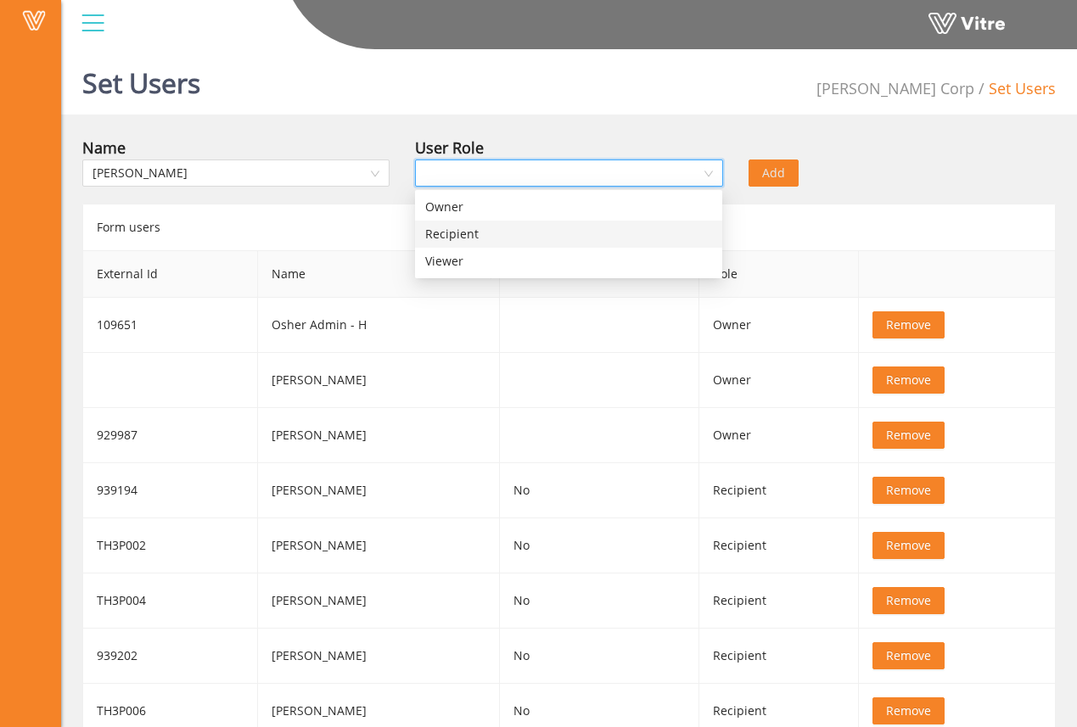
click at [674, 232] on div "Recipient" at bounding box center [568, 234] width 287 height 19
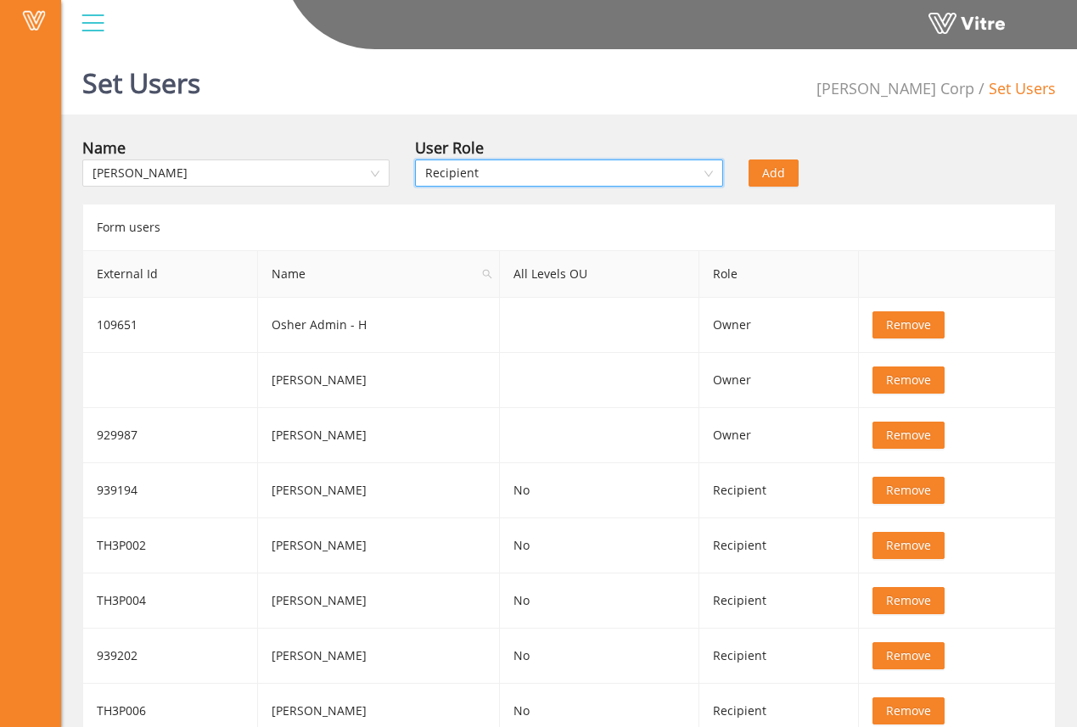
click at [773, 176] on span "Add" at bounding box center [773, 173] width 23 height 19
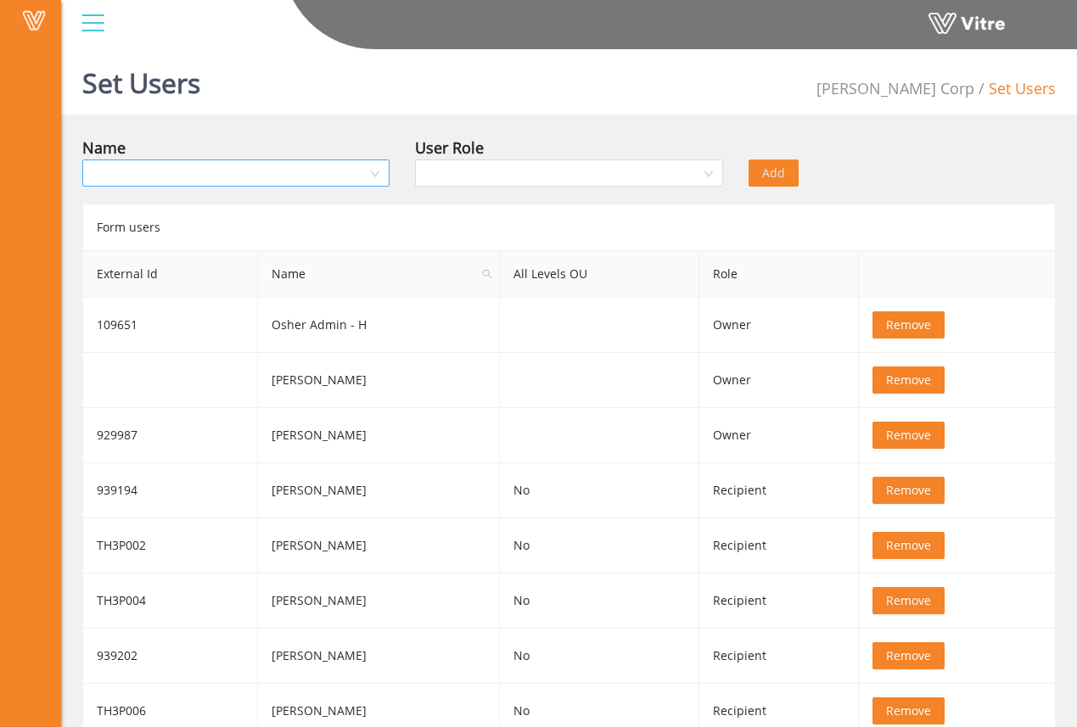
click at [327, 171] on input "search" at bounding box center [230, 172] width 275 height 25
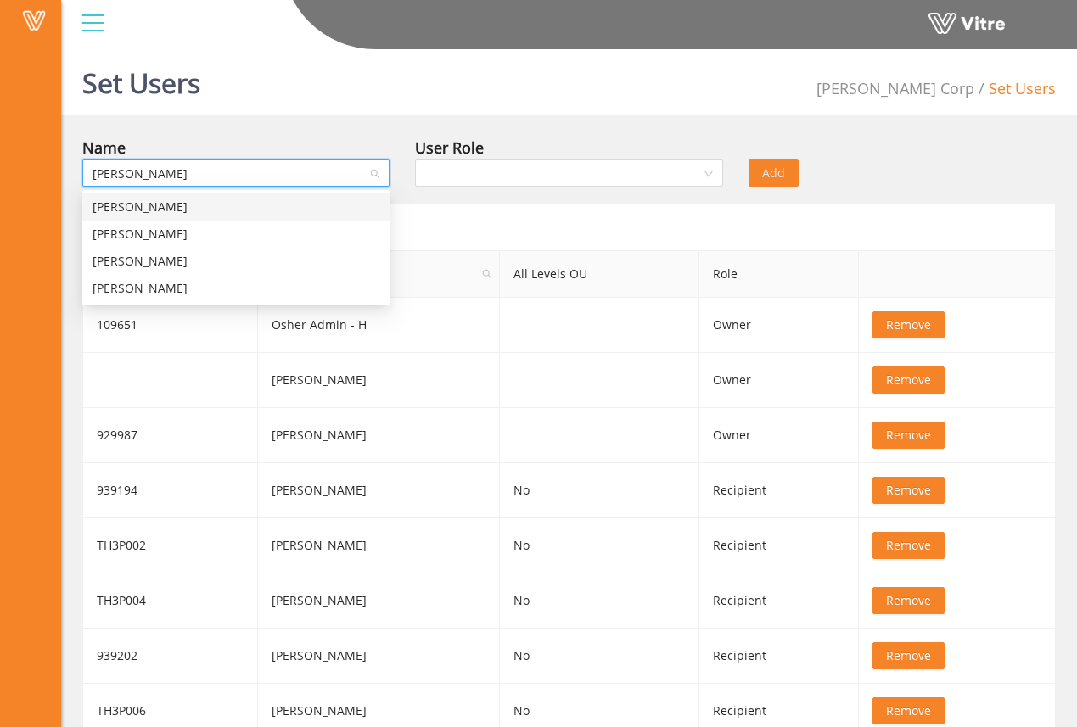
type input "[PERSON_NAME]"
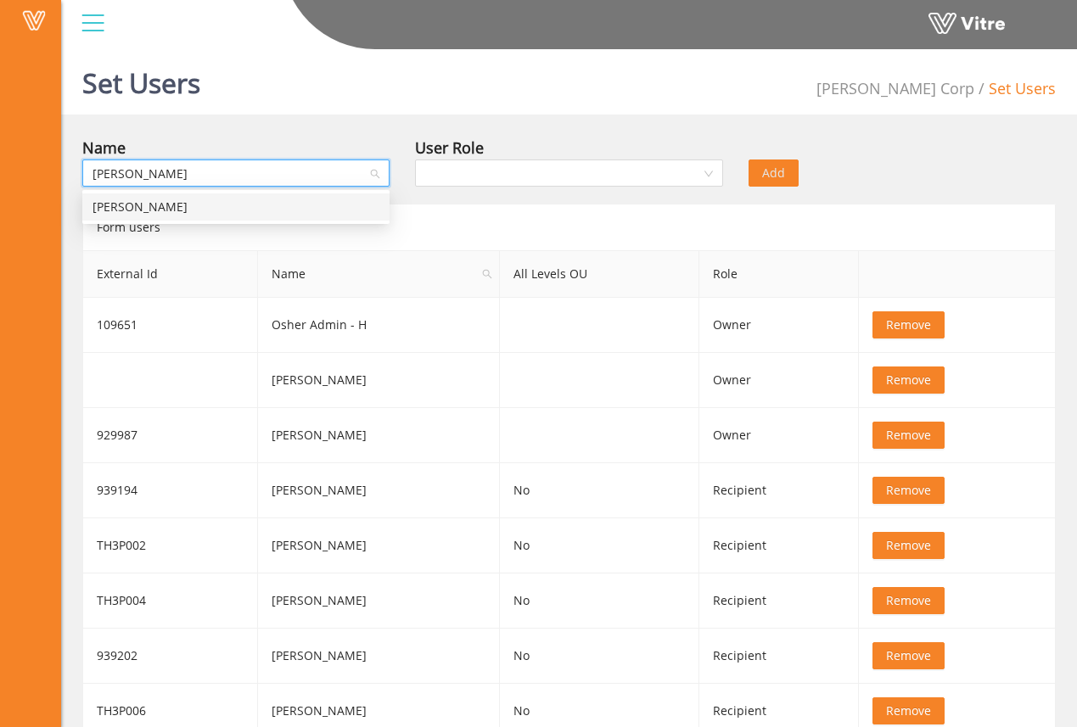
click at [317, 195] on div "[PERSON_NAME]" at bounding box center [235, 207] width 307 height 27
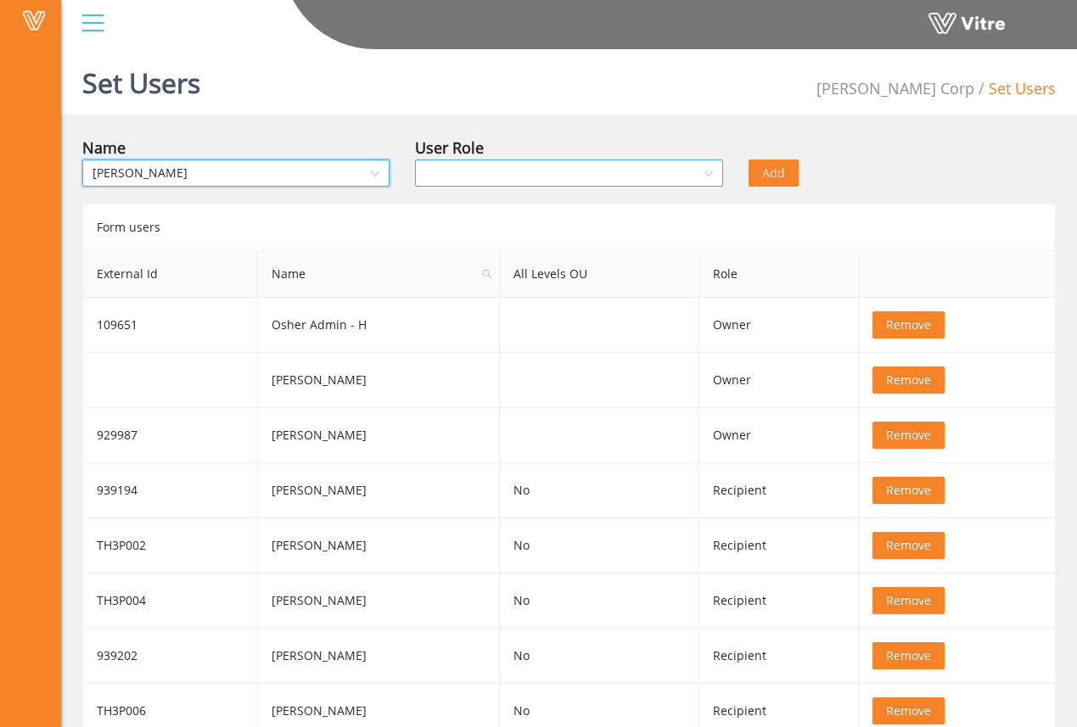
click at [668, 168] on input "search" at bounding box center [562, 172] width 275 height 25
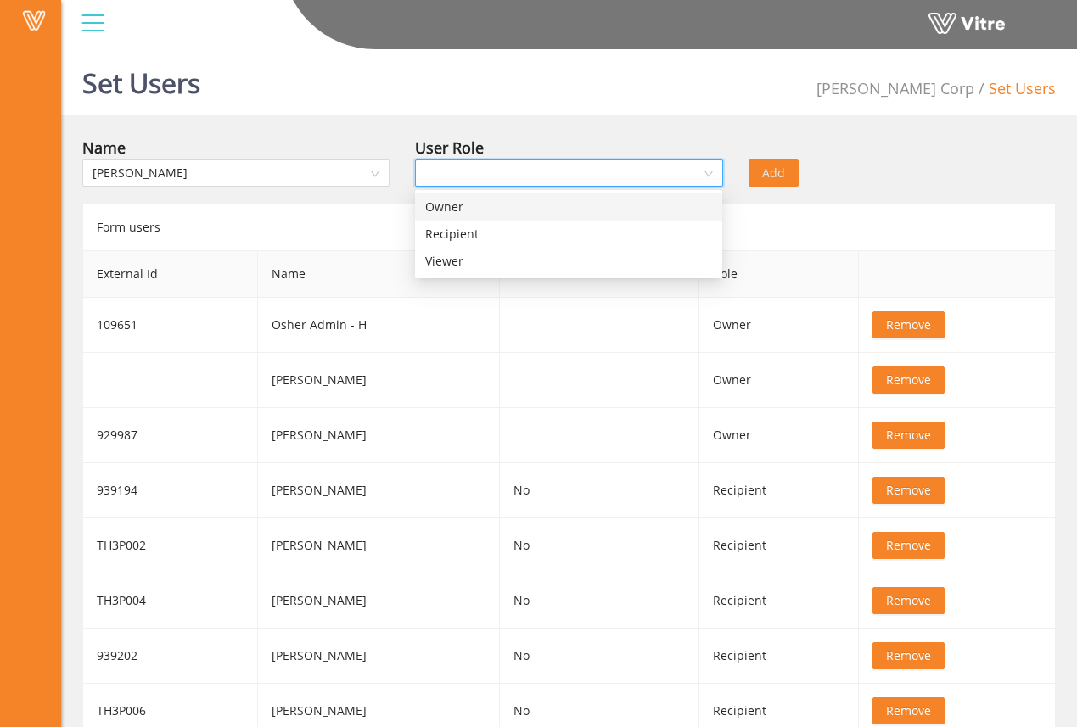
click at [634, 216] on div "Owner" at bounding box center [568, 207] width 287 height 19
click at [636, 178] on span "Owner" at bounding box center [568, 172] width 287 height 25
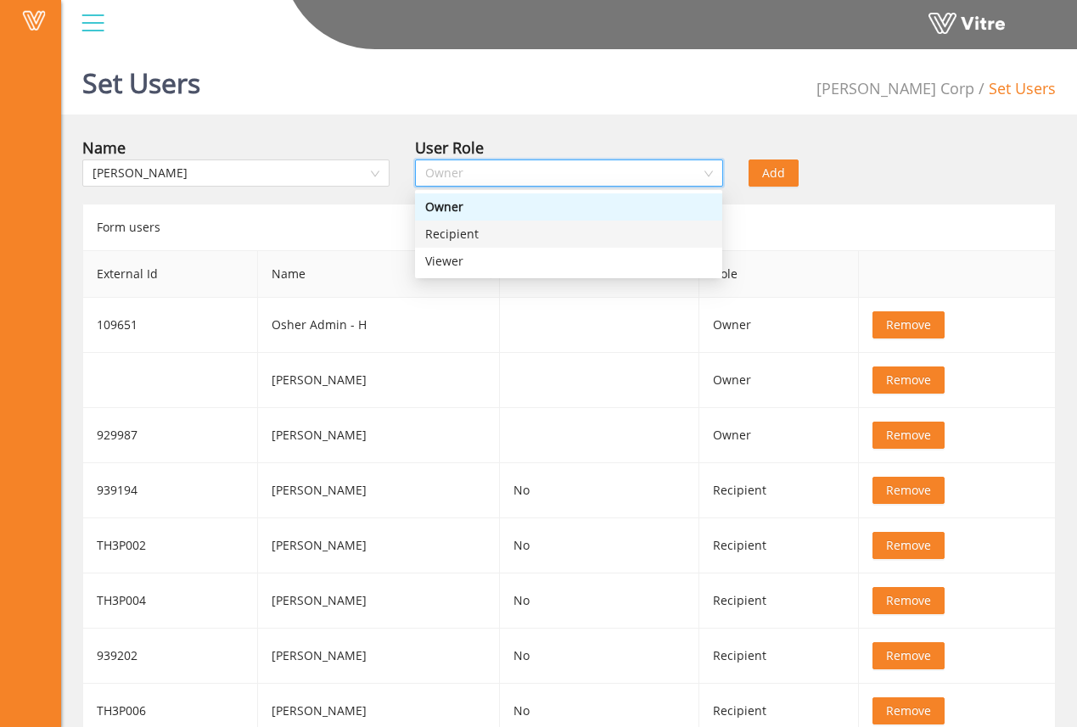
click at [623, 232] on div "Recipient" at bounding box center [568, 234] width 287 height 19
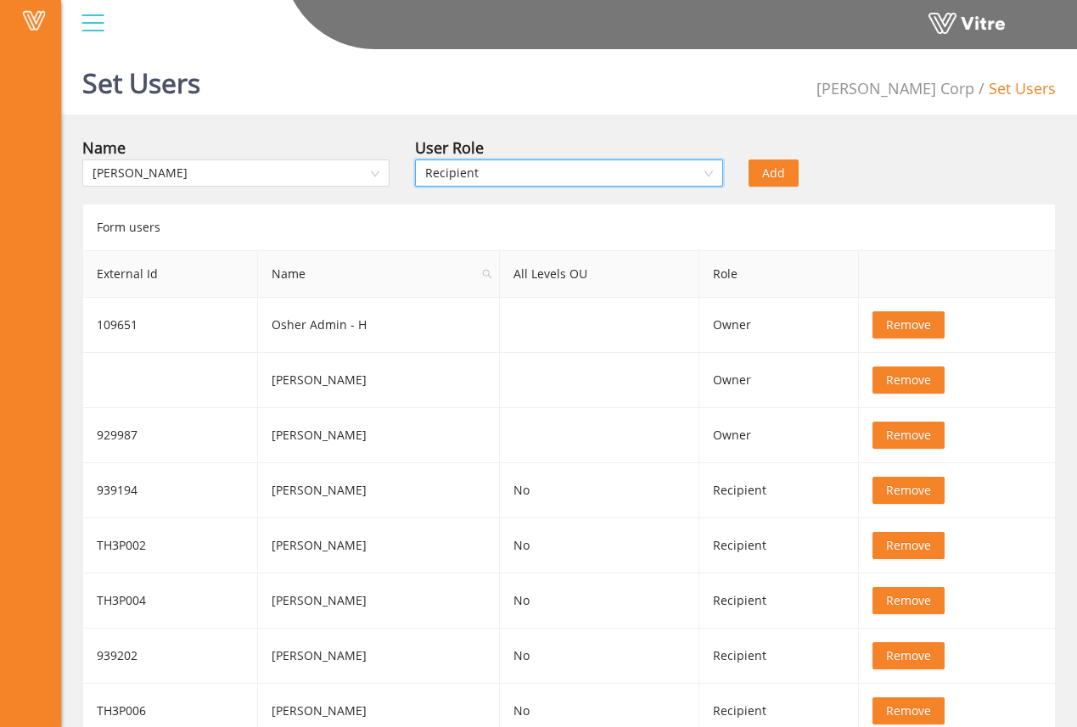
click at [780, 174] on span "Add" at bounding box center [773, 173] width 23 height 19
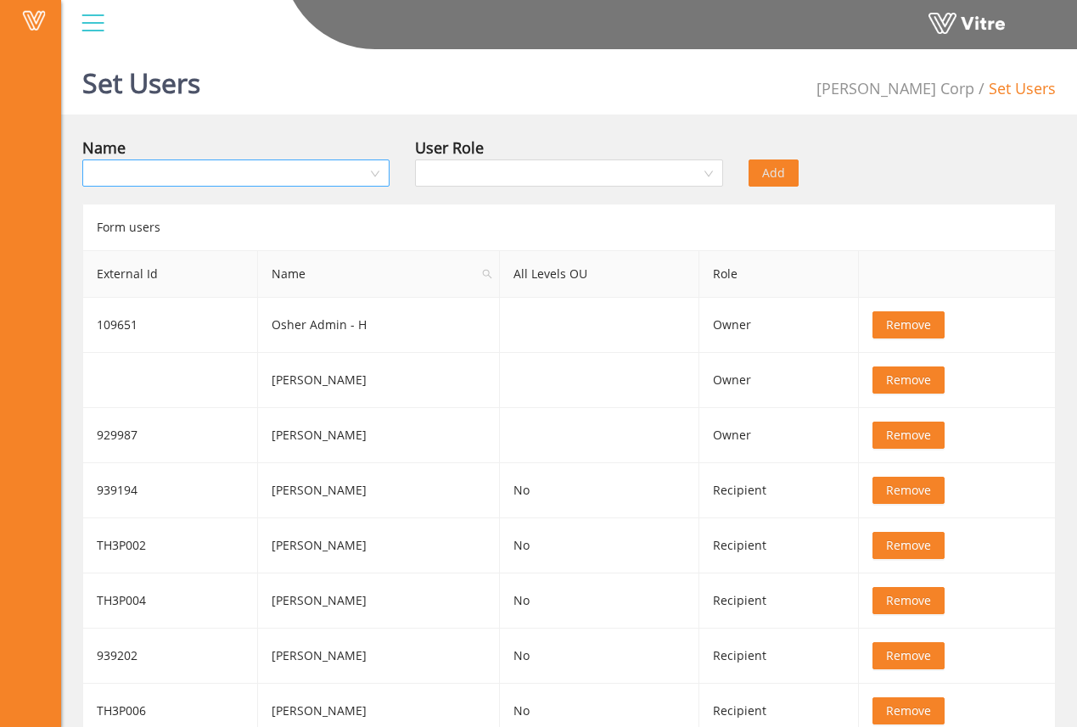
click at [352, 177] on input "search" at bounding box center [230, 172] width 275 height 25
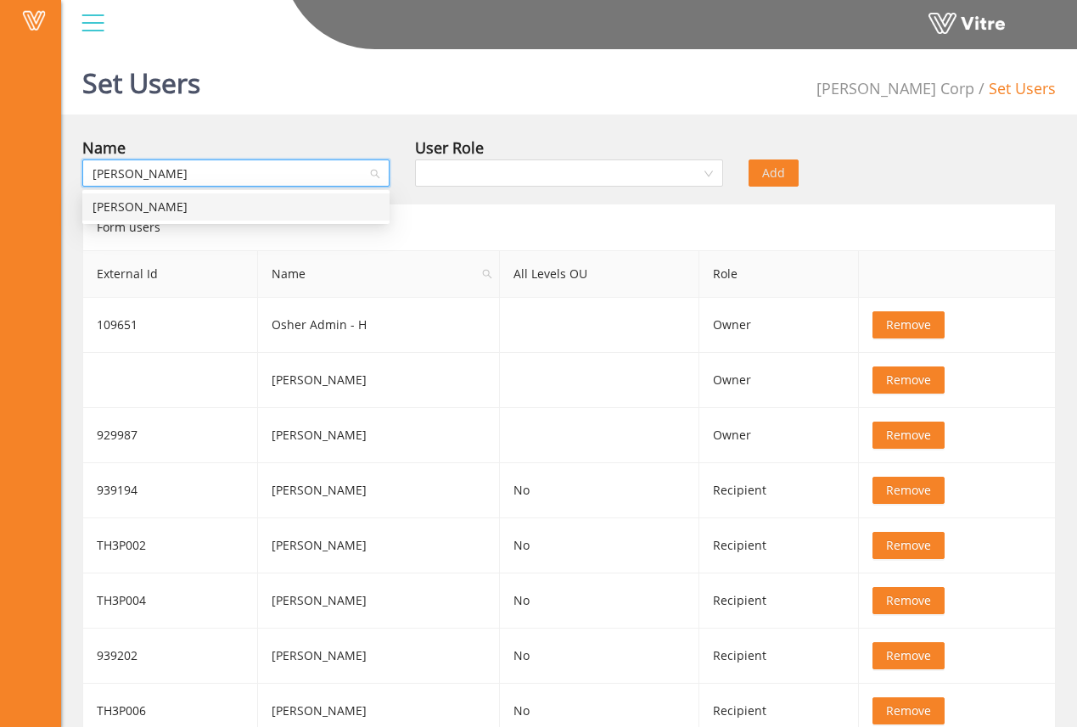
type input "[PERSON_NAME]"
click at [353, 199] on div "[PERSON_NAME]" at bounding box center [236, 207] width 287 height 19
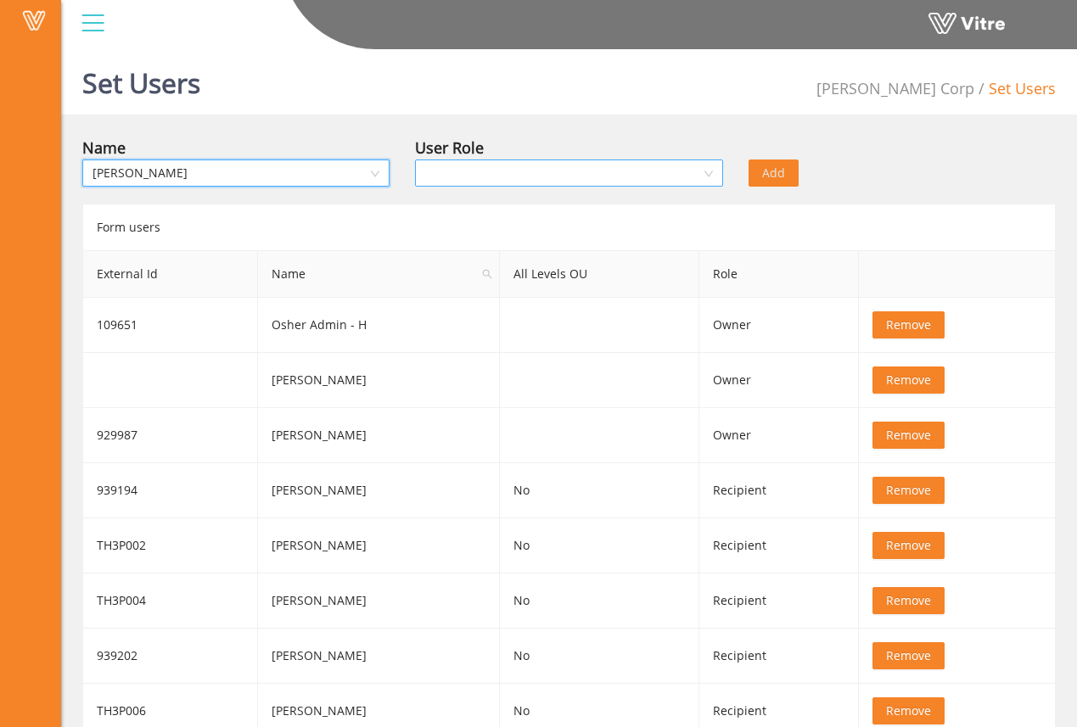
click at [457, 181] on input "search" at bounding box center [562, 172] width 275 height 25
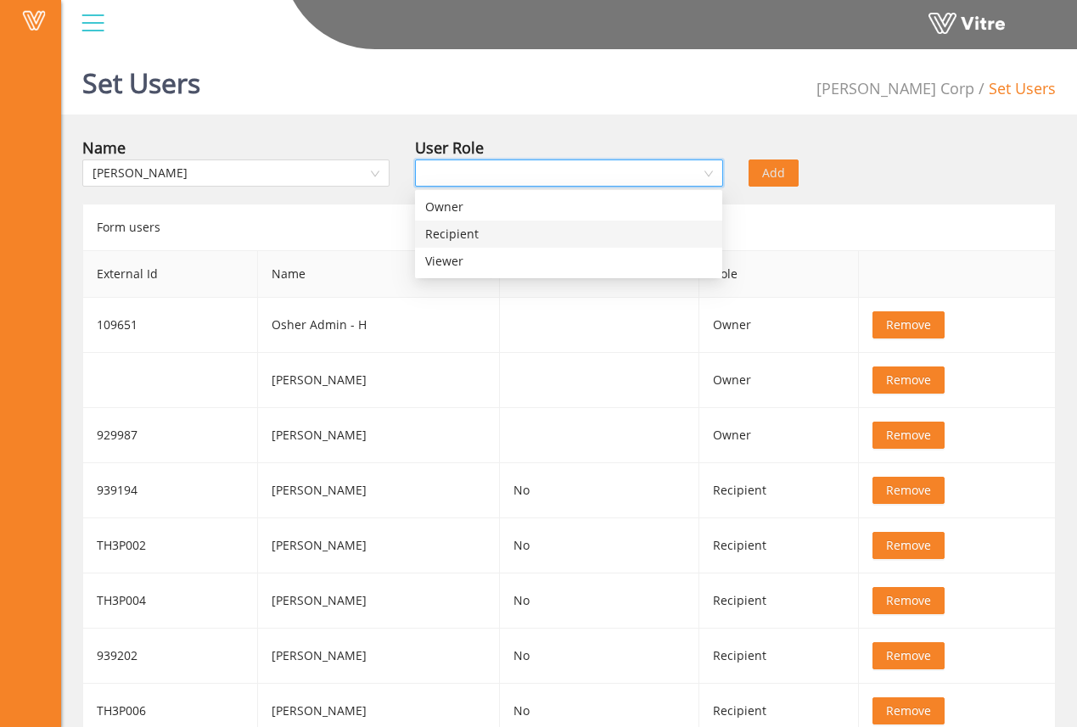
click at [467, 233] on div "Recipient" at bounding box center [568, 234] width 287 height 19
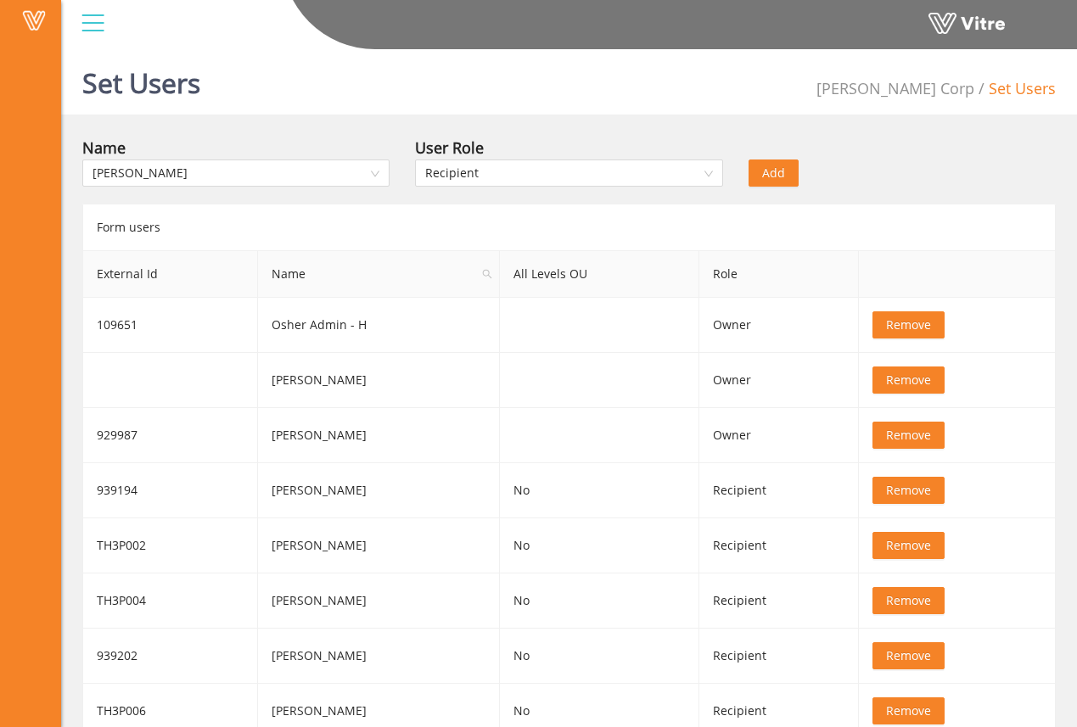
click at [785, 171] on button "Add" at bounding box center [774, 173] width 50 height 27
click at [268, 171] on input "search" at bounding box center [230, 172] width 275 height 25
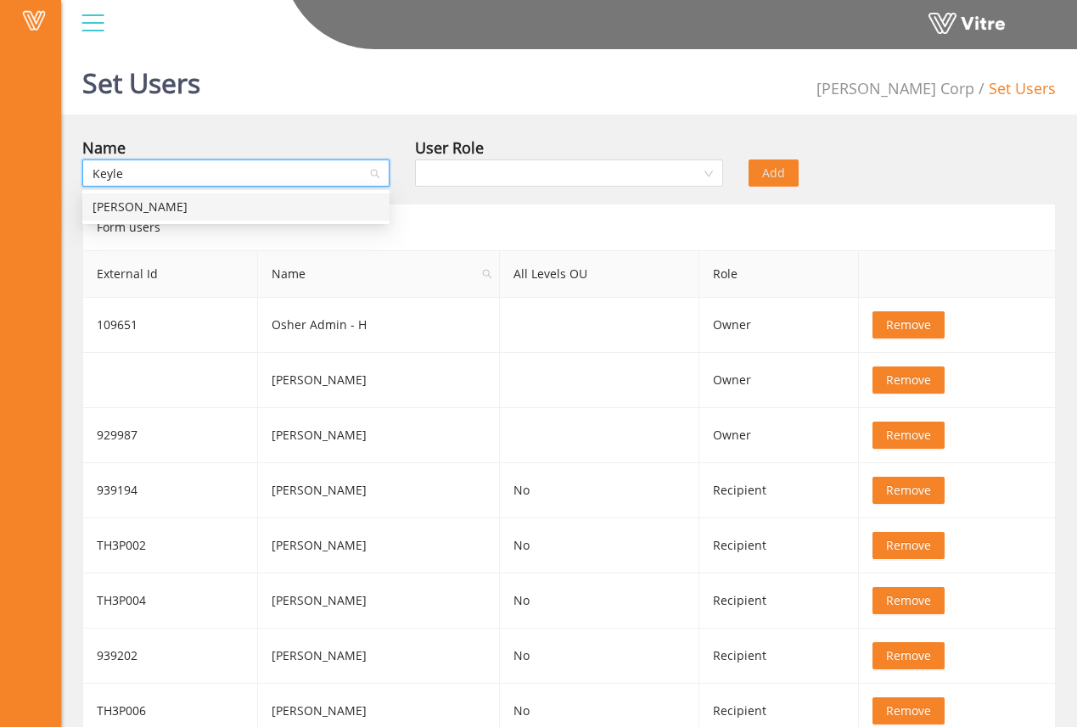
type input "Keylee"
click at [268, 199] on div "[PERSON_NAME]" at bounding box center [236, 207] width 287 height 19
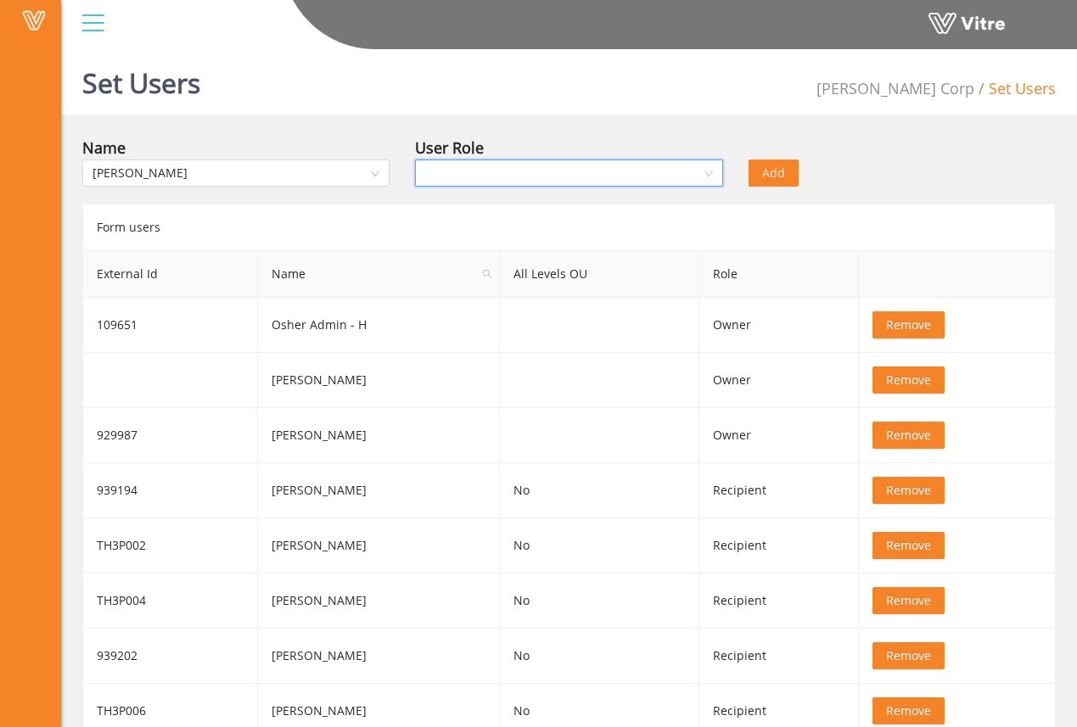
click at [587, 173] on input "search" at bounding box center [562, 172] width 275 height 25
click at [595, 206] on div "Owner" at bounding box center [568, 207] width 287 height 19
click at [774, 171] on span "Add" at bounding box center [773, 173] width 23 height 19
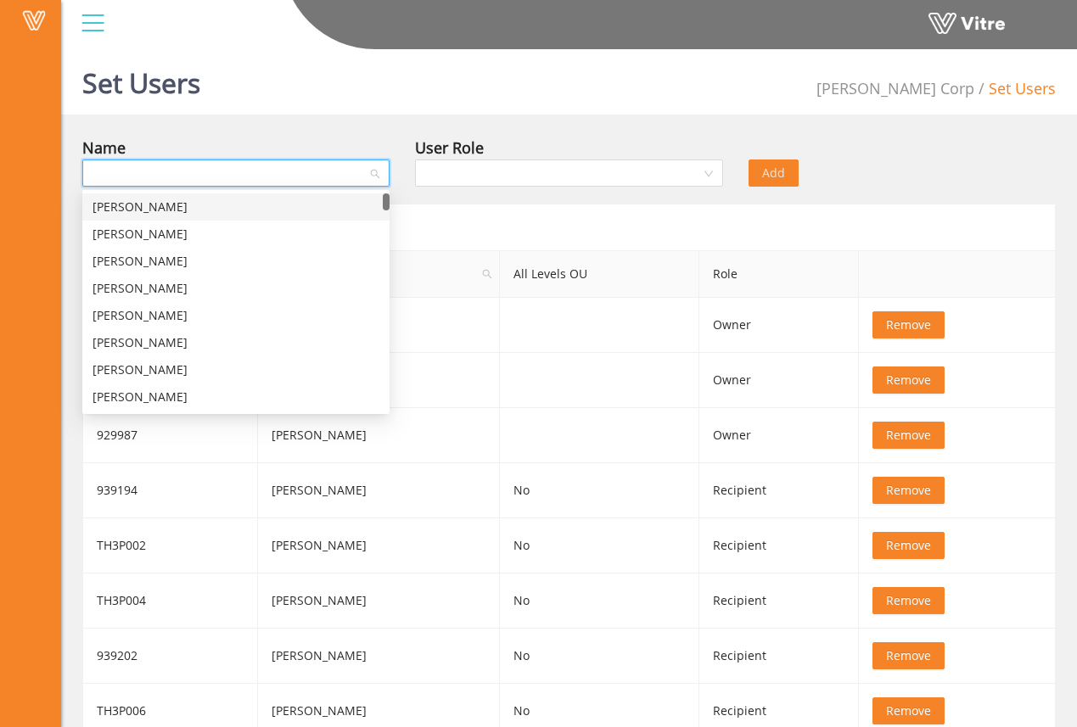
click at [339, 174] on input "search" at bounding box center [230, 172] width 275 height 25
type input "j"
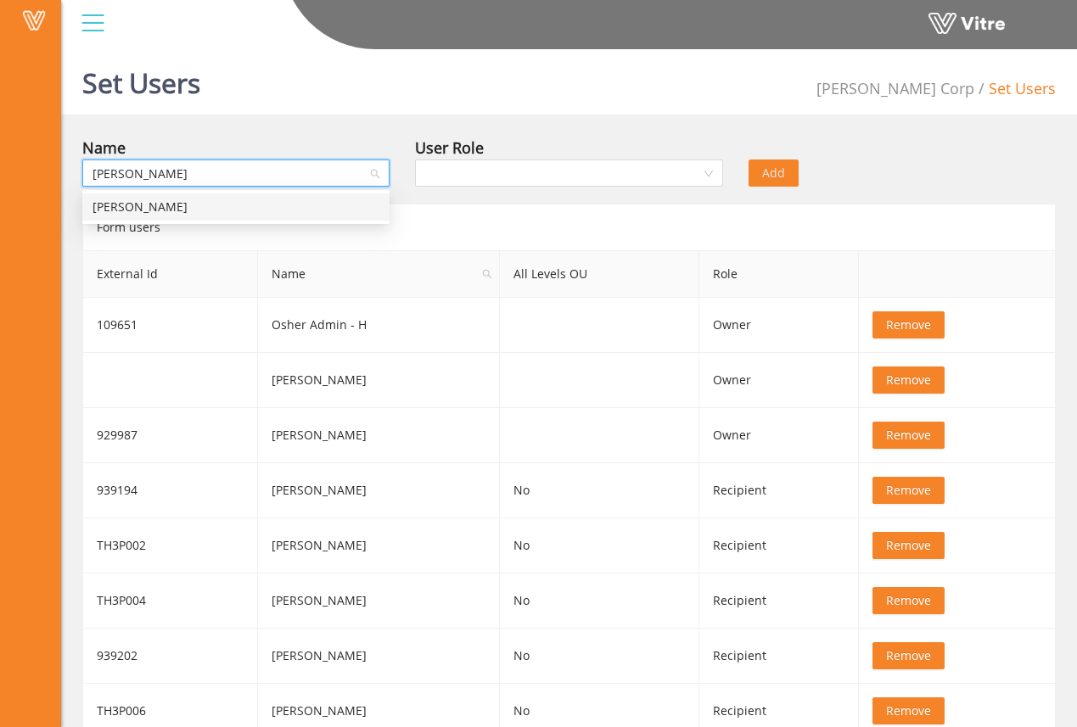
type input "[PERSON_NAME]"
click at [334, 213] on div "[PERSON_NAME]" at bounding box center [236, 207] width 287 height 19
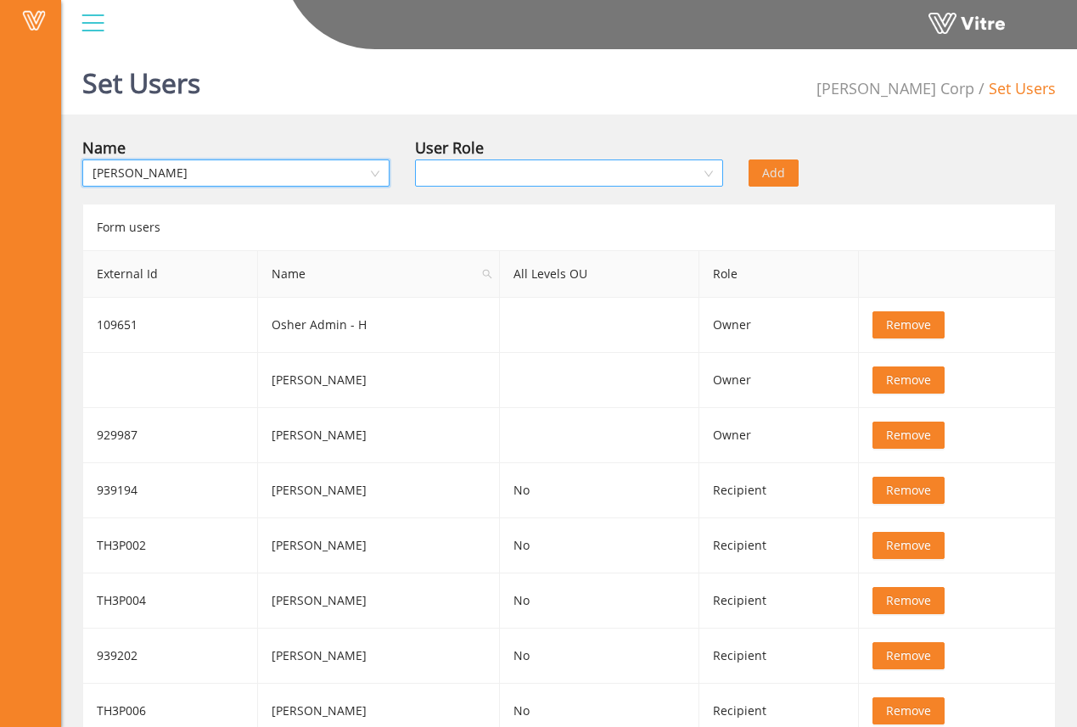
click at [481, 171] on input "search" at bounding box center [562, 172] width 275 height 25
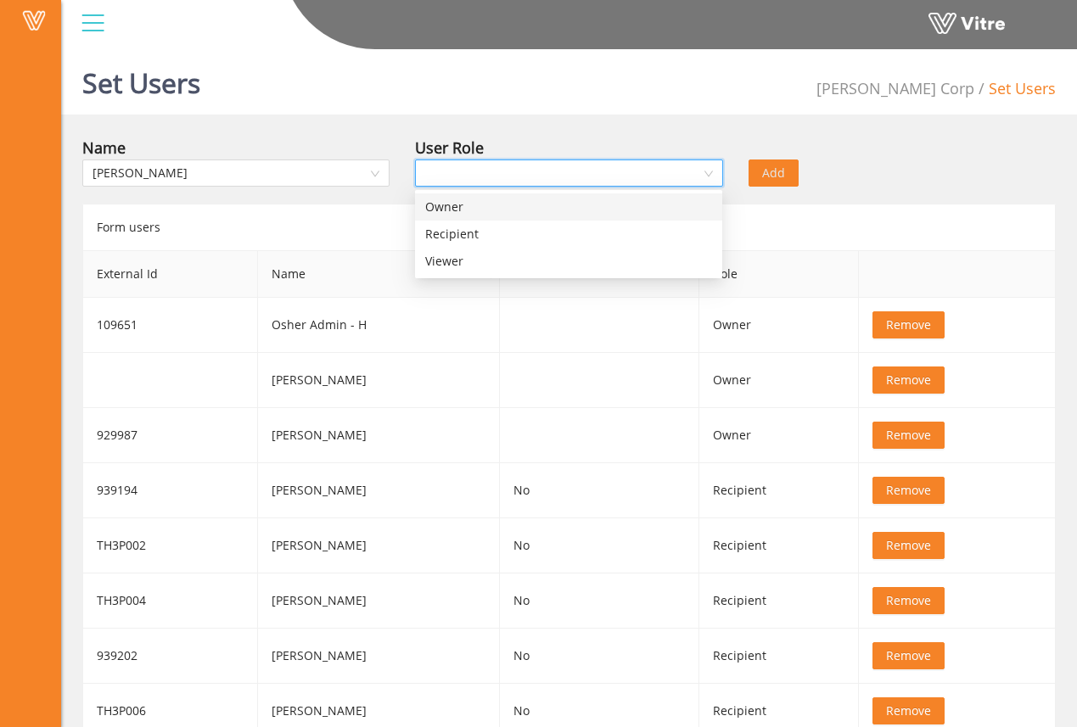
click at [486, 205] on div "Owner" at bounding box center [568, 207] width 287 height 19
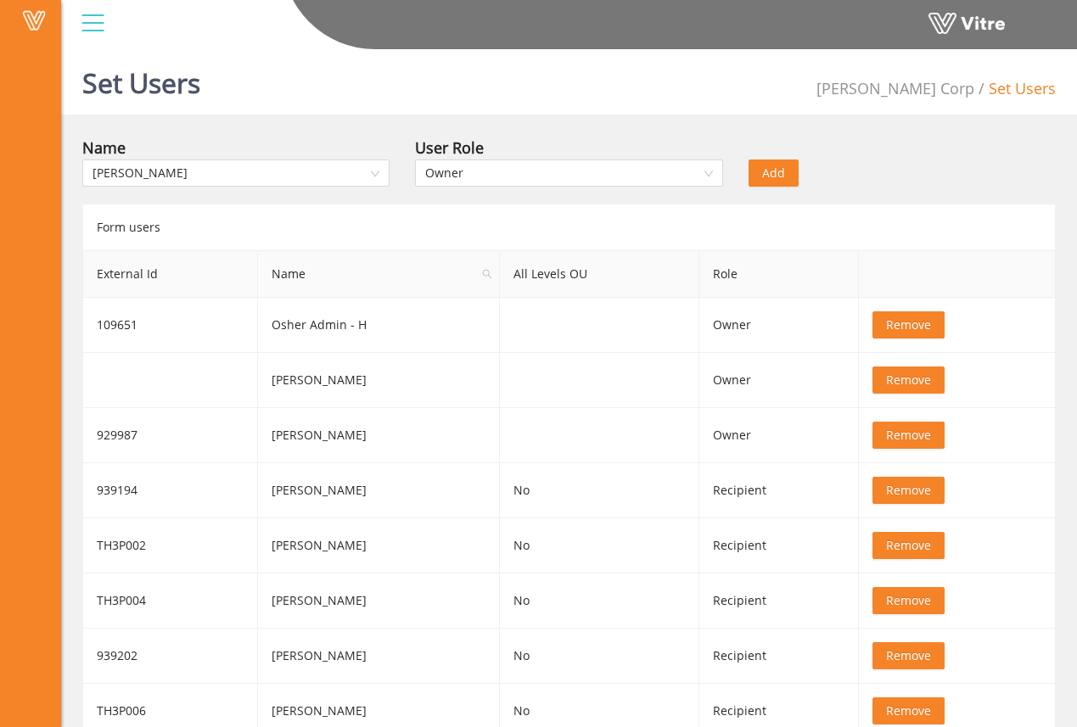
click at [766, 174] on span "Add" at bounding box center [773, 173] width 23 height 19
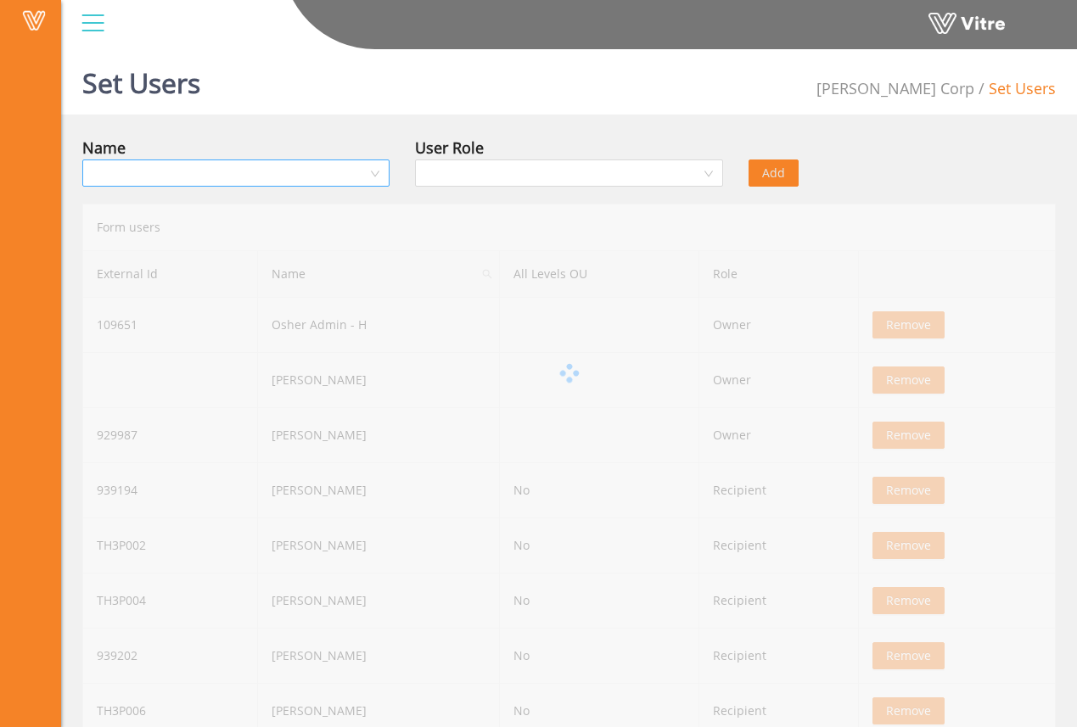
click at [303, 176] on input "search" at bounding box center [230, 172] width 275 height 25
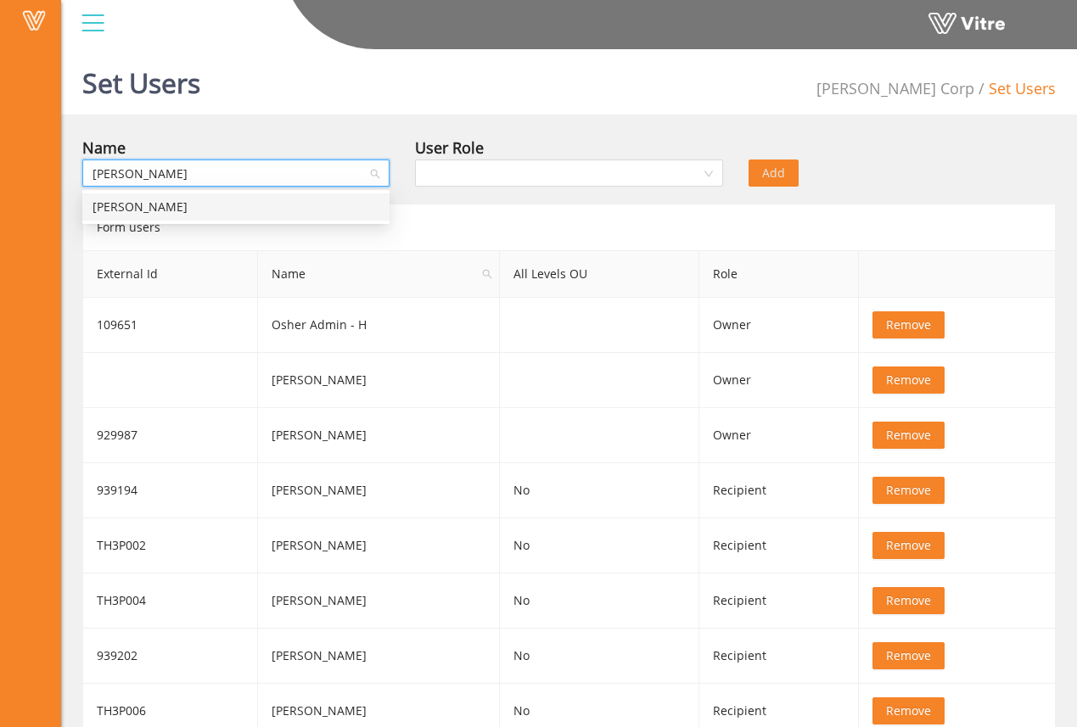
type input "[PERSON_NAME]"
click at [296, 199] on div "[PERSON_NAME]" at bounding box center [236, 207] width 287 height 19
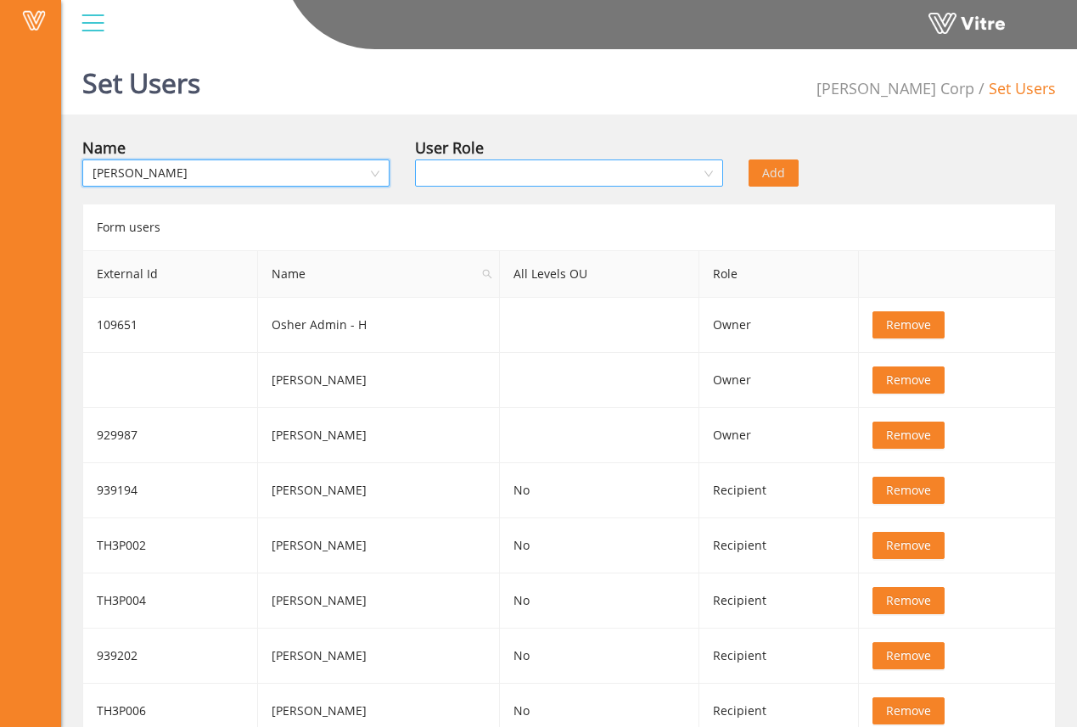
click at [452, 177] on input "search" at bounding box center [562, 172] width 275 height 25
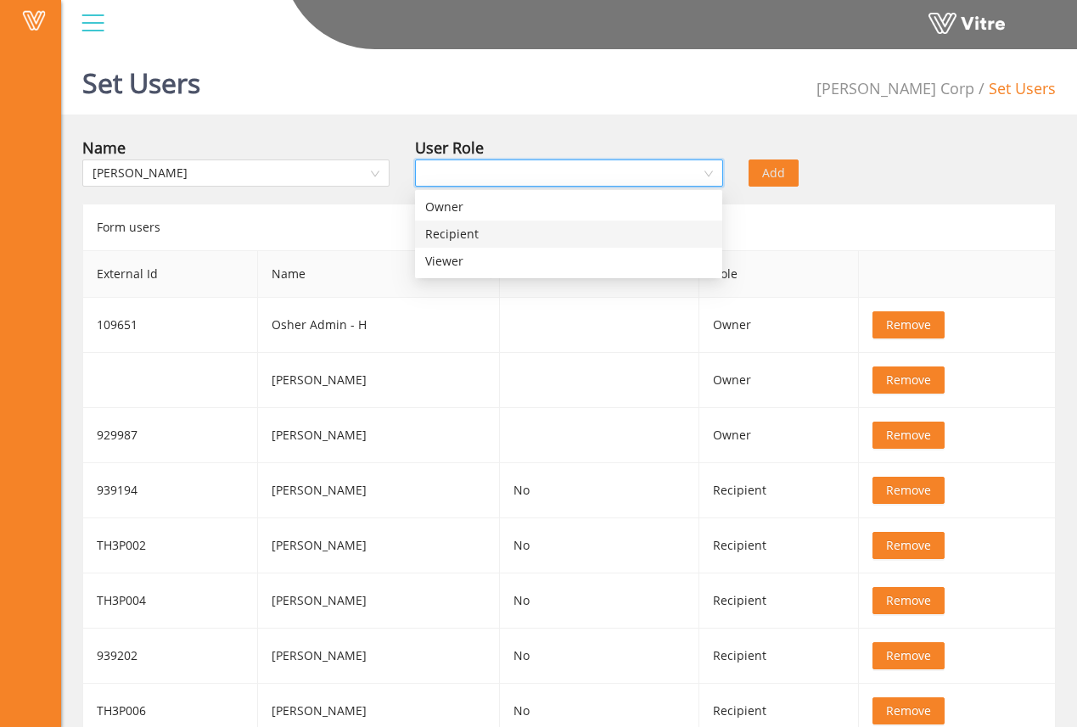
click at [481, 234] on div "Recipient" at bounding box center [568, 234] width 287 height 19
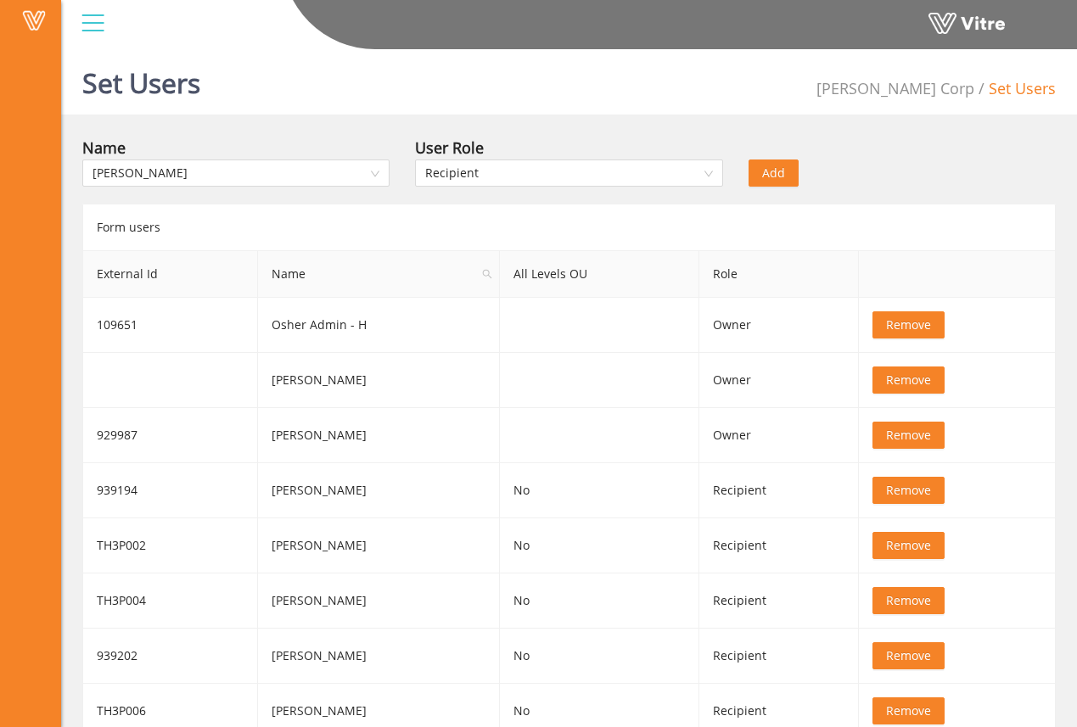
click at [777, 169] on span "Add" at bounding box center [773, 173] width 23 height 19
click at [343, 172] on input "search" at bounding box center [230, 172] width 275 height 25
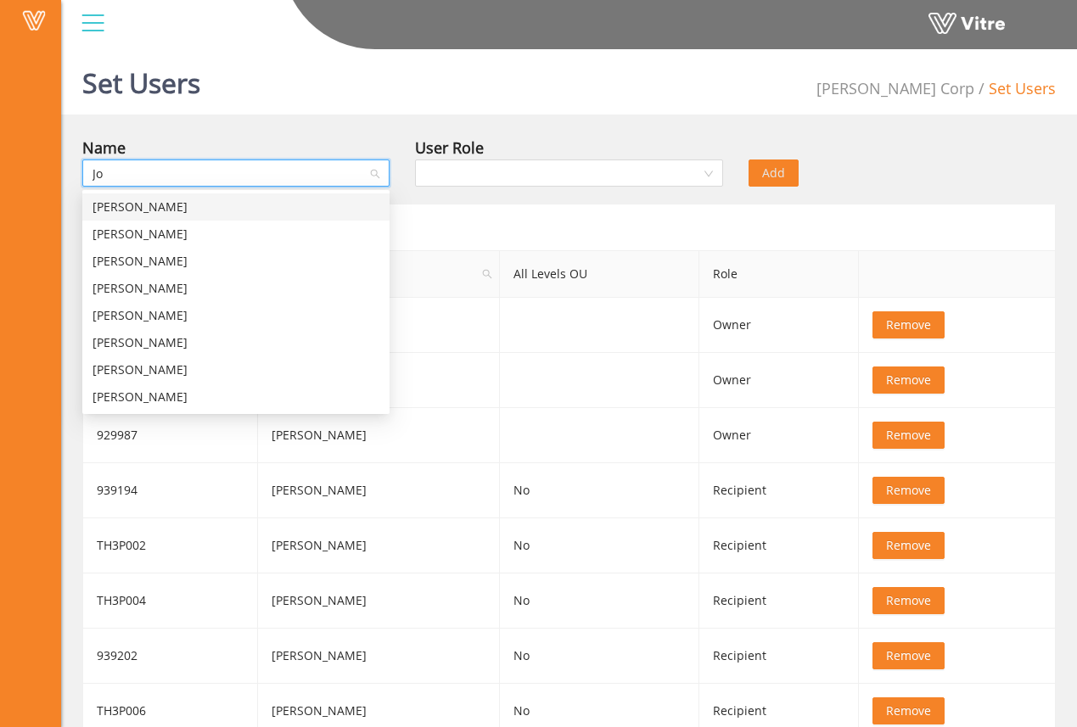
type input "J"
type input "M"
click at [366, 143] on div "Name" at bounding box center [235, 148] width 307 height 24
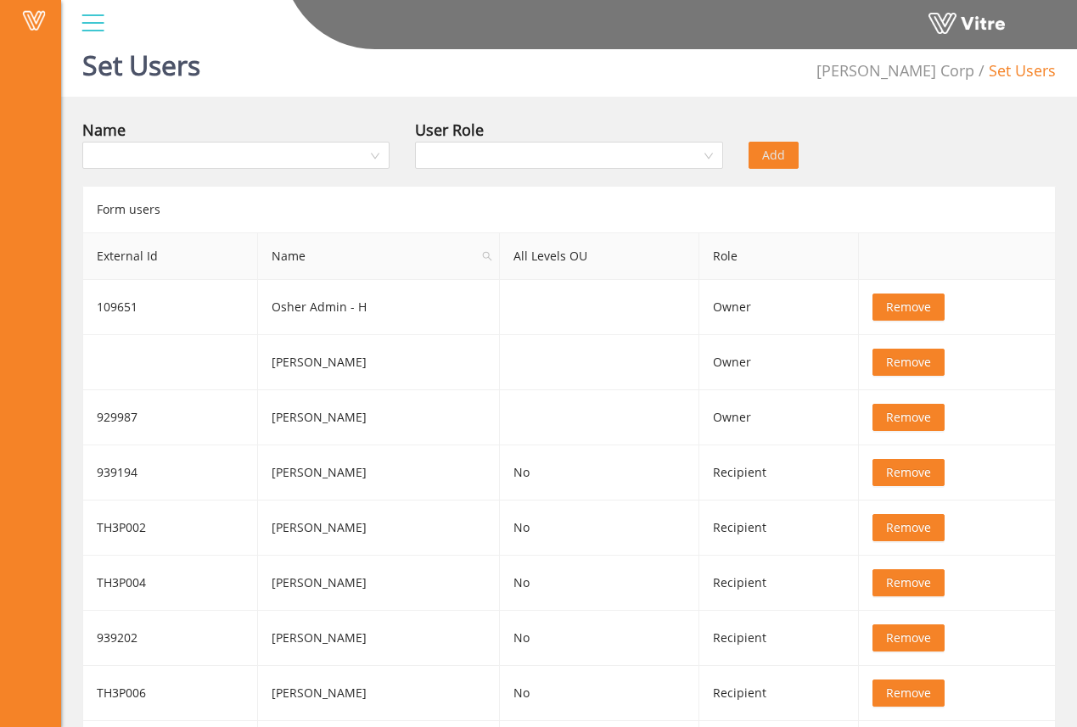
scroll to position [19, 0]
click at [840, 177] on div "Name User Role Add Form users External Id Name All Levels OU Role 109651 Osher …" at bounding box center [569, 584] width 974 height 935
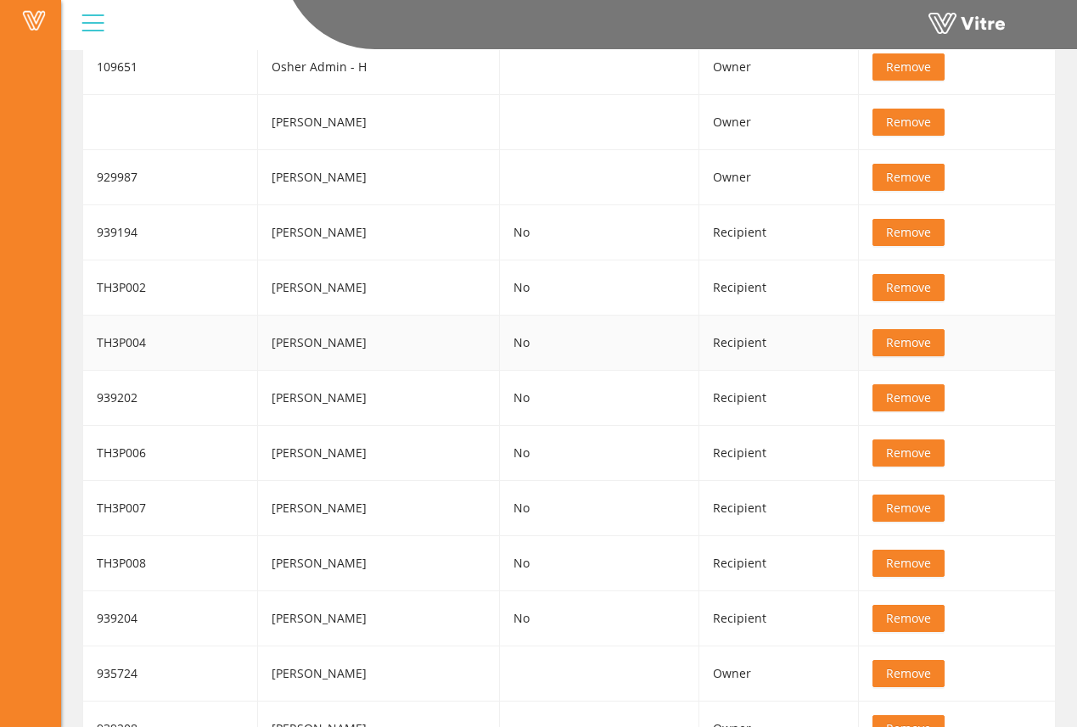
scroll to position [211, 0]
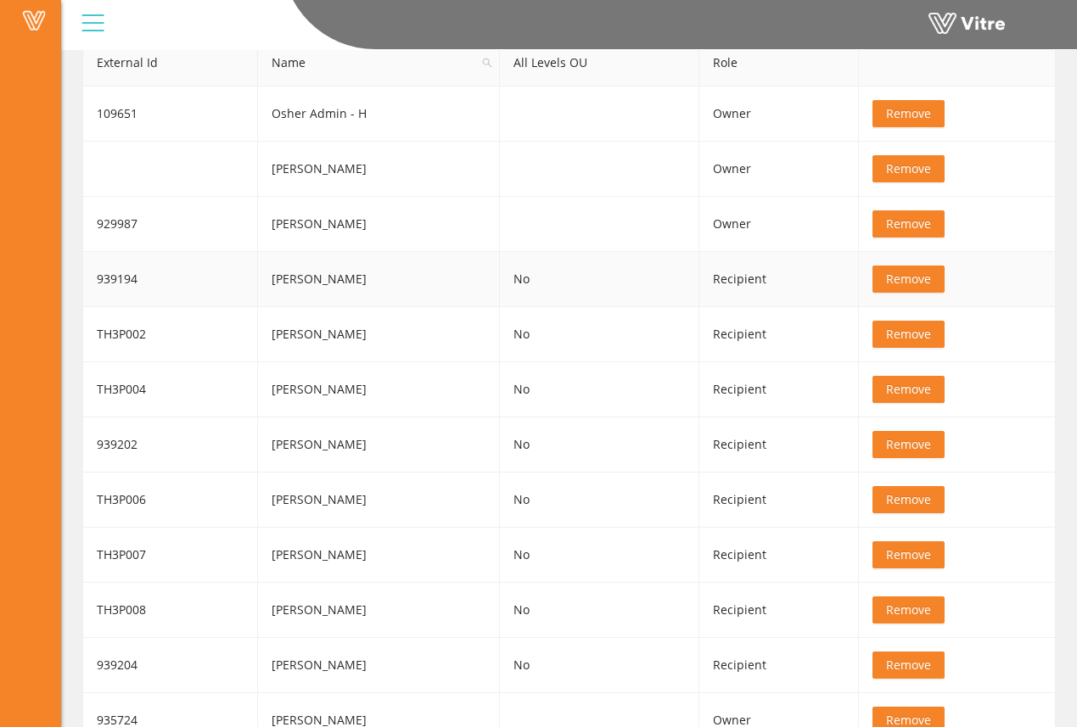
click at [563, 259] on td "No" at bounding box center [599, 279] width 199 height 55
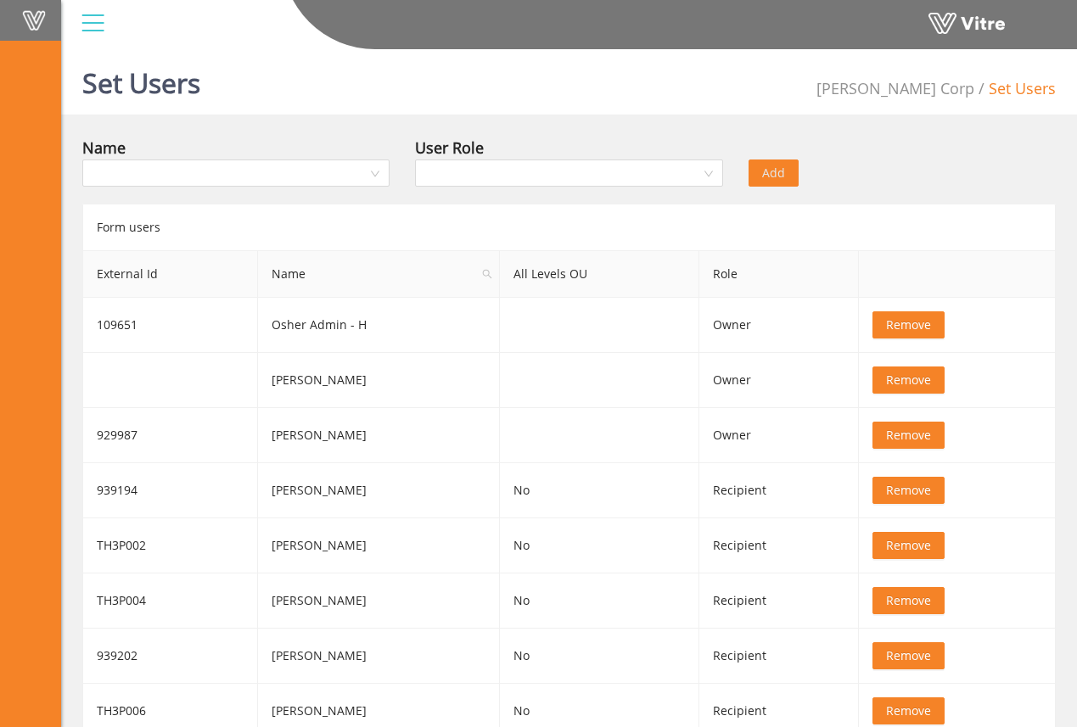
click at [49, 30] on span at bounding box center [34, 20] width 42 height 20
